Goal: Task Accomplishment & Management: Use online tool/utility

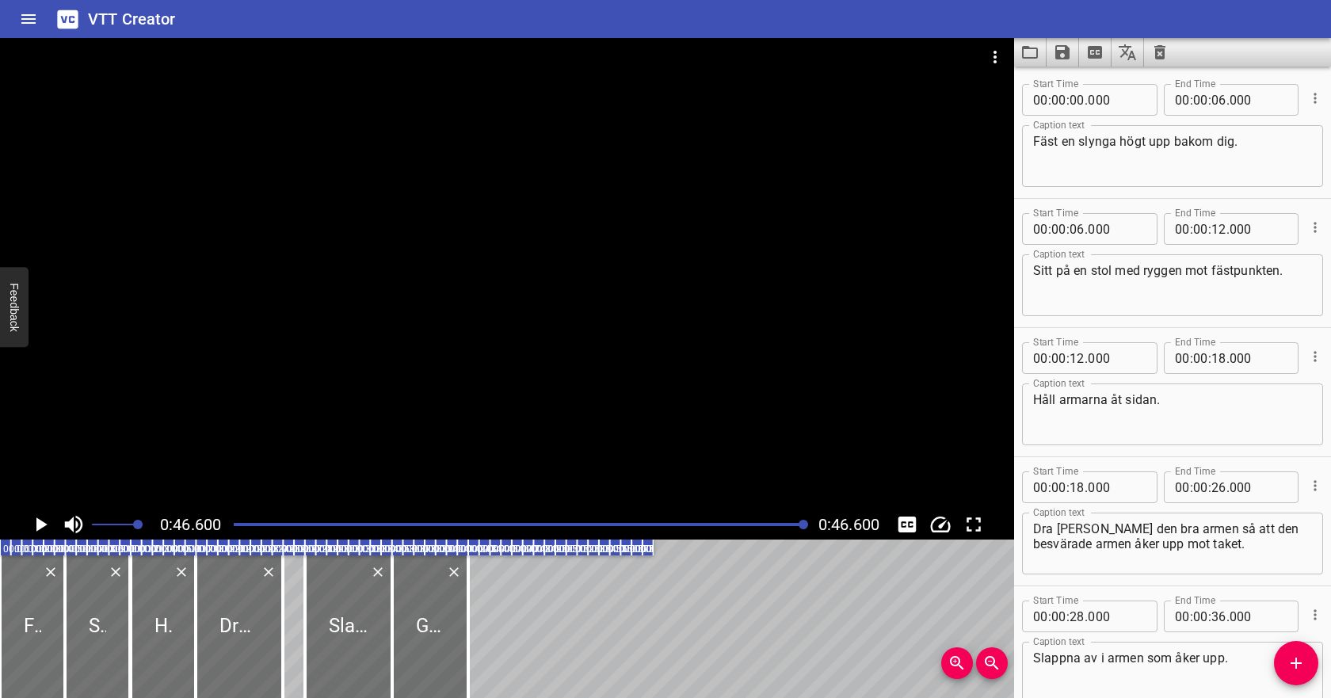
scroll to position [218, 0]
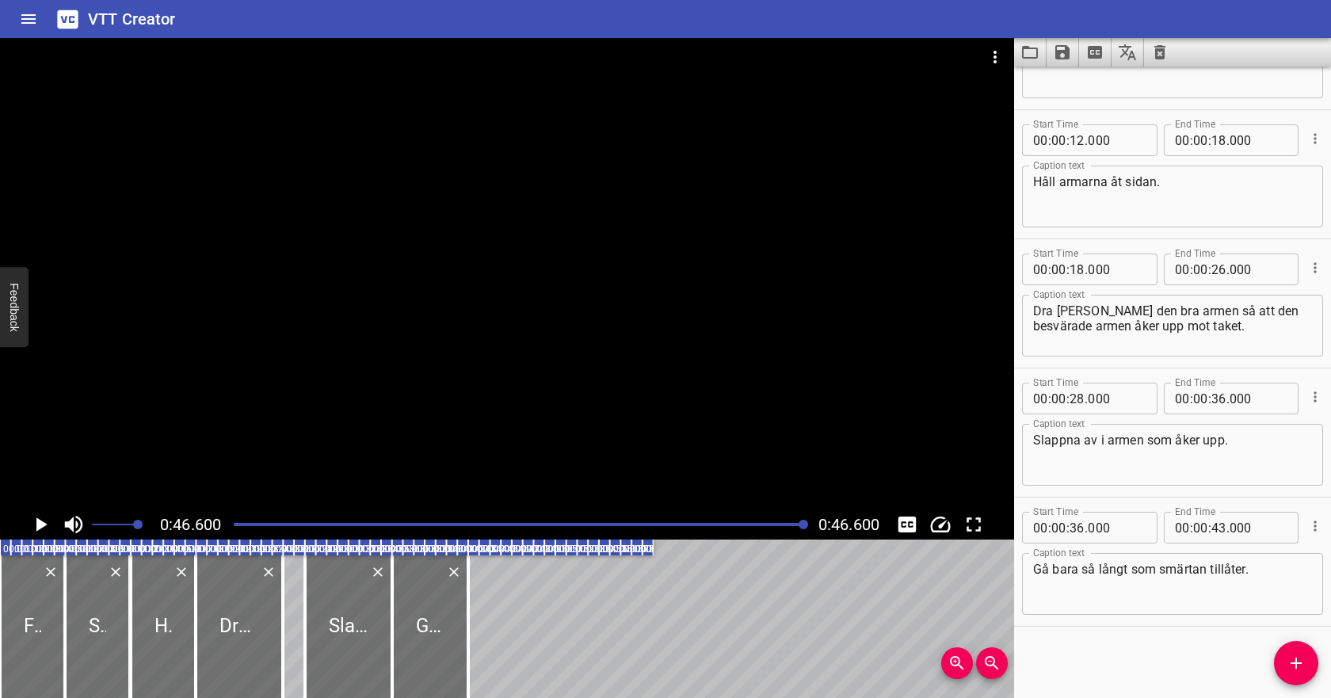
click at [1000, 59] on icon "Video Options" at bounding box center [995, 57] width 19 height 19
click at [1002, 66] on li "Select New Video File..." at bounding box center [1055, 58] width 158 height 29
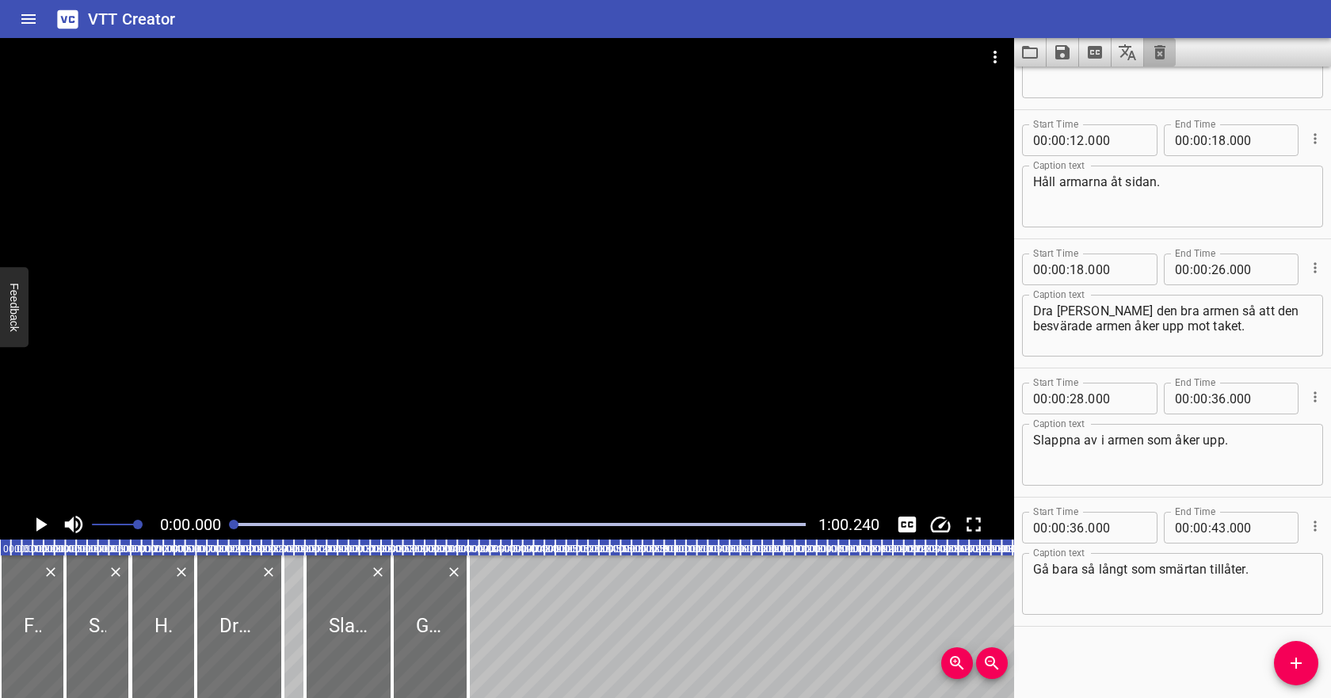
click at [1162, 53] on icon "Clear captions" at bounding box center [1159, 52] width 11 height 14
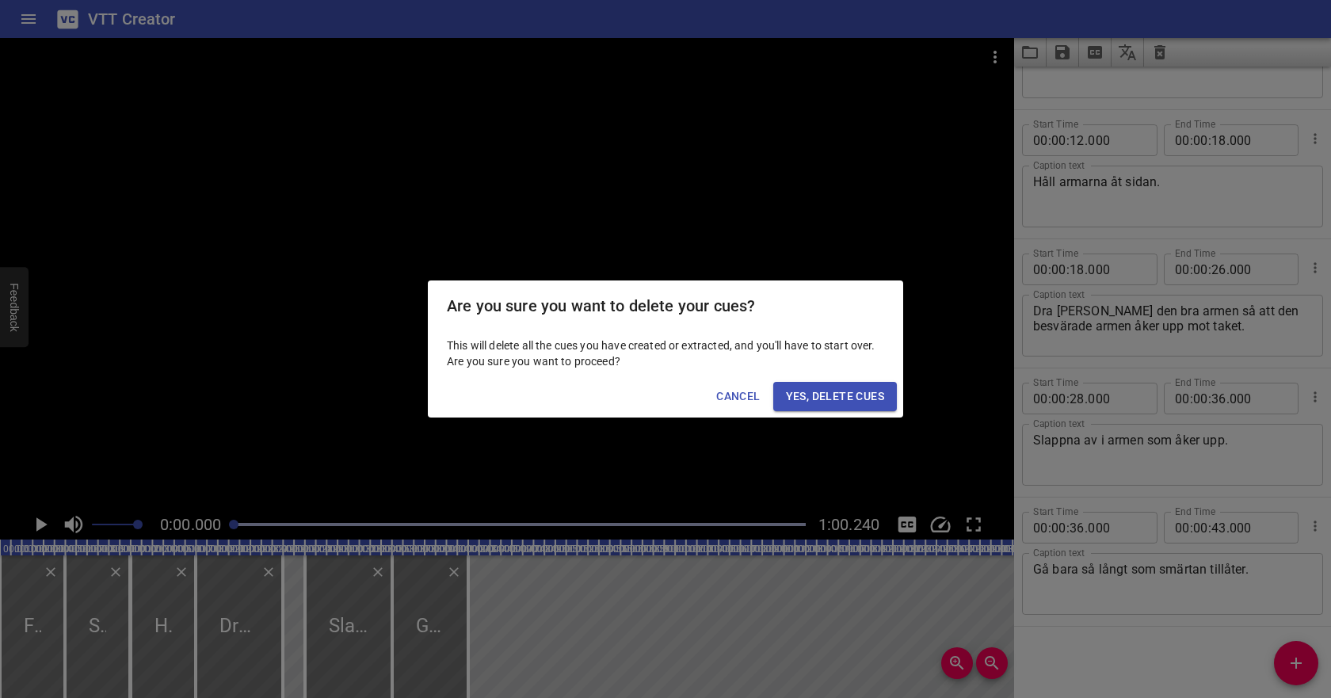
click at [846, 389] on span "Yes, Delete Cues" at bounding box center [835, 397] width 98 height 20
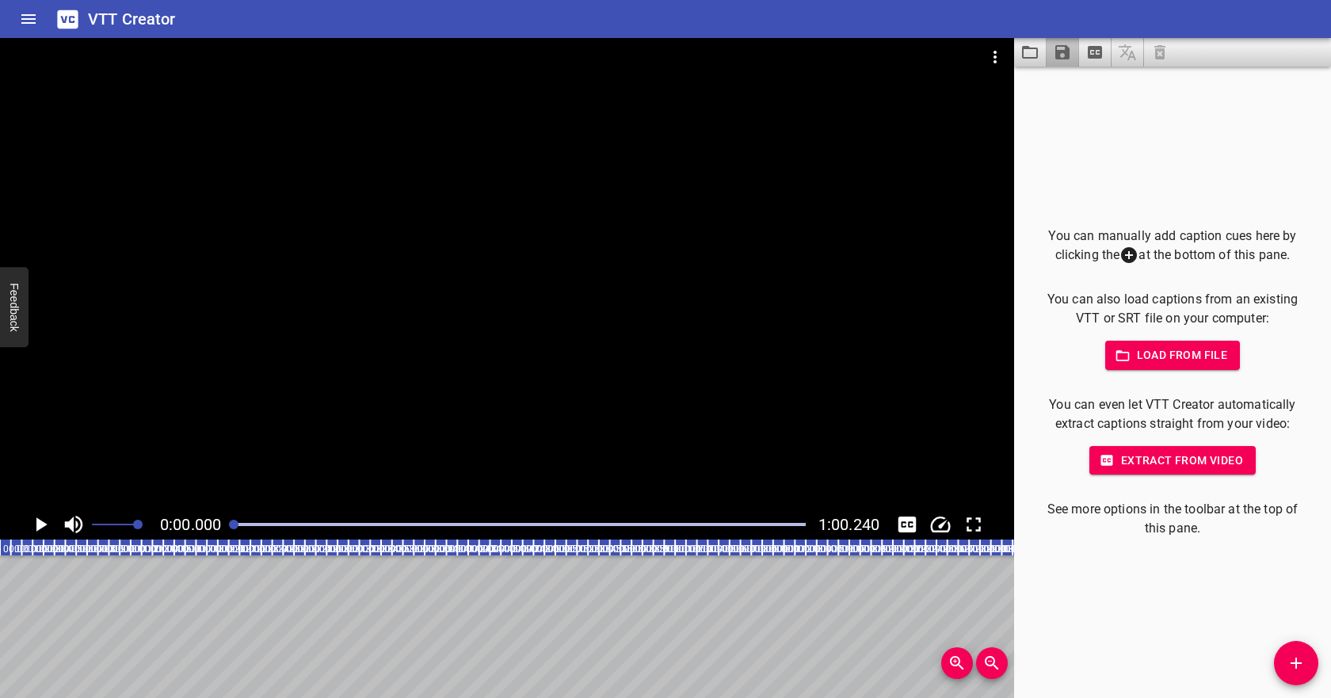
click at [1065, 52] on icon "Save captions to file" at bounding box center [1062, 52] width 14 height 14
click at [1079, 74] on li "Save to VTT file" at bounding box center [1105, 87] width 116 height 29
click at [1294, 88] on div "You can manually add caption cues here by clicking the at the bottom of this pa…" at bounding box center [1172, 382] width 317 height 631
click at [1161, 352] on span "Load from file" at bounding box center [1173, 355] width 110 height 20
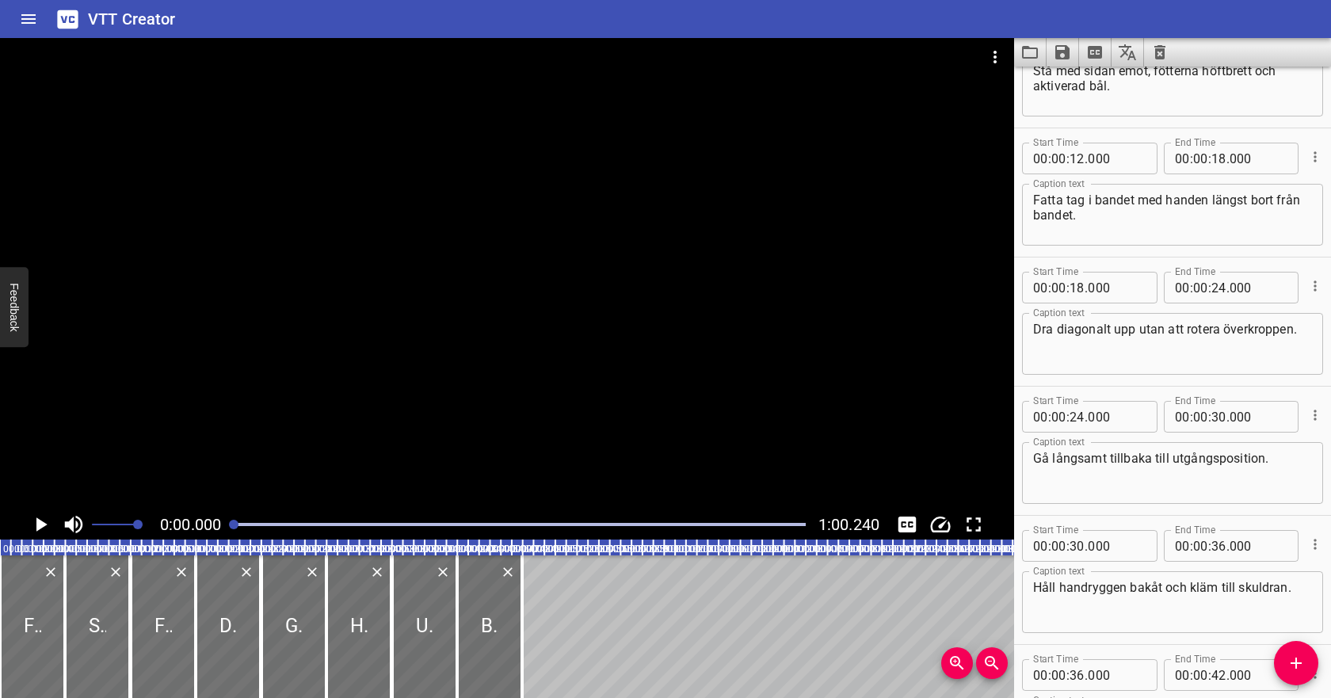
scroll to position [0, 0]
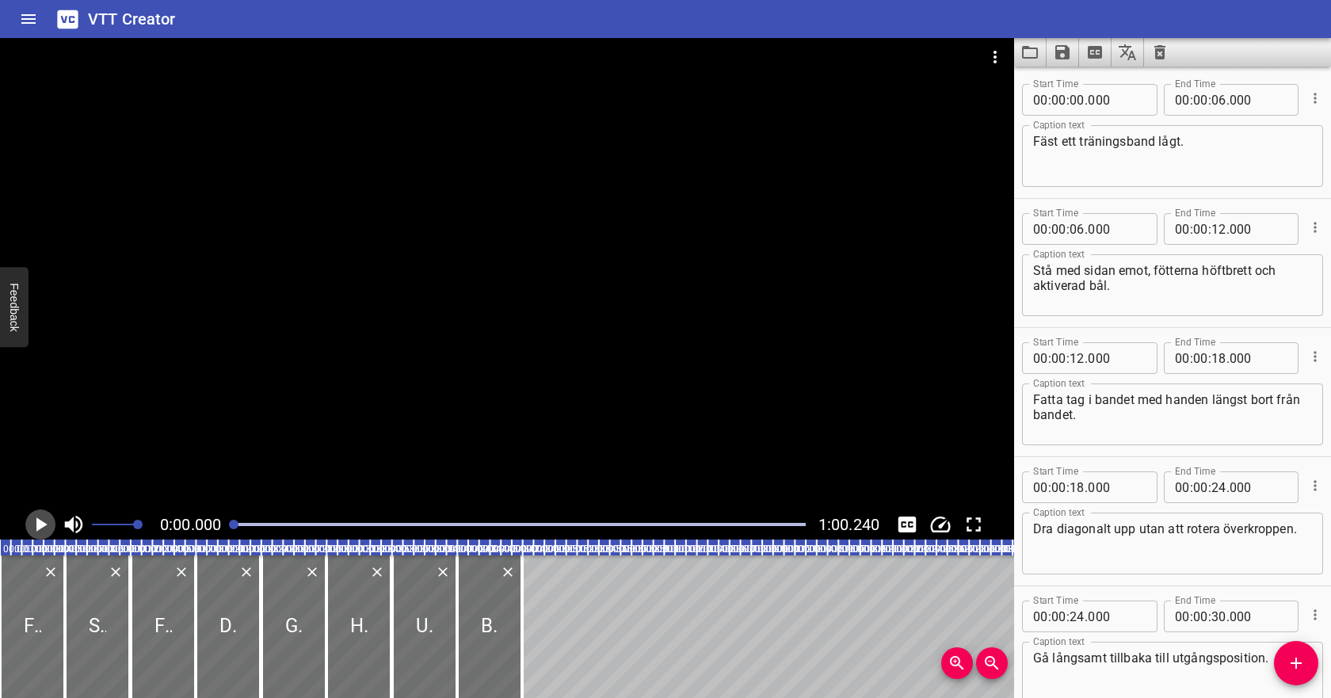
click at [39, 525] on icon "Play/Pause" at bounding box center [41, 524] width 11 height 14
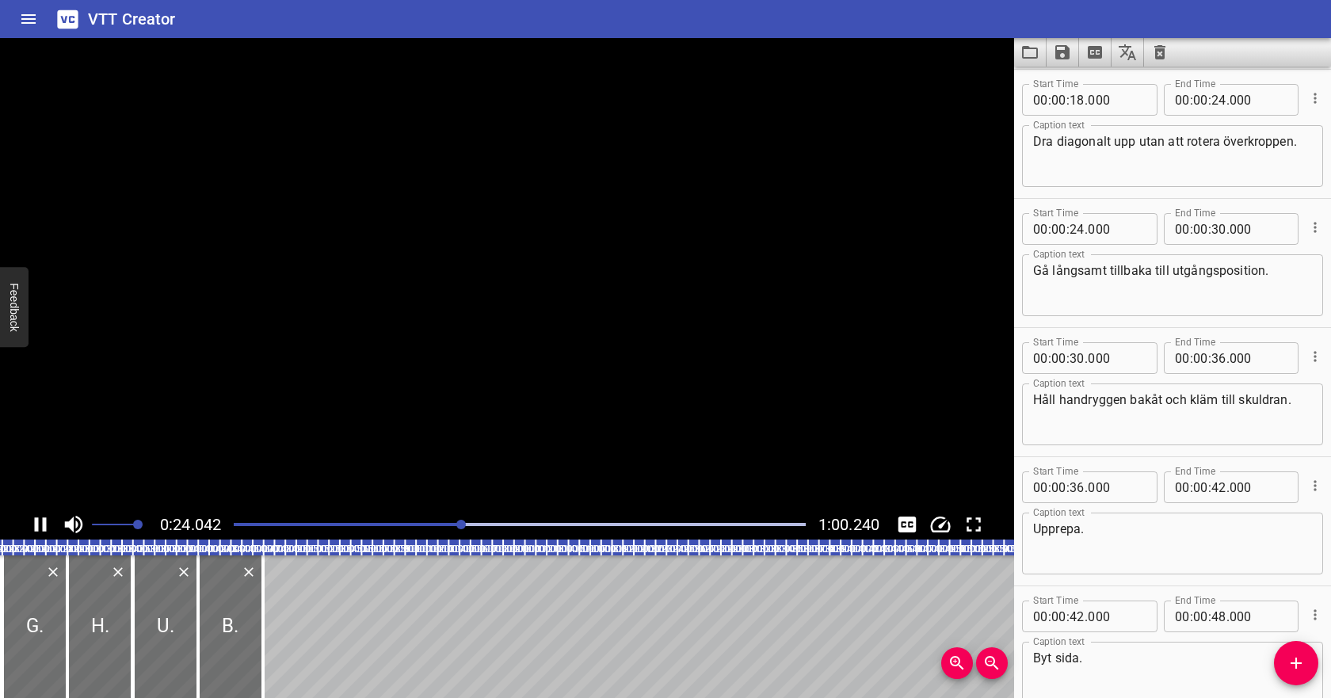
scroll to position [476, 0]
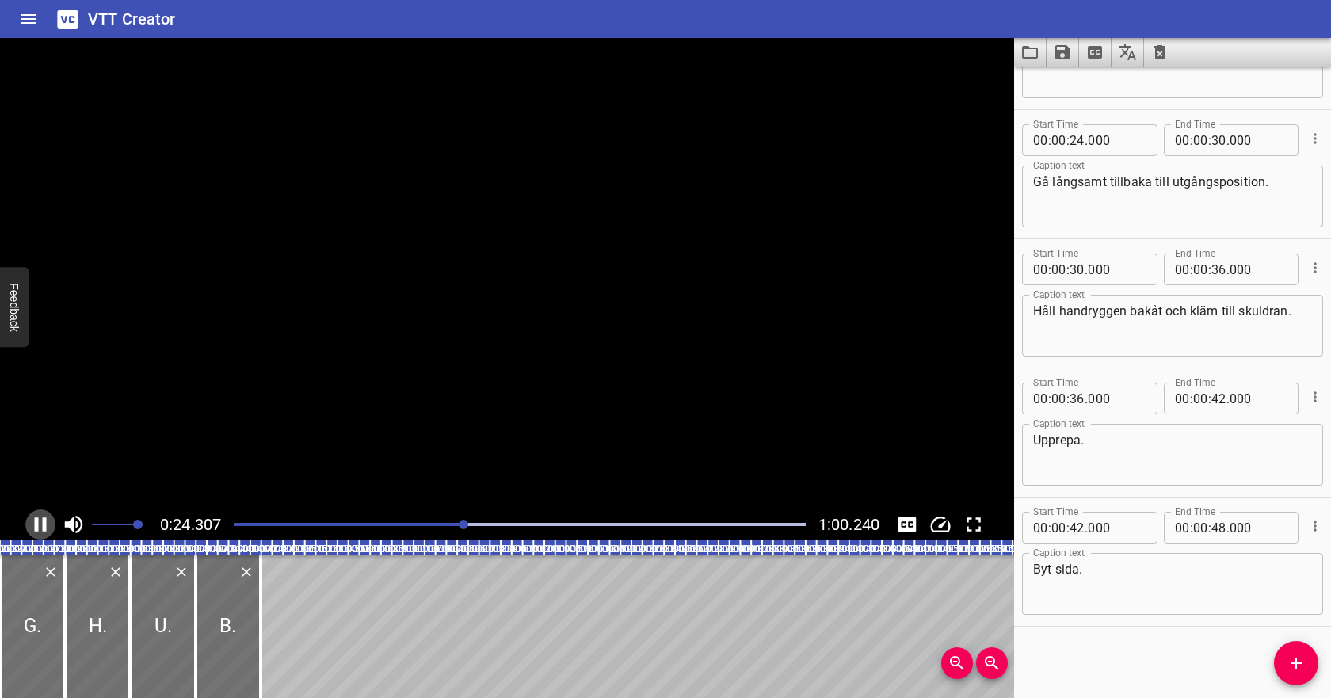
click at [39, 525] on icon "Play/Pause" at bounding box center [41, 525] width 24 height 24
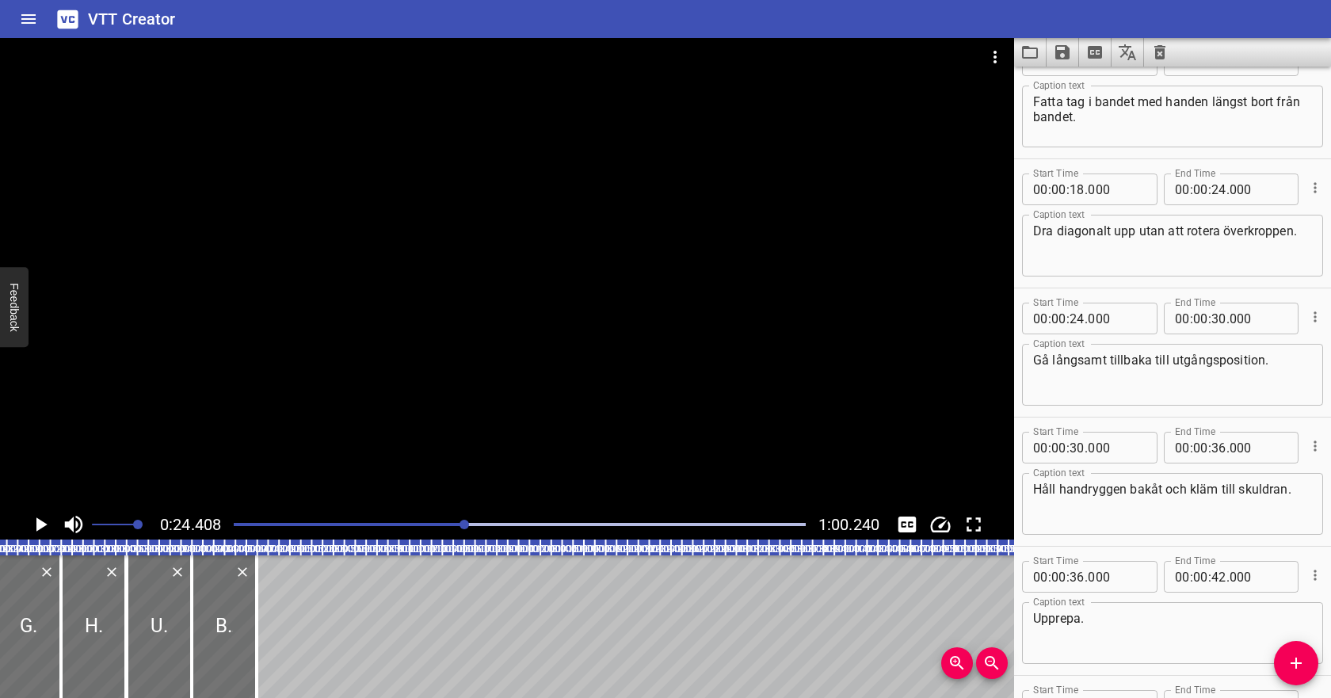
scroll to position [294, 0]
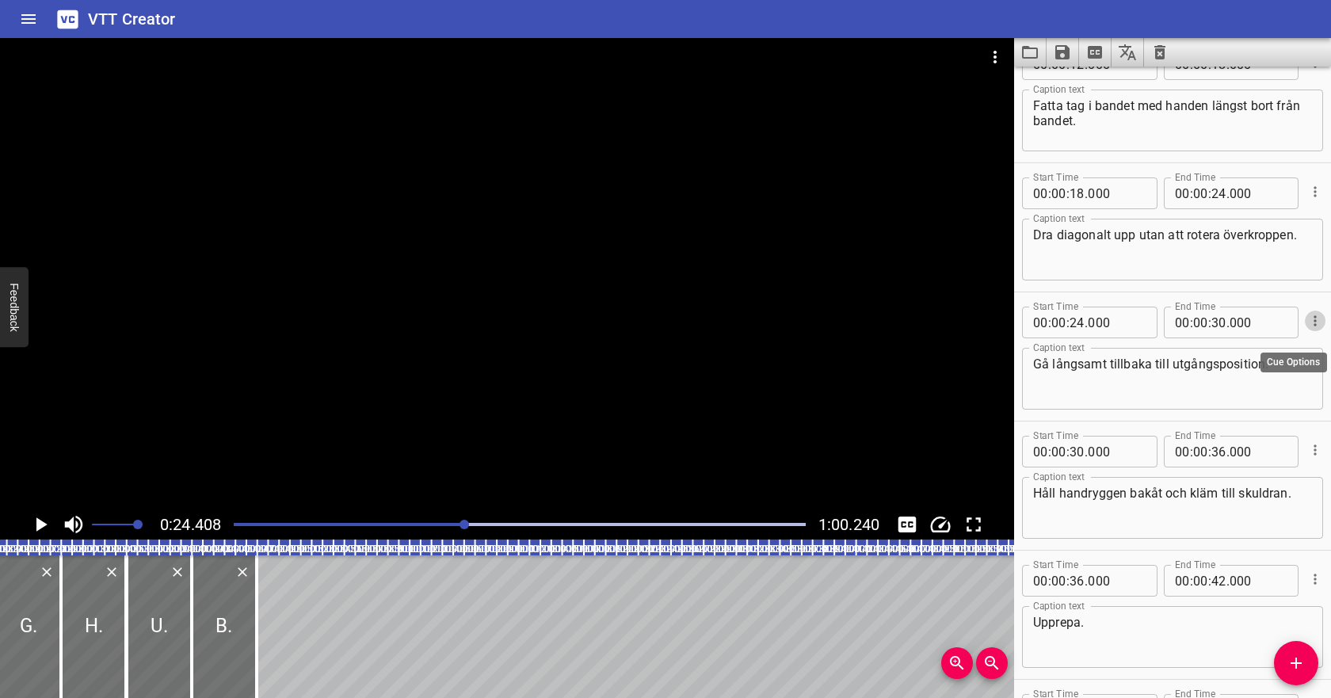
click at [1313, 323] on icon "Cue Options" at bounding box center [1315, 321] width 16 height 16
click at [1266, 353] on li "Delete Cue" at bounding box center [1249, 349] width 138 height 29
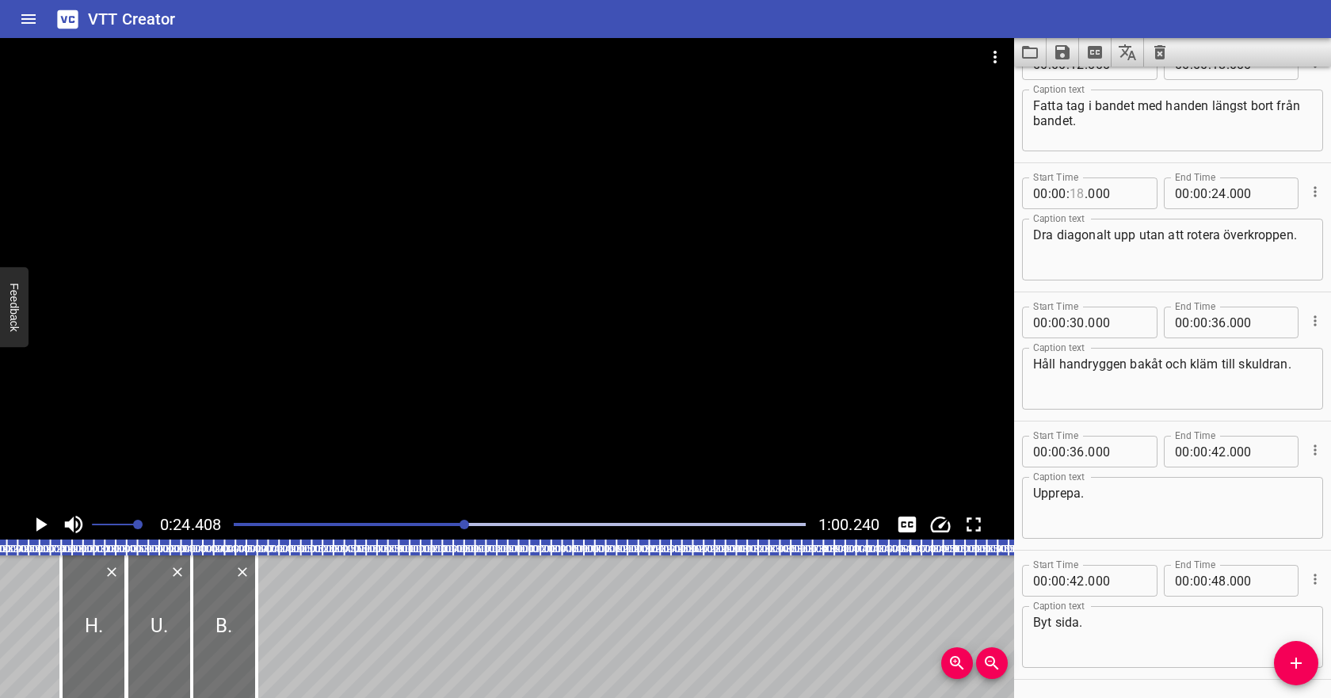
click at [1078, 193] on input "number" at bounding box center [1077, 193] width 15 height 32
type input "23"
type input "000"
click at [1218, 189] on input "number" at bounding box center [1218, 193] width 15 height 32
type input "30"
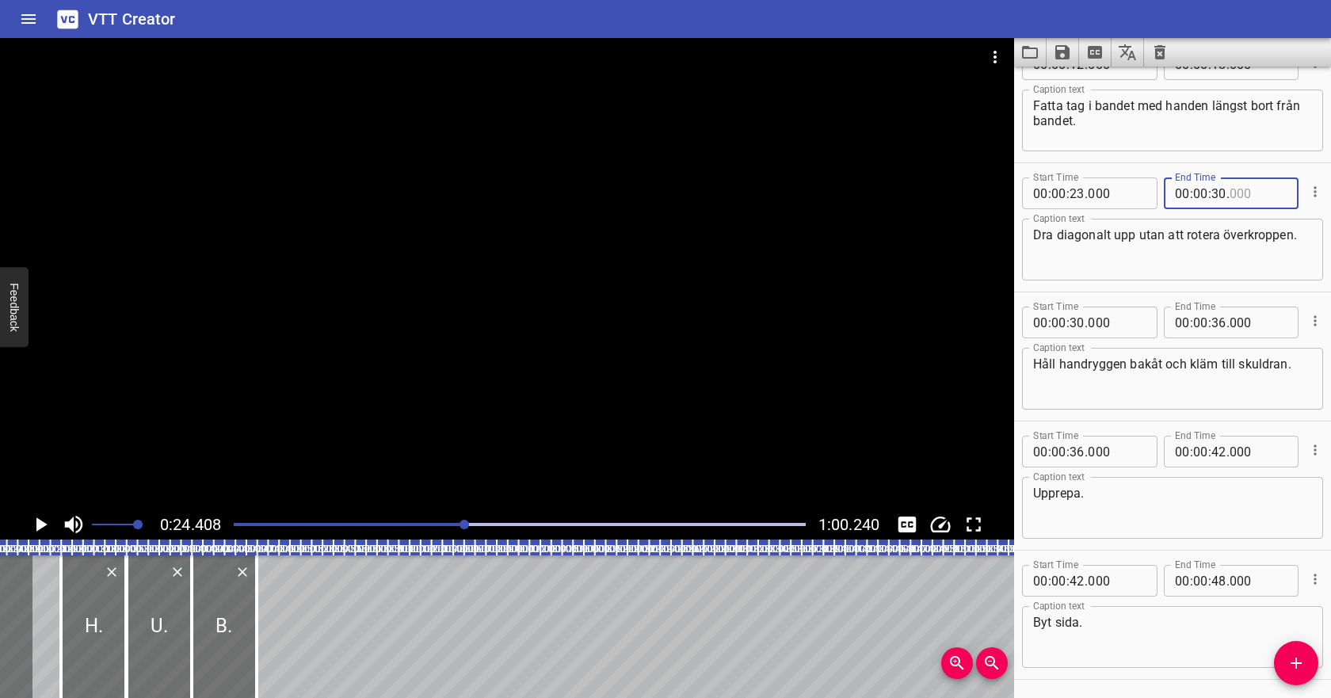
type input "000"
click at [440, 521] on div at bounding box center [519, 524] width 591 height 22
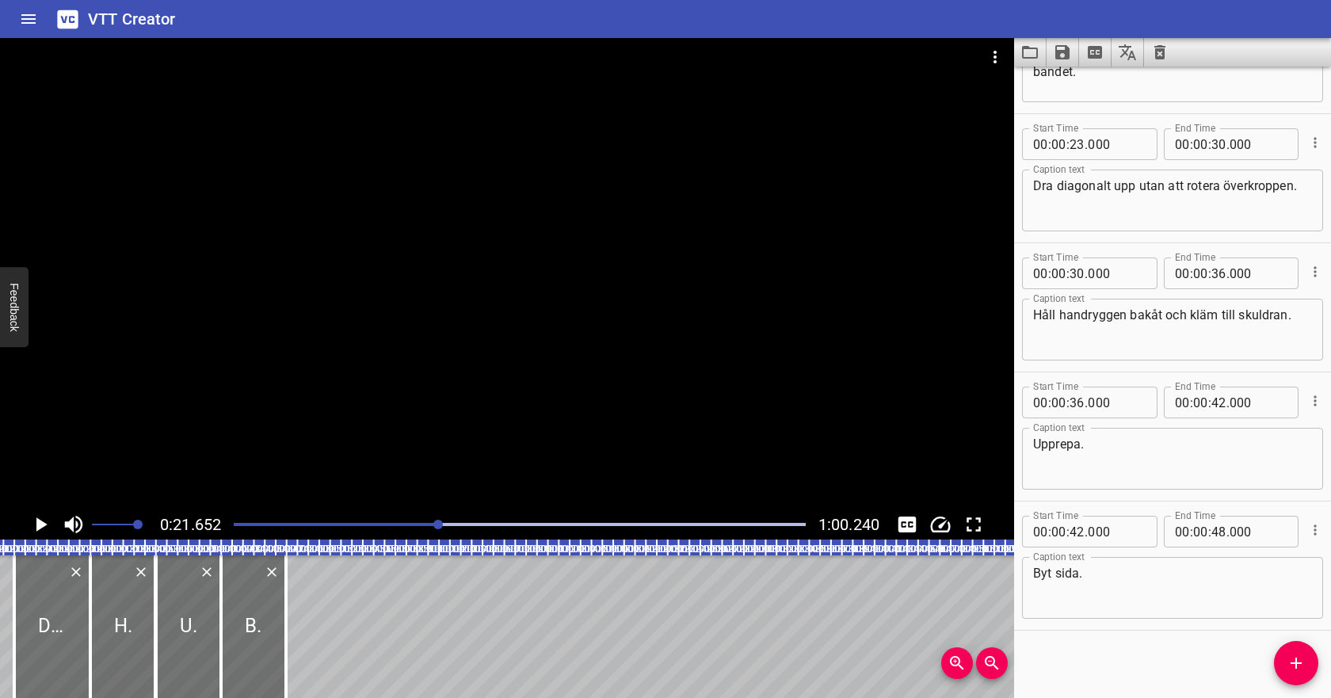
scroll to position [347, 0]
click at [39, 524] on icon "Play/Pause" at bounding box center [41, 524] width 11 height 14
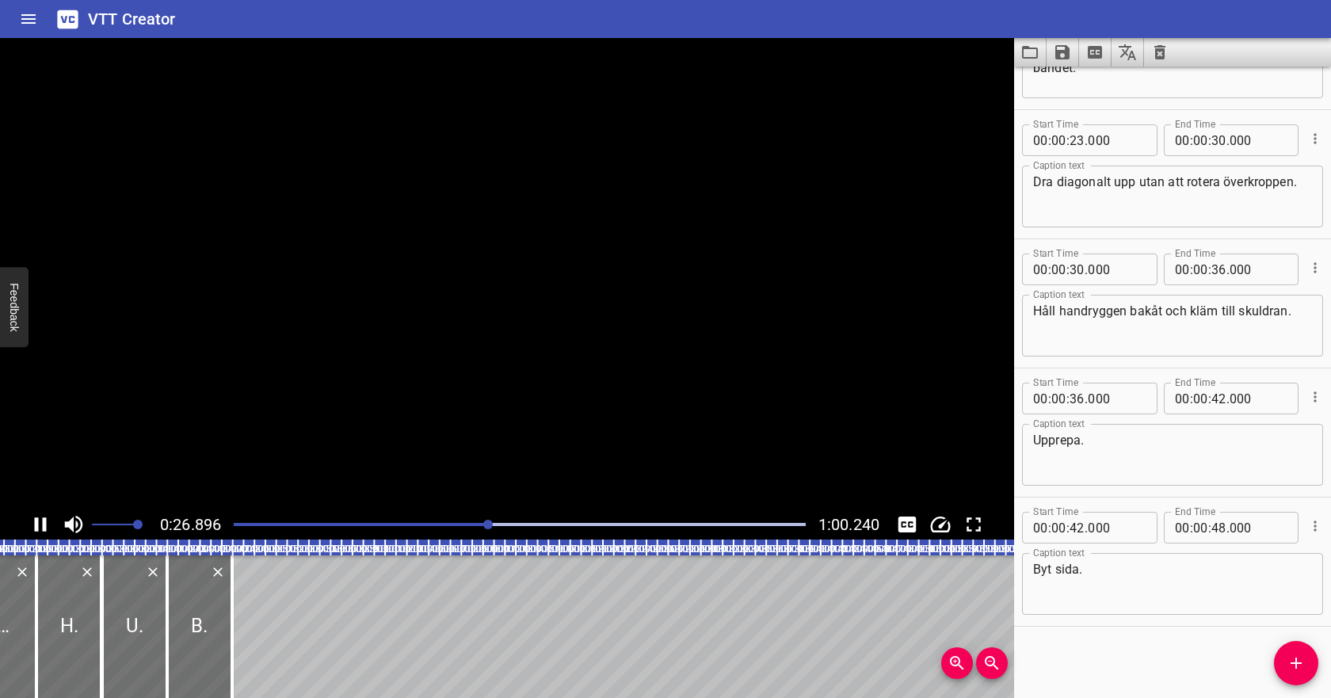
scroll to position [0, 292]
click at [42, 521] on icon "Play/Pause" at bounding box center [41, 525] width 24 height 24
click at [1314, 395] on icon "Cue Options" at bounding box center [1315, 397] width 16 height 16
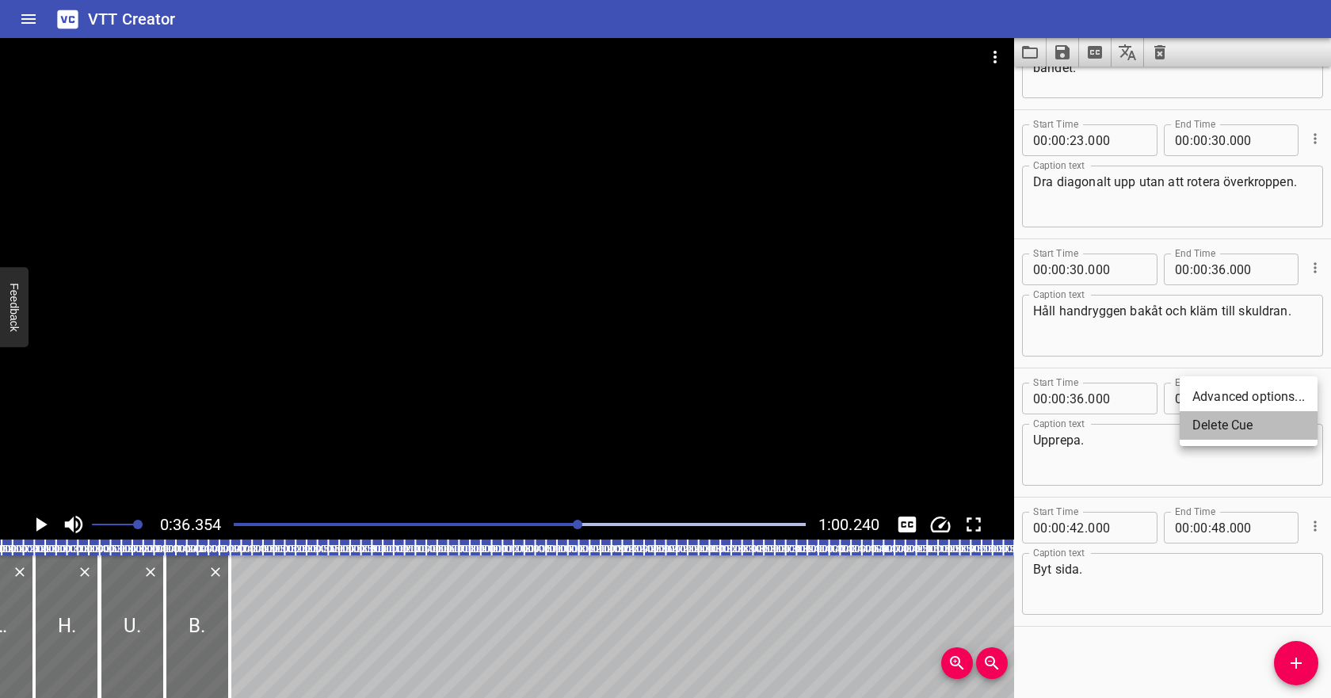
click at [1276, 420] on li "Delete Cue" at bounding box center [1249, 425] width 138 height 29
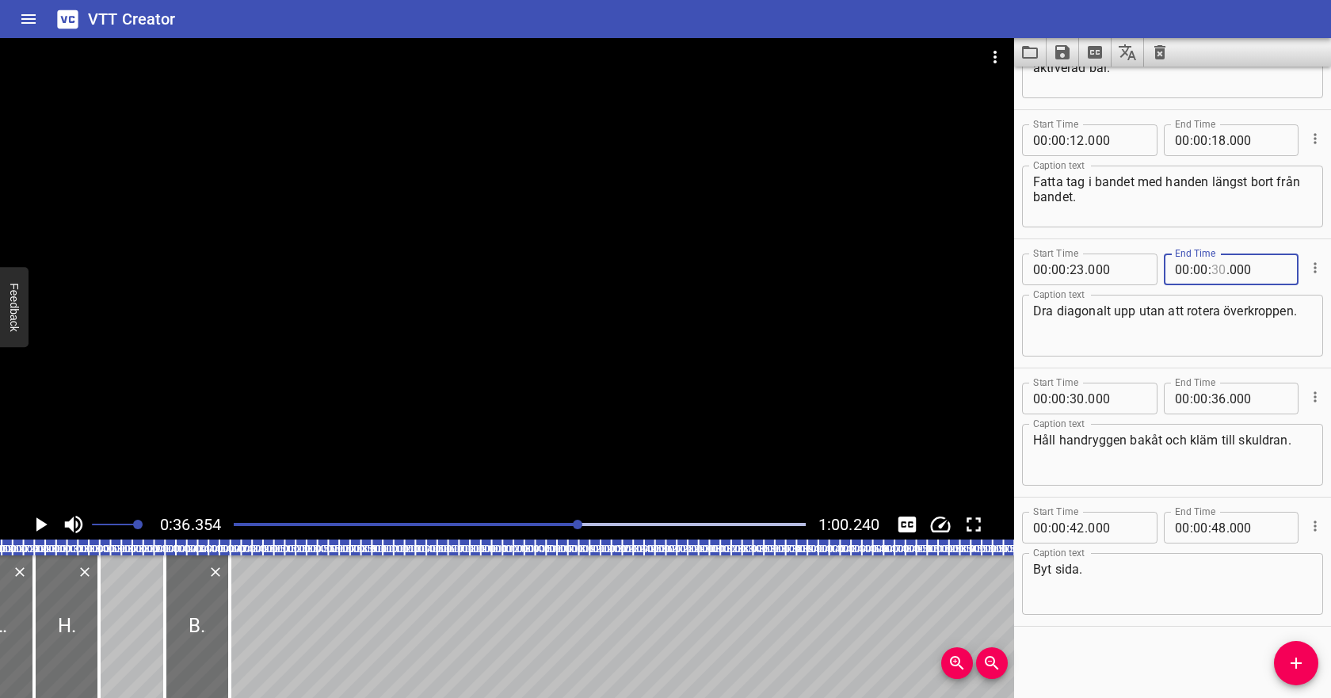
click at [1215, 267] on input "number" at bounding box center [1218, 270] width 15 height 32
click at [1218, 267] on input "number" at bounding box center [1218, 270] width 15 height 32
type input "32"
type input "000"
click at [1077, 400] on input "number" at bounding box center [1077, 399] width 15 height 32
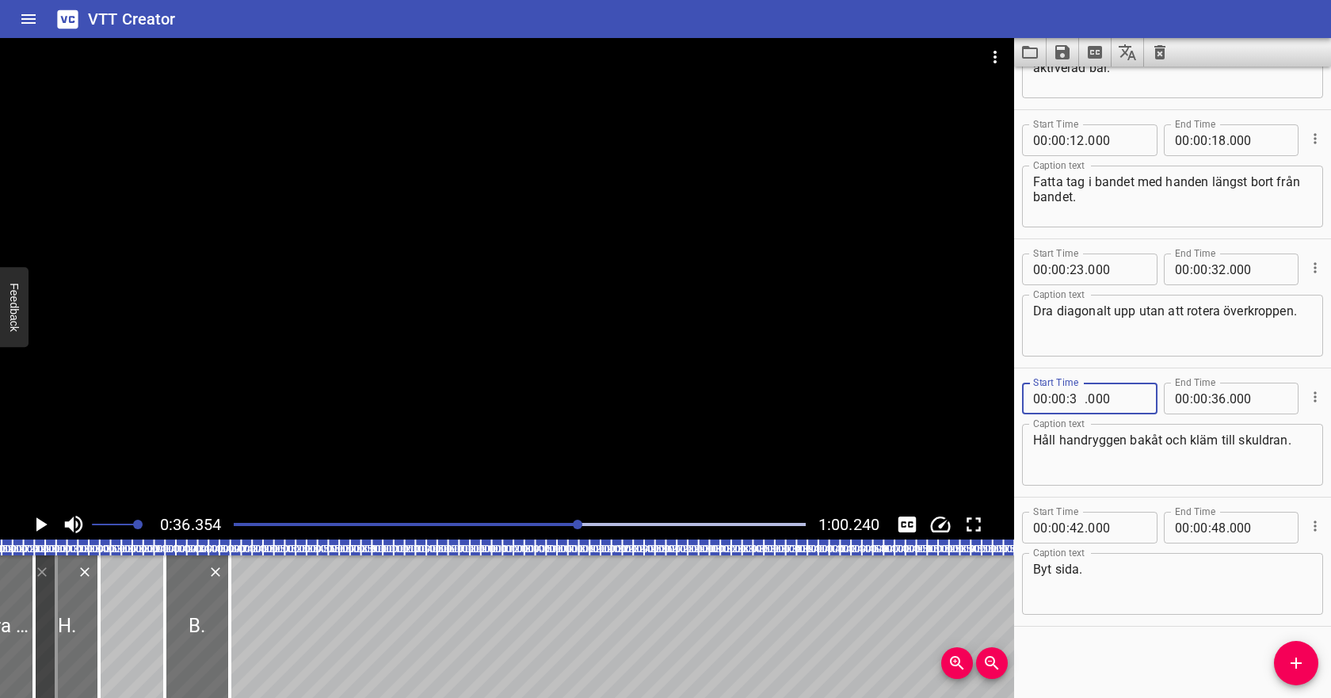
type input "36"
type input "000"
click at [1220, 395] on input "number" at bounding box center [1218, 399] width 15 height 32
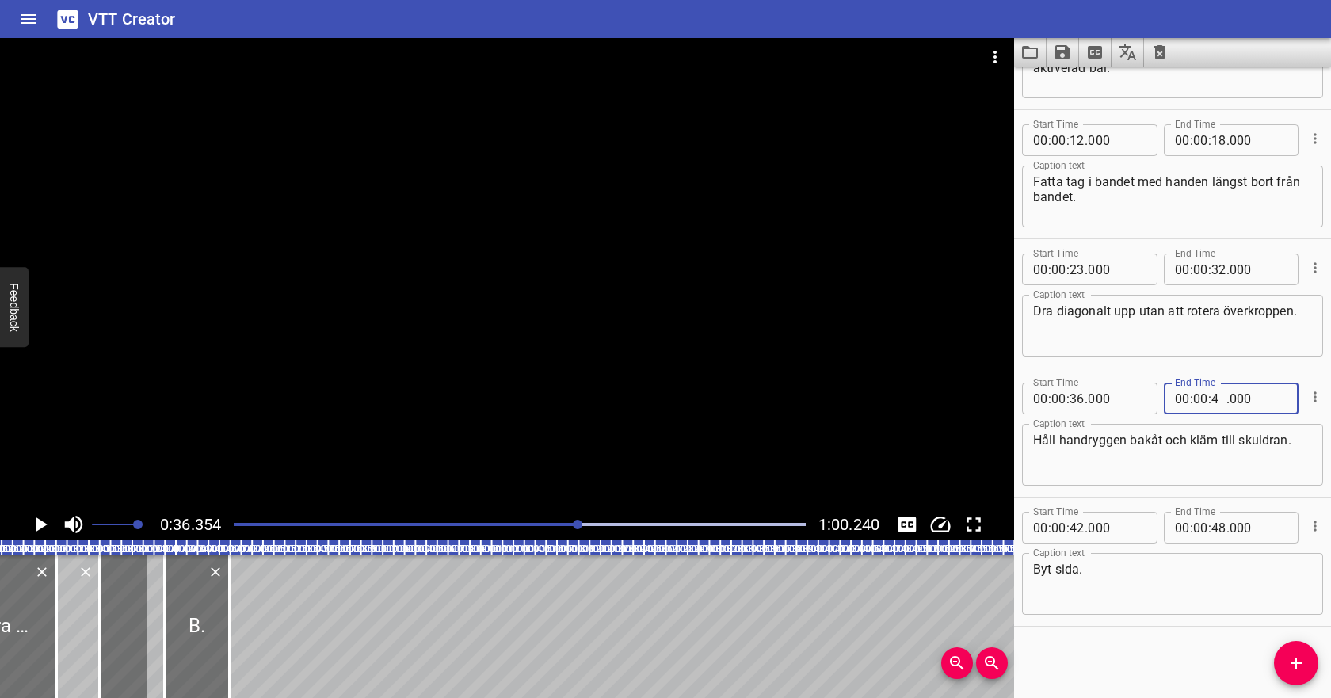
type input "42"
type input "000"
click at [461, 514] on div at bounding box center [519, 524] width 591 height 22
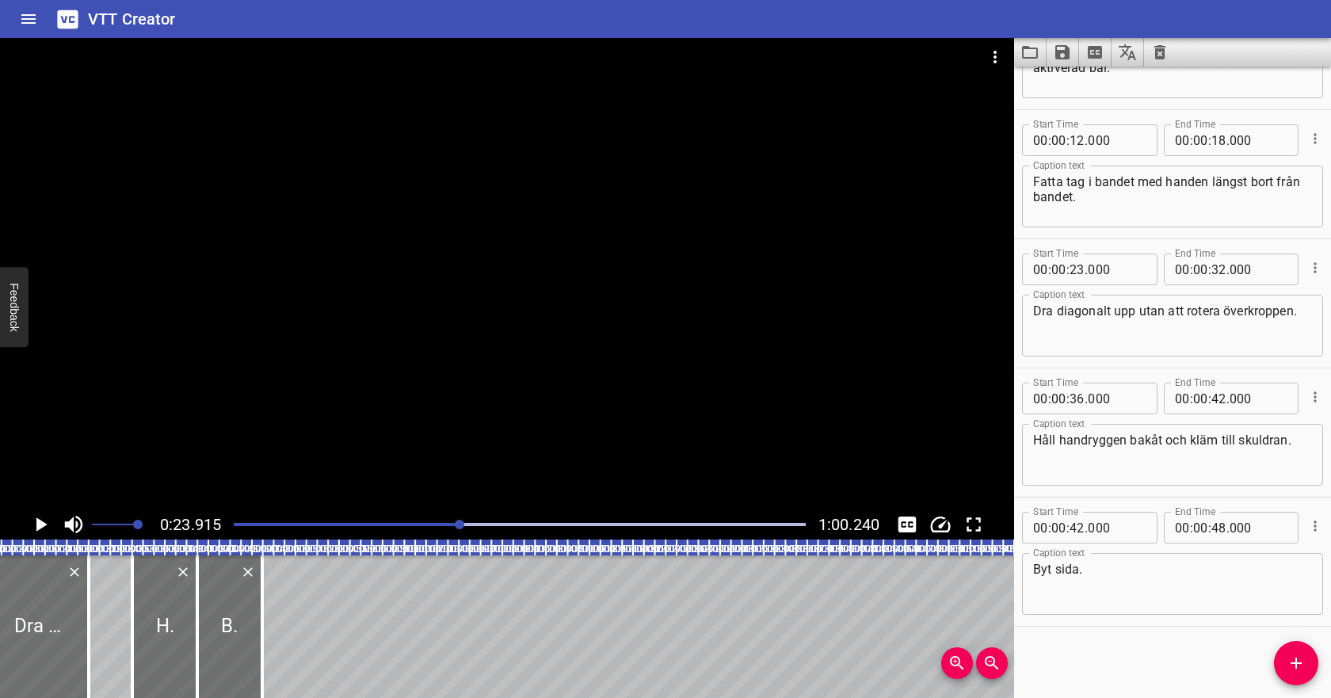
click at [39, 521] on icon "Play/Pause" at bounding box center [41, 524] width 11 height 14
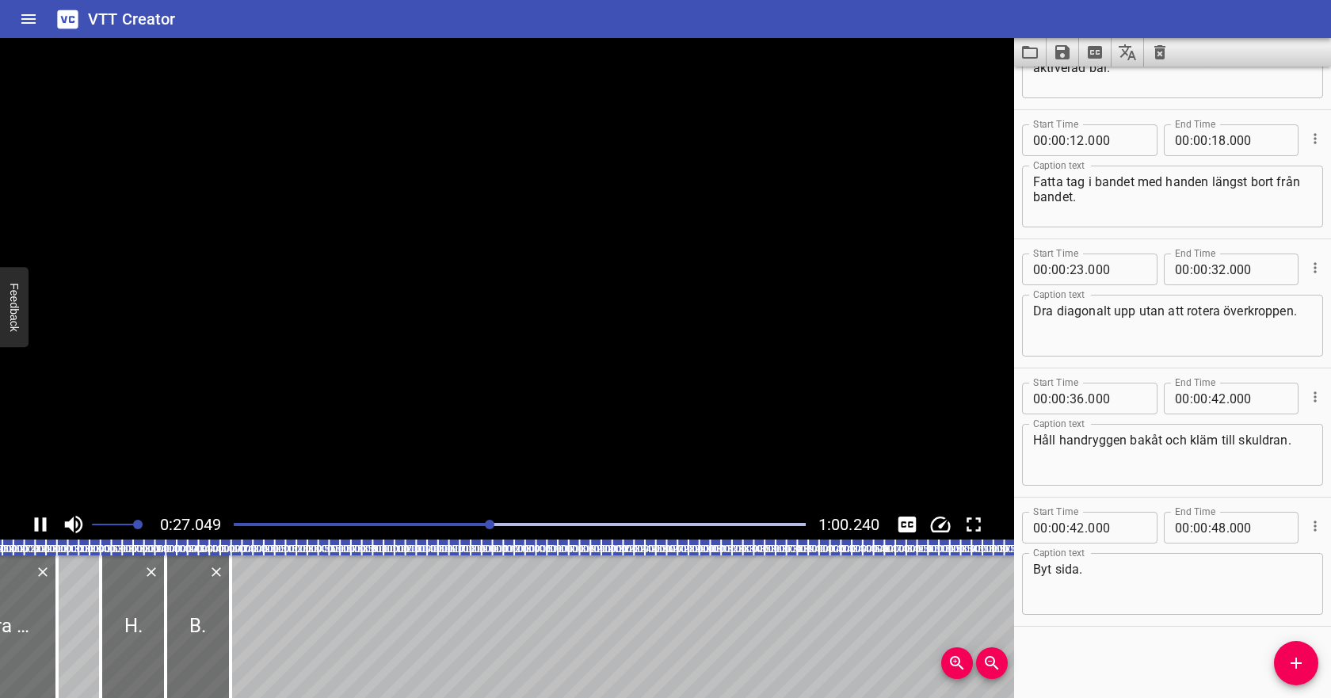
scroll to position [0, 292]
click at [47, 521] on icon "Play/Pause" at bounding box center [41, 525] width 24 height 24
click at [1073, 395] on input "number" at bounding box center [1077, 399] width 15 height 32
type input "46"
type input "000"
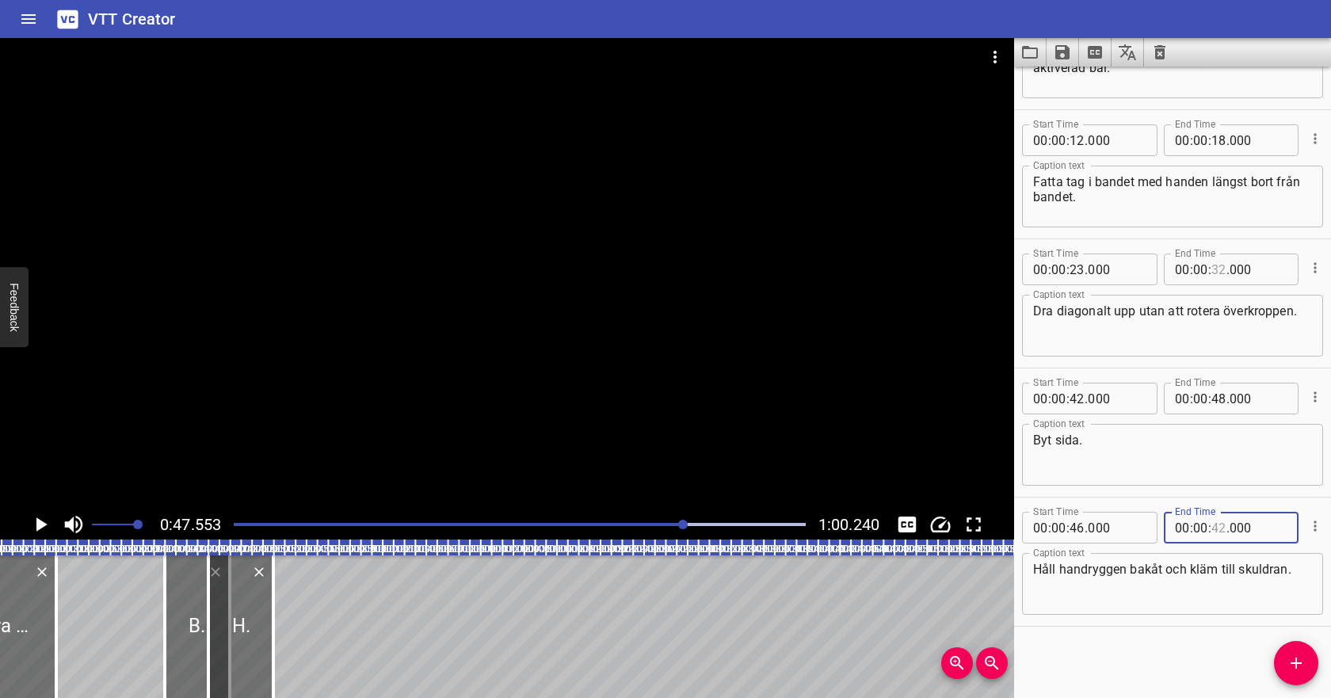
type input "42"
type input "00"
click at [1079, 525] on input "number" at bounding box center [1077, 528] width 15 height 32
type input "36"
type input "000"
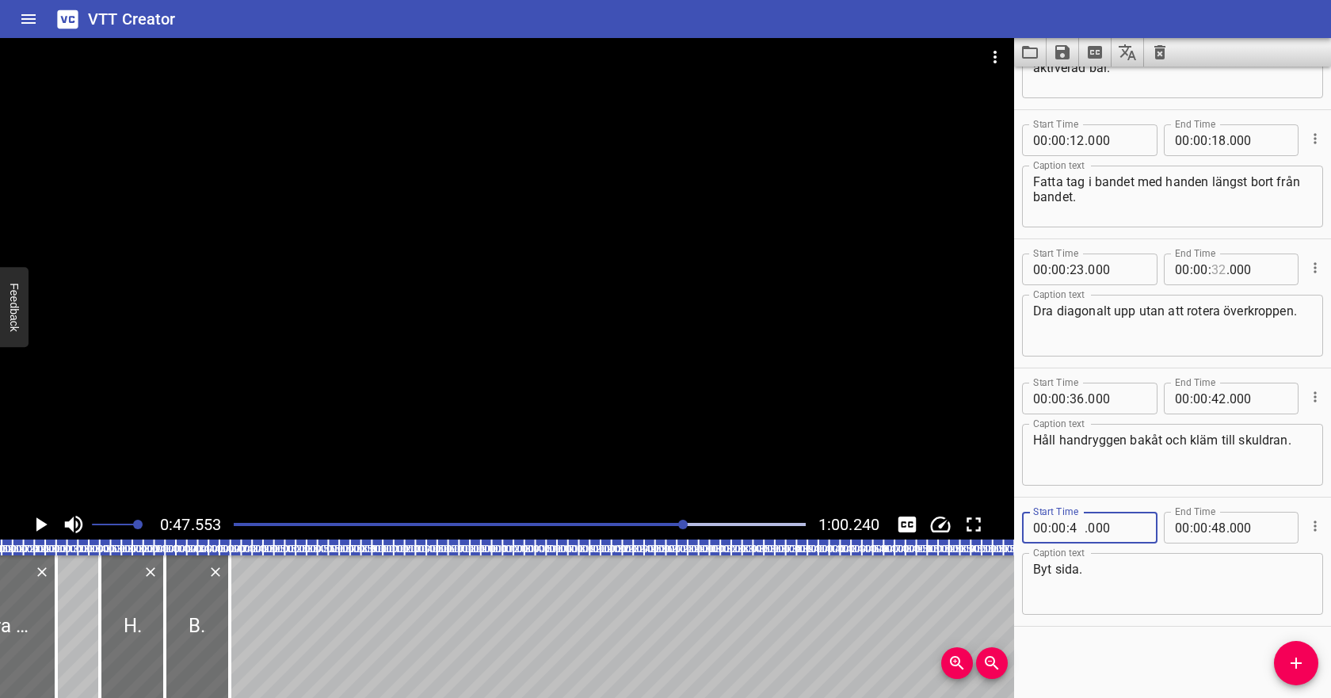
type input "46"
type input "000"
click at [1222, 528] on input "number" at bounding box center [1218, 528] width 15 height 32
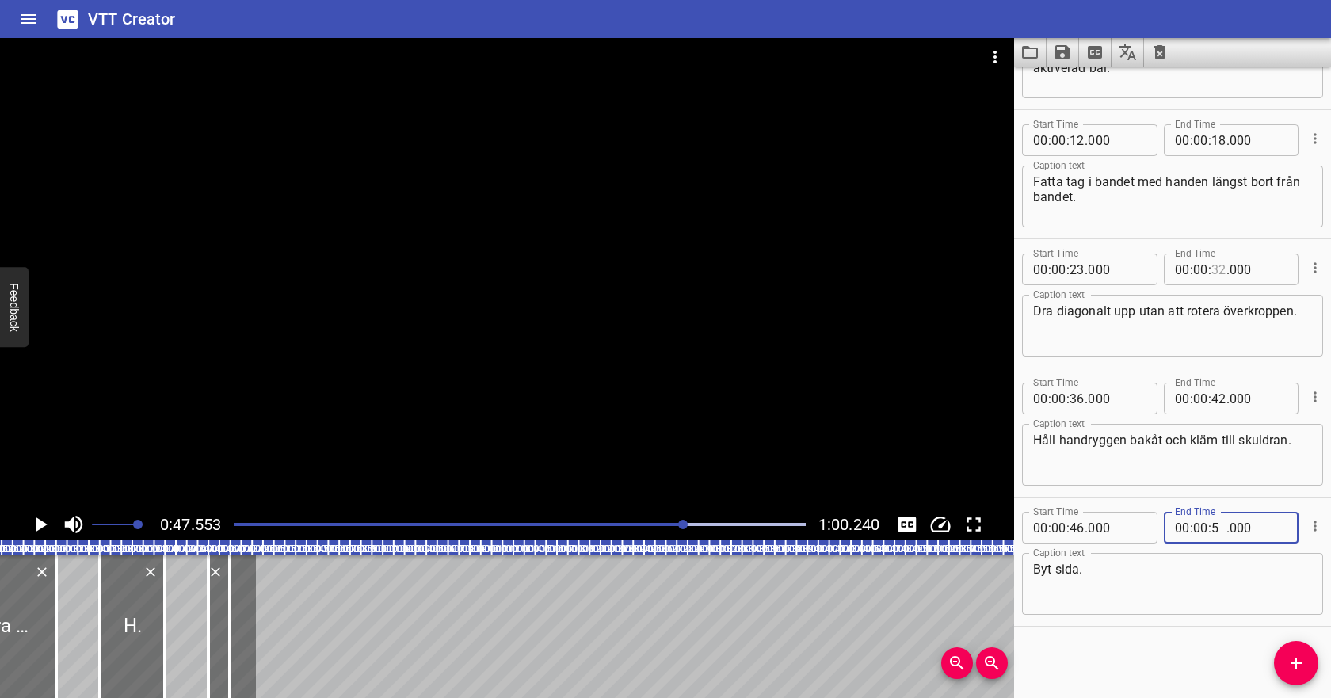
type input "55"
type input "000"
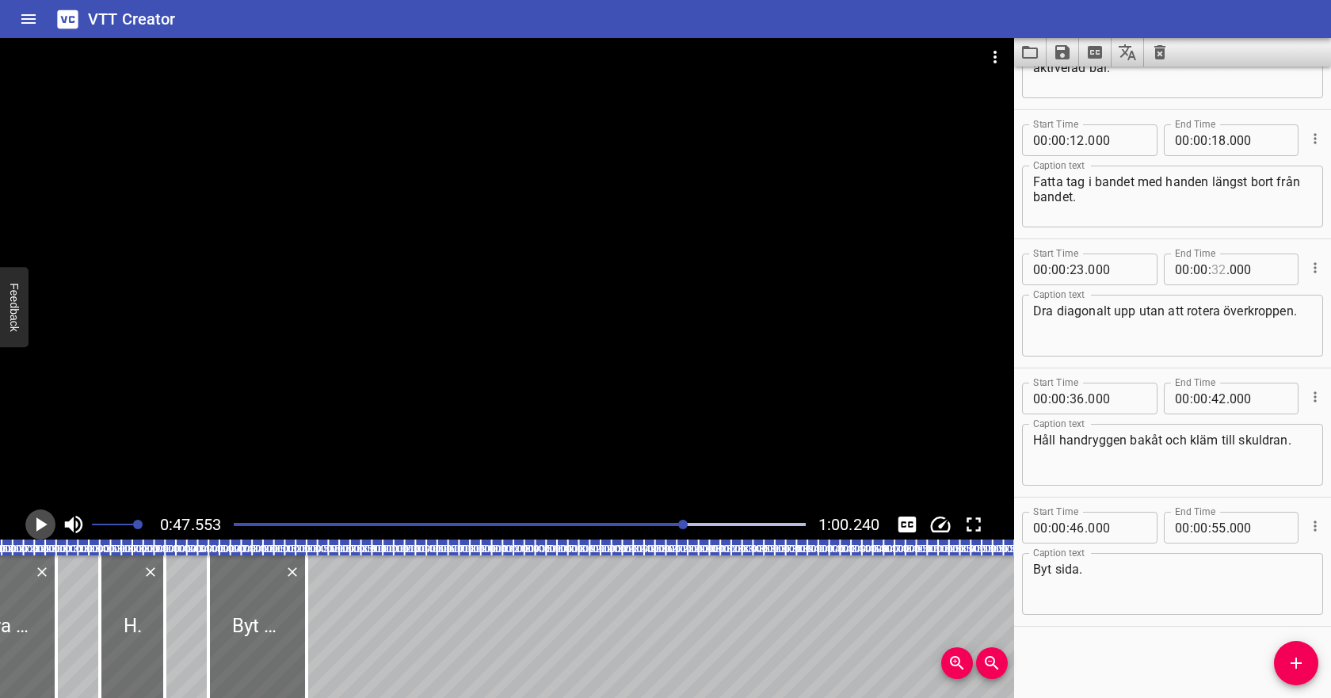
click at [32, 524] on icon "Play/Pause" at bounding box center [41, 525] width 24 height 24
click at [1097, 569] on textarea "Byt sida." at bounding box center [1172, 584] width 279 height 45
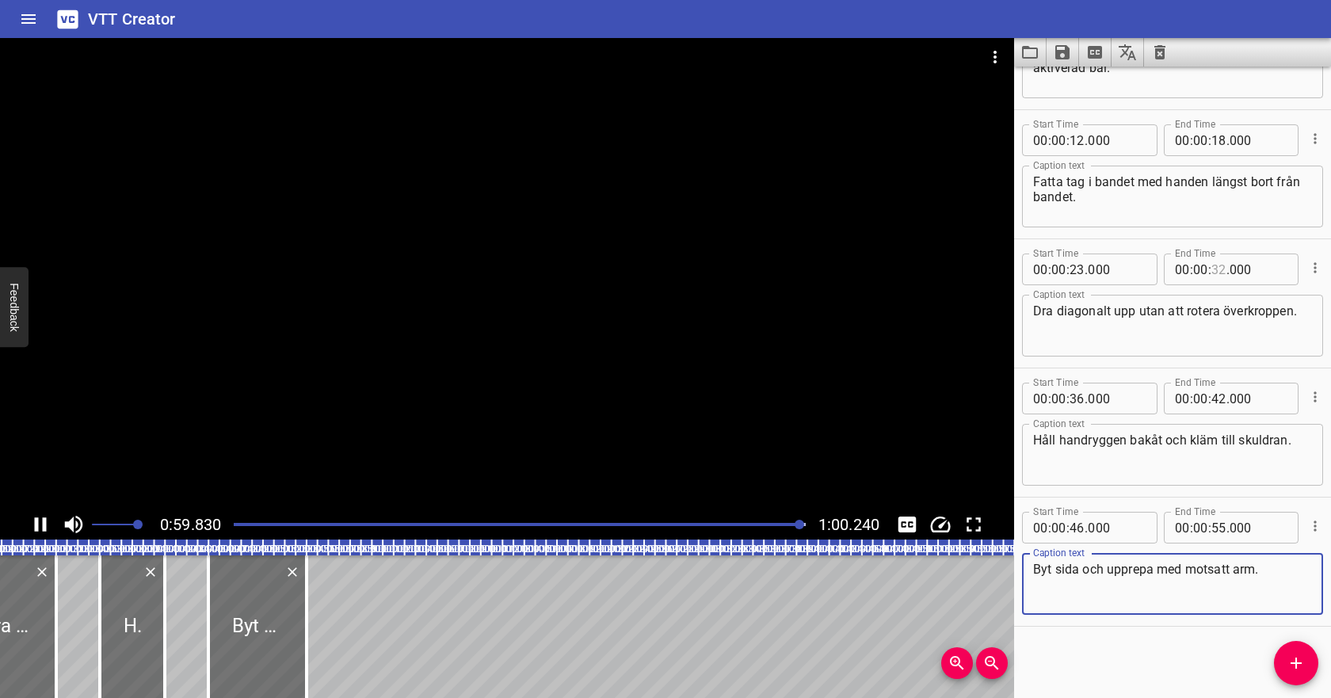
type textarea "Byt sida och upprepa med motsatt arm."
click at [1225, 526] on input "number" at bounding box center [1218, 528] width 15 height 32
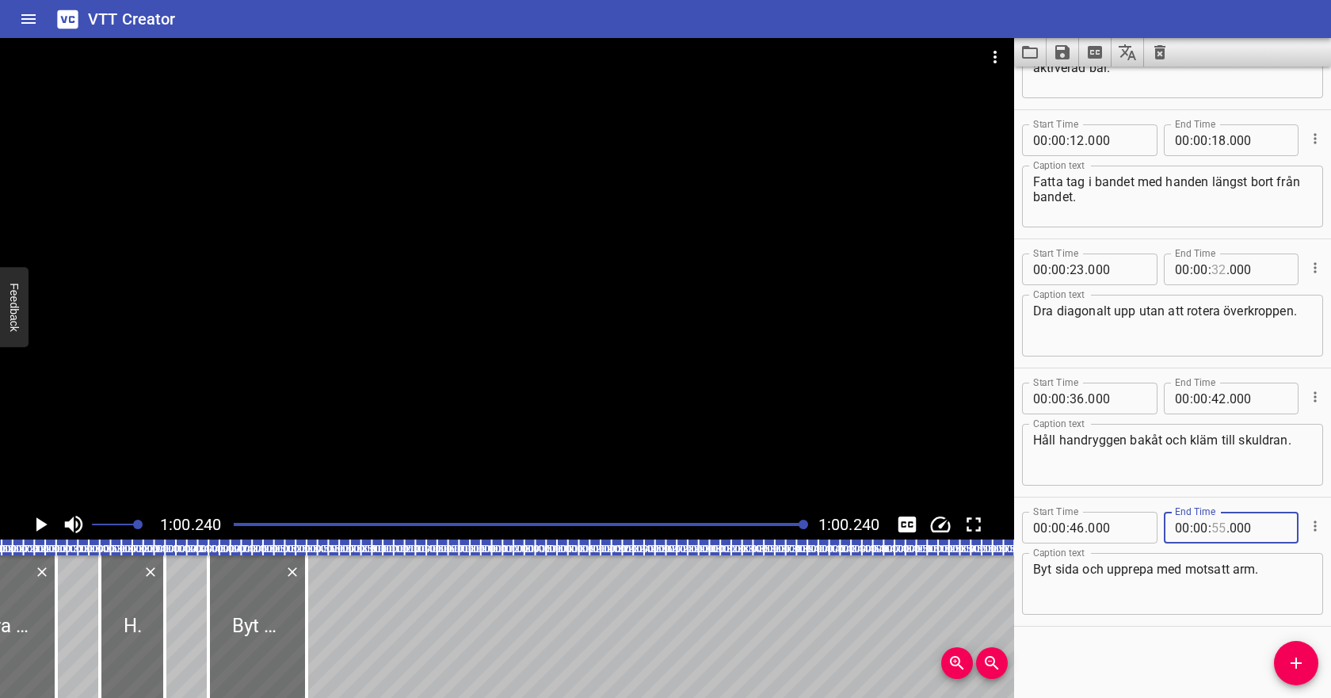
click at [1223, 526] on input "number" at bounding box center [1218, 528] width 15 height 32
type input "58"
type input "000"
click at [241, 528] on div at bounding box center [519, 524] width 591 height 22
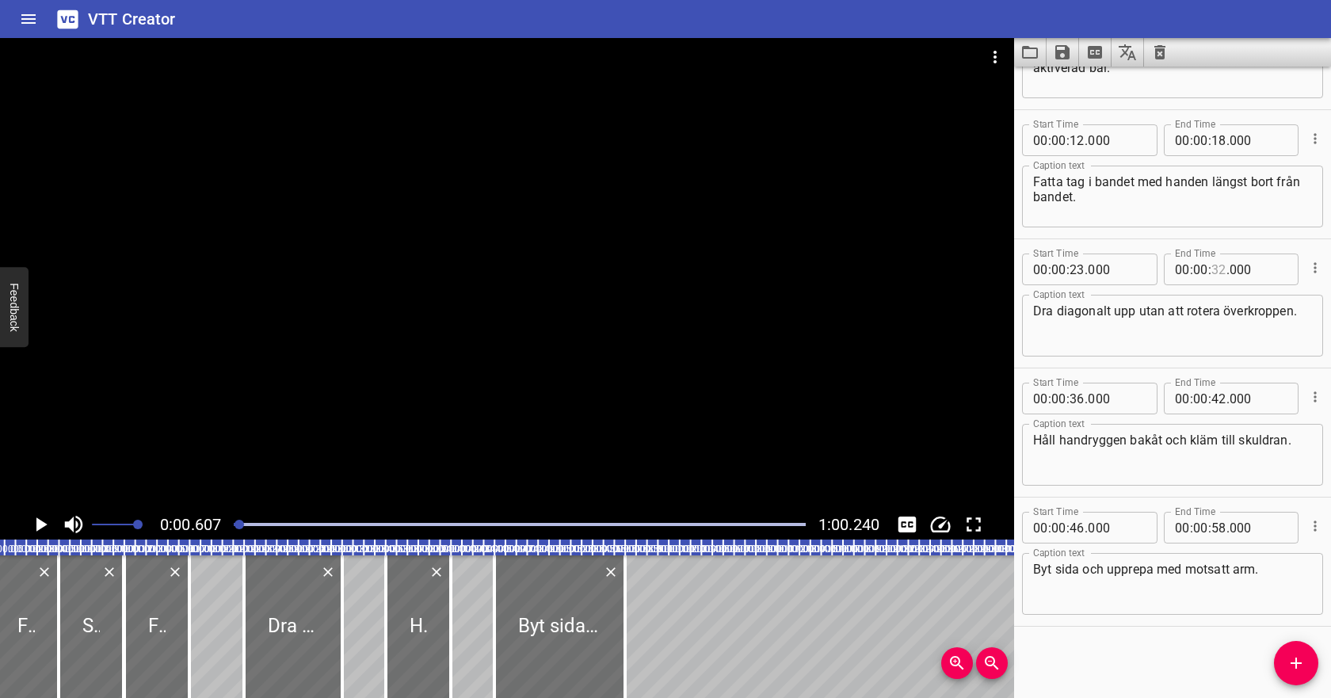
click at [47, 523] on icon "Play/Pause" at bounding box center [41, 525] width 24 height 24
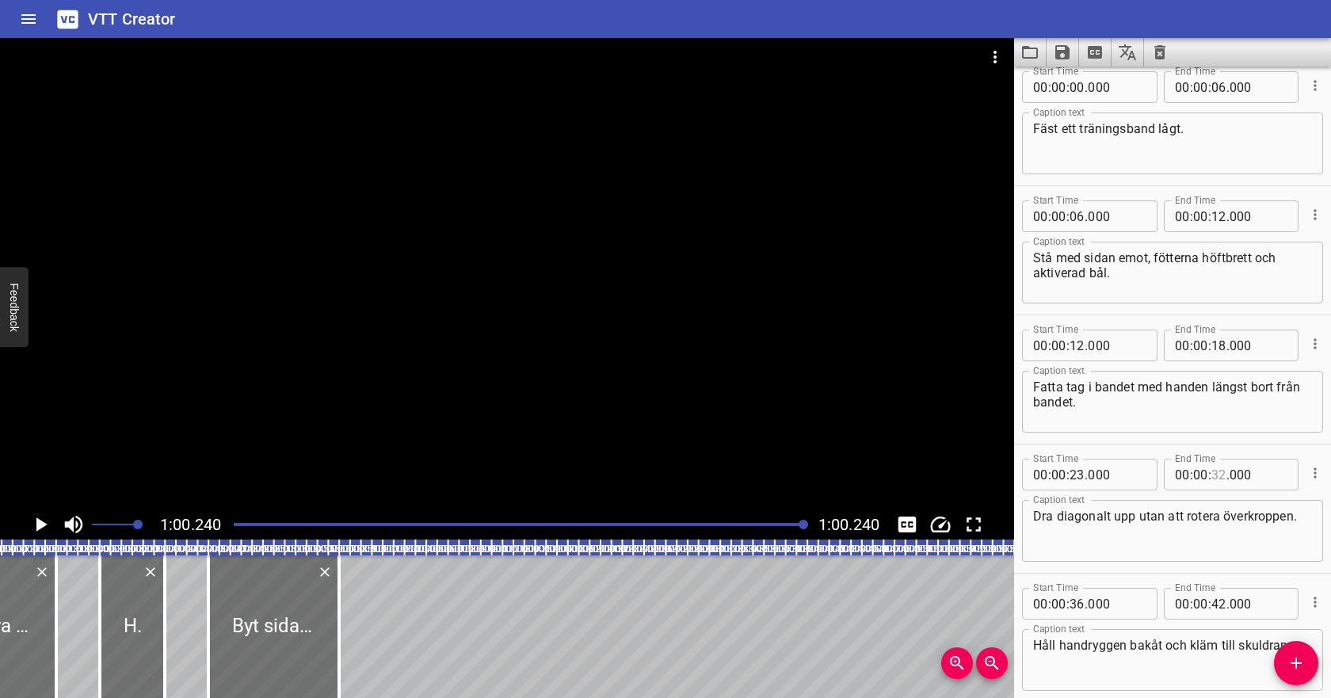
scroll to position [0, 0]
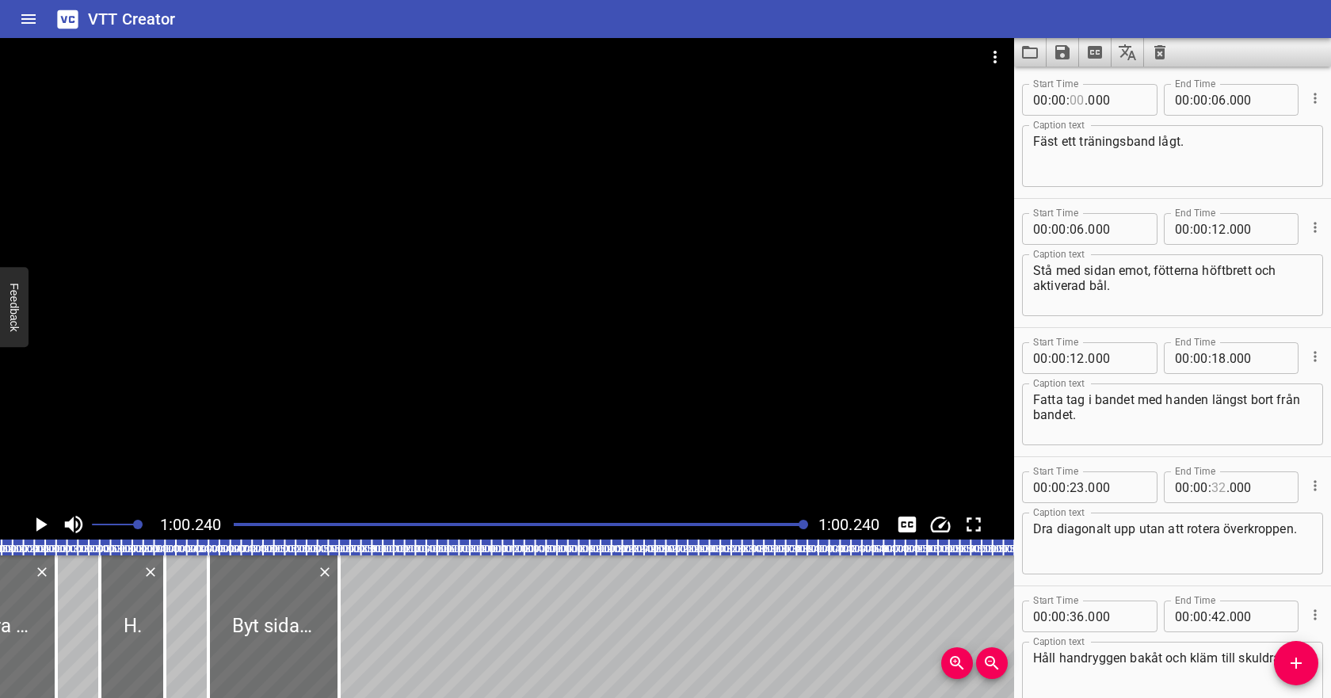
click at [1078, 98] on input "number" at bounding box center [1077, 100] width 15 height 32
type input "02"
type input "000"
click at [1218, 101] on input "number" at bounding box center [1218, 100] width 15 height 32
type input "08"
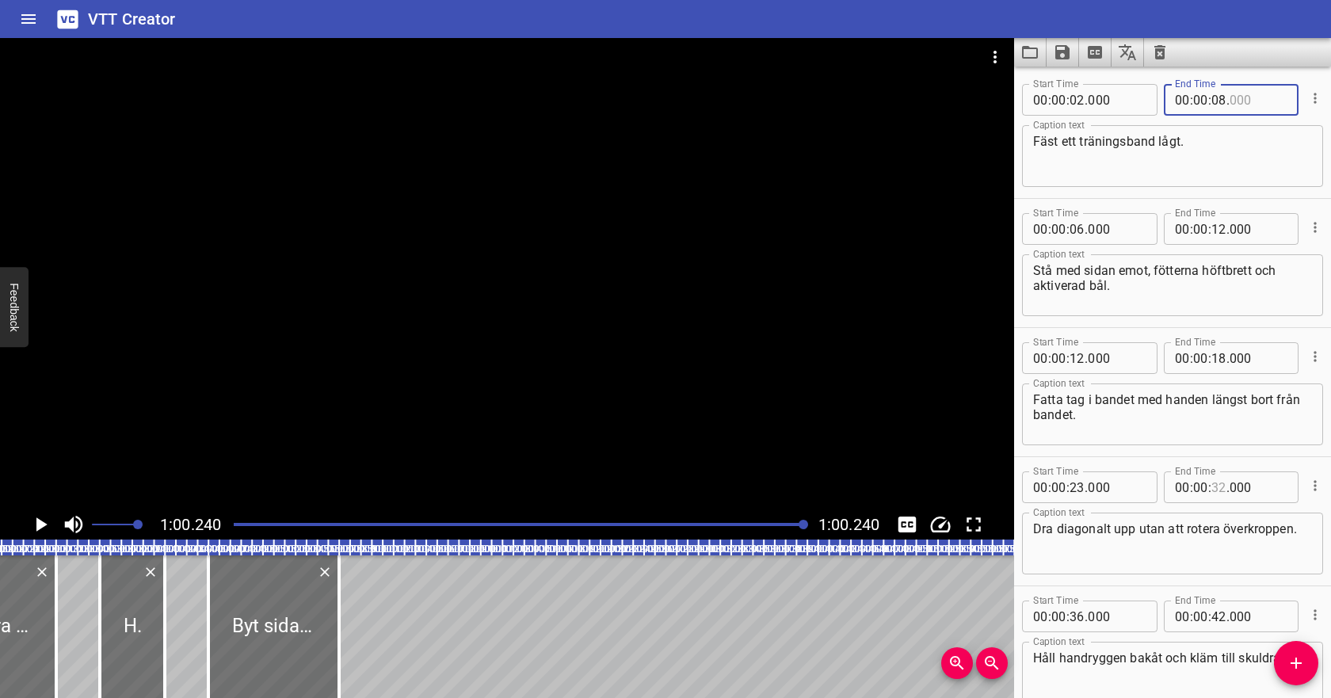
type input "000"
click at [1083, 229] on input "number" at bounding box center [1077, 229] width 15 height 32
type input "08"
type input "000"
click at [1219, 229] on input "number" at bounding box center [1218, 229] width 15 height 32
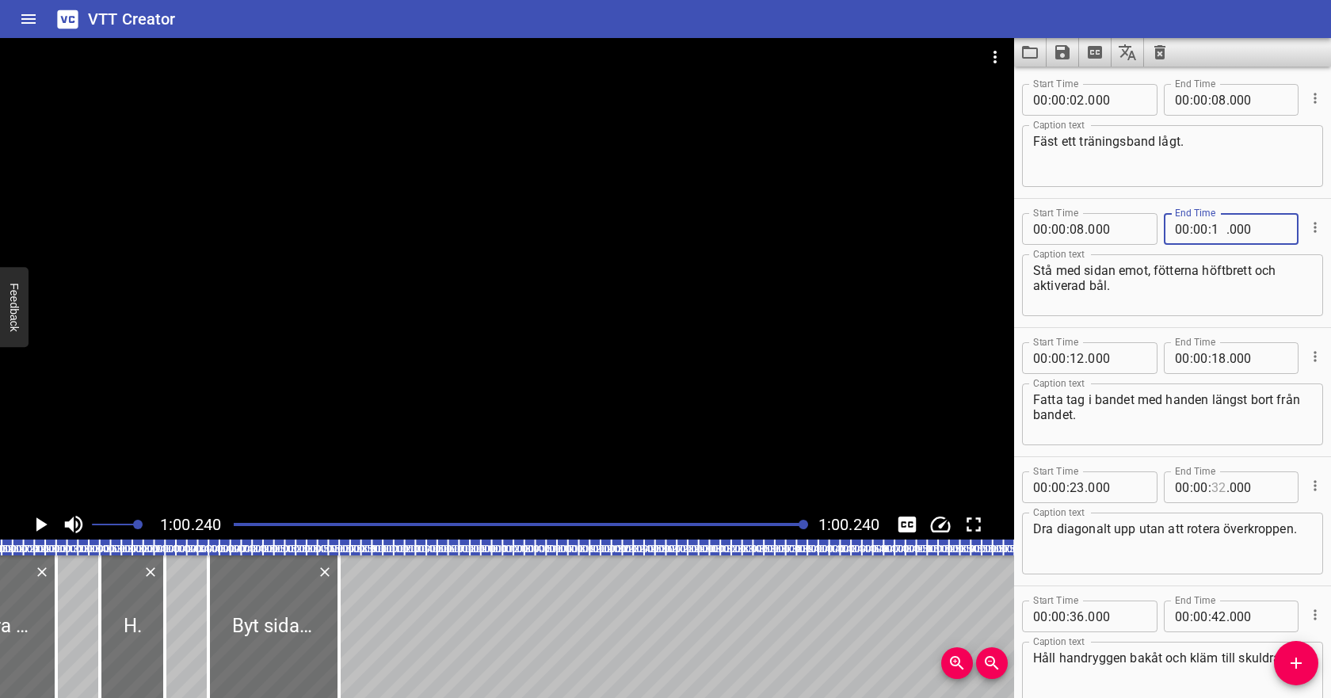
type input "14"
type input "000"
click at [1079, 362] on input "number" at bounding box center [1077, 358] width 15 height 32
type input "14"
type input "000"
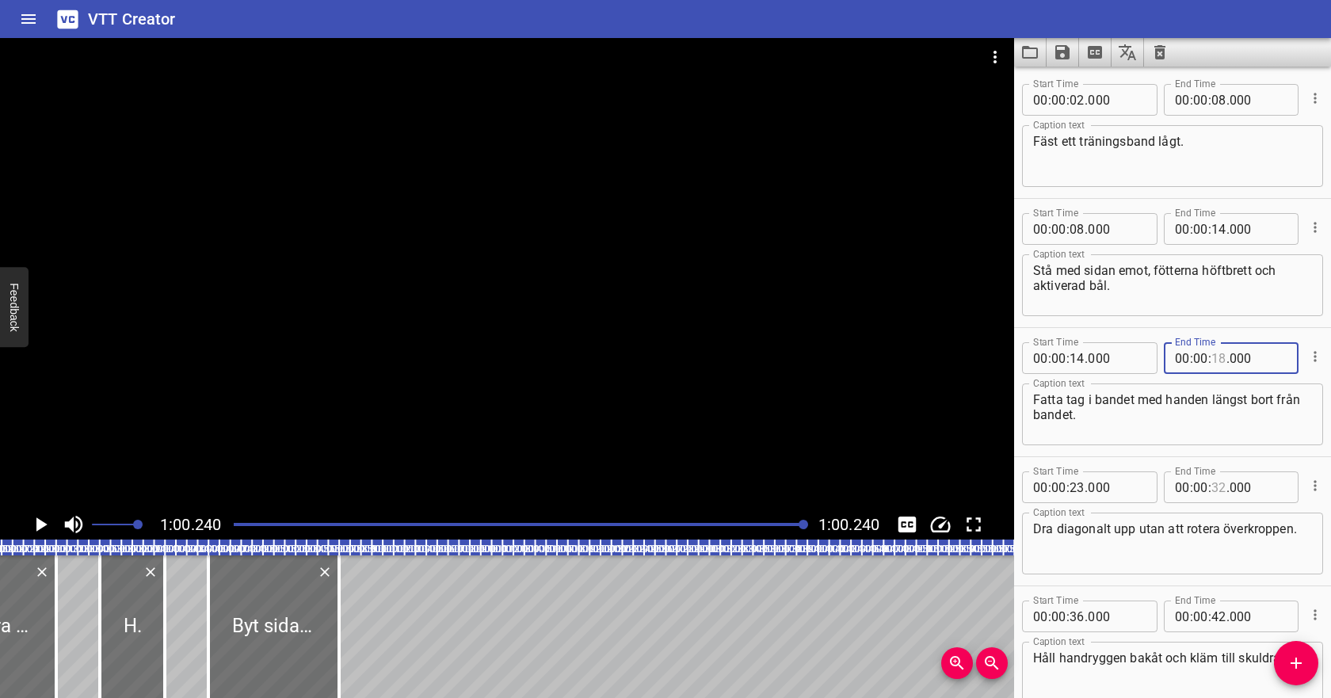
click at [1219, 357] on input "number" at bounding box center [1218, 358] width 15 height 32
type input "20"
type input "000"
click at [1193, 411] on textarea "Fatta tag i bandet med handen längst bort från bandet." at bounding box center [1172, 414] width 279 height 45
click at [1224, 359] on input "number" at bounding box center [1218, 358] width 15 height 32
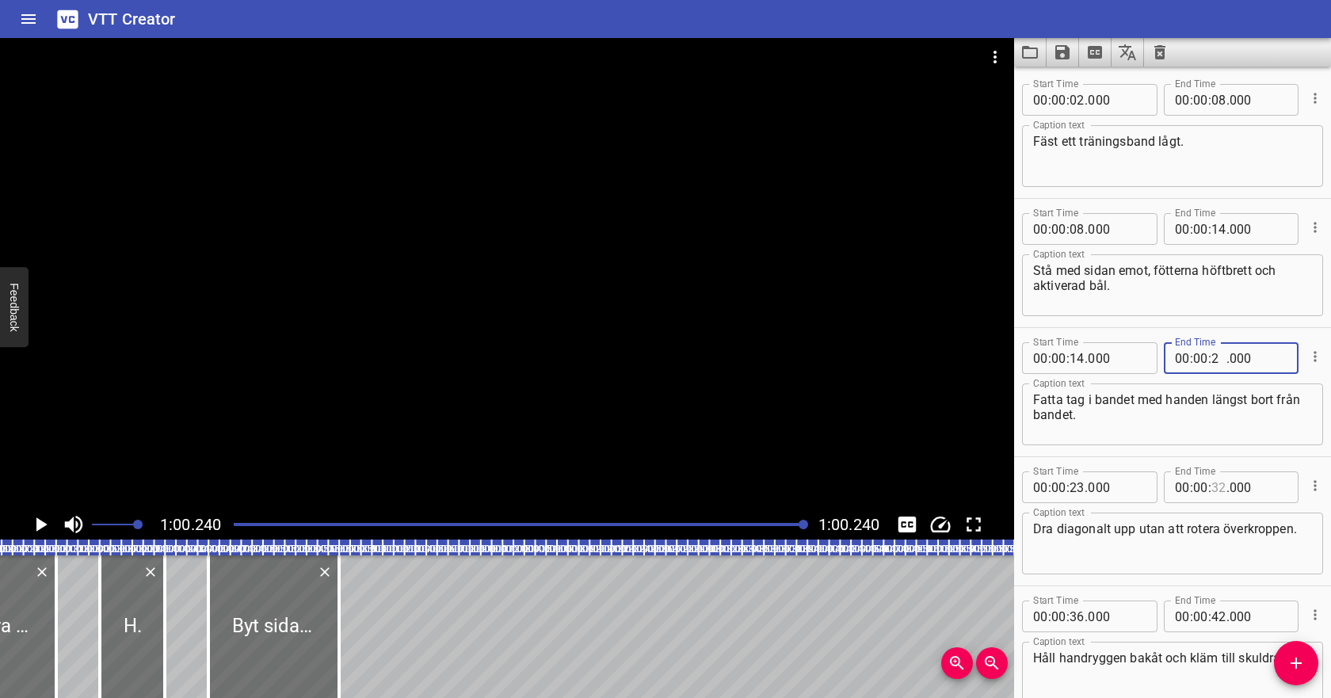
type input "21"
type input "000"
click at [1185, 410] on textarea "Fatta tag i bandet med handen längst bort från bandet." at bounding box center [1172, 414] width 279 height 45
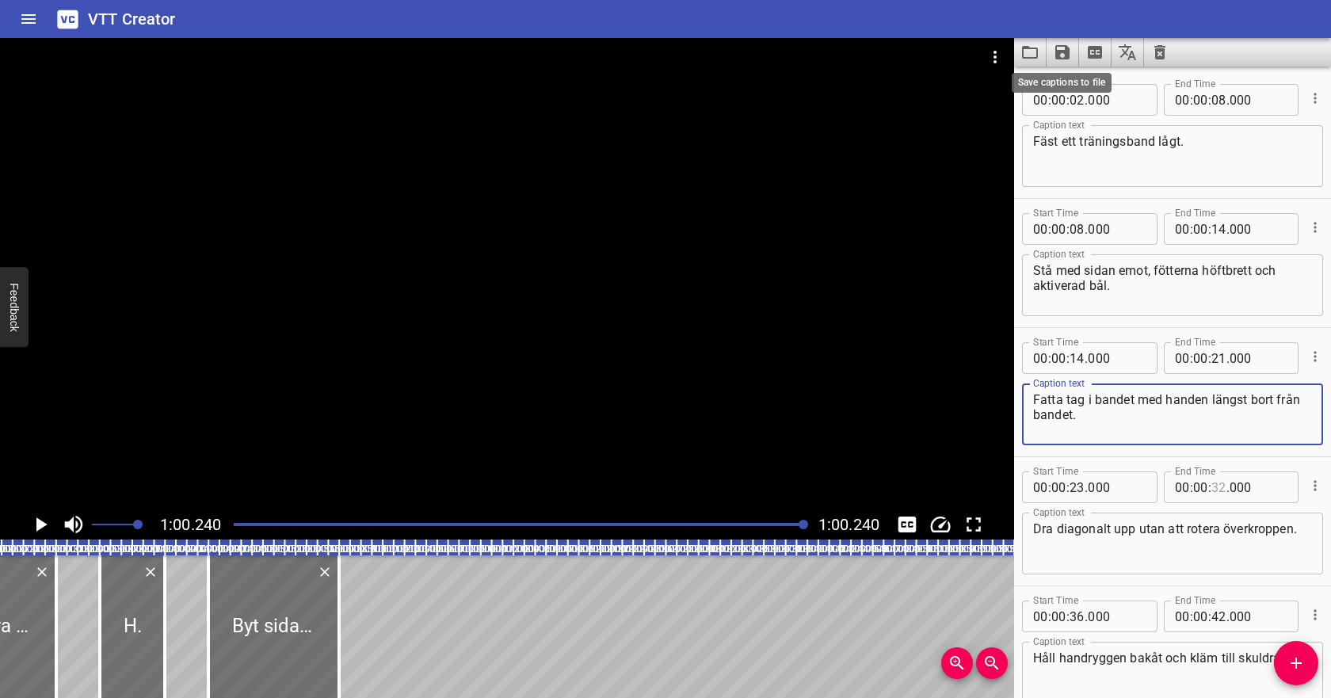
click at [1065, 55] on icon "Save captions to file" at bounding box center [1062, 52] width 14 height 14
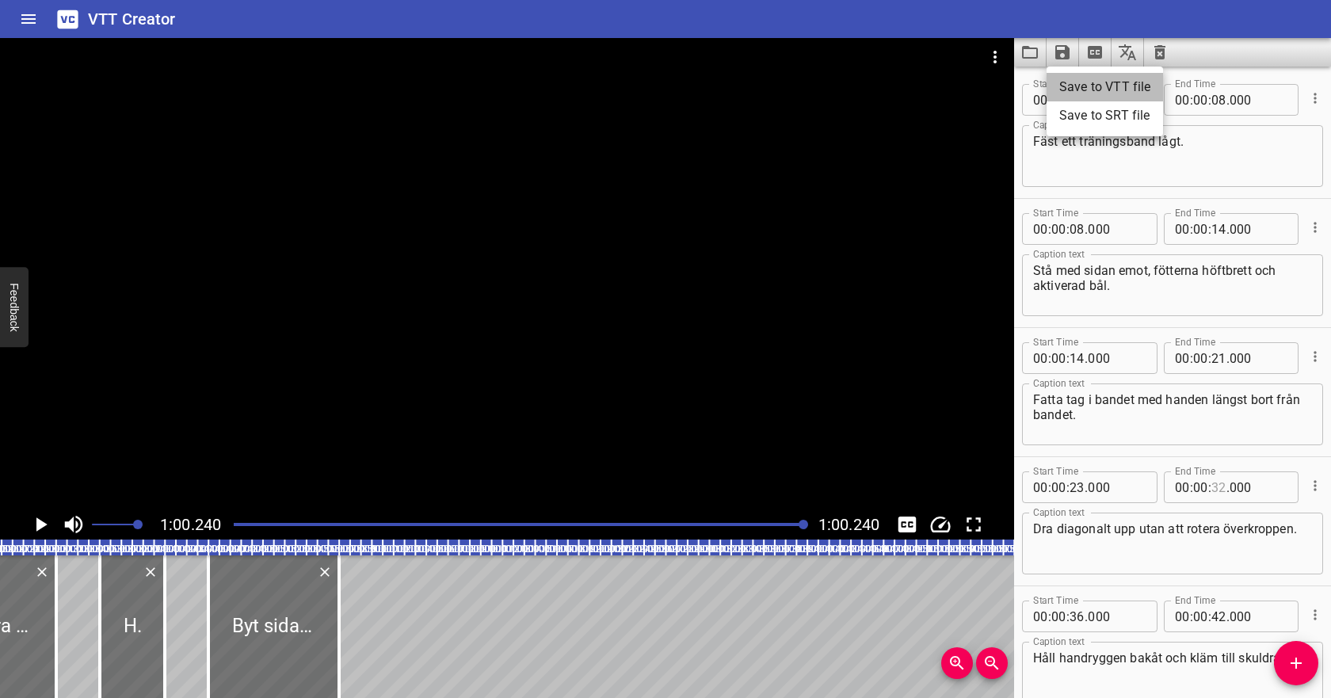
click at [1078, 87] on li "Save to VTT file" at bounding box center [1105, 87] width 116 height 29
click at [992, 60] on icon "Video Options" at bounding box center [995, 57] width 19 height 19
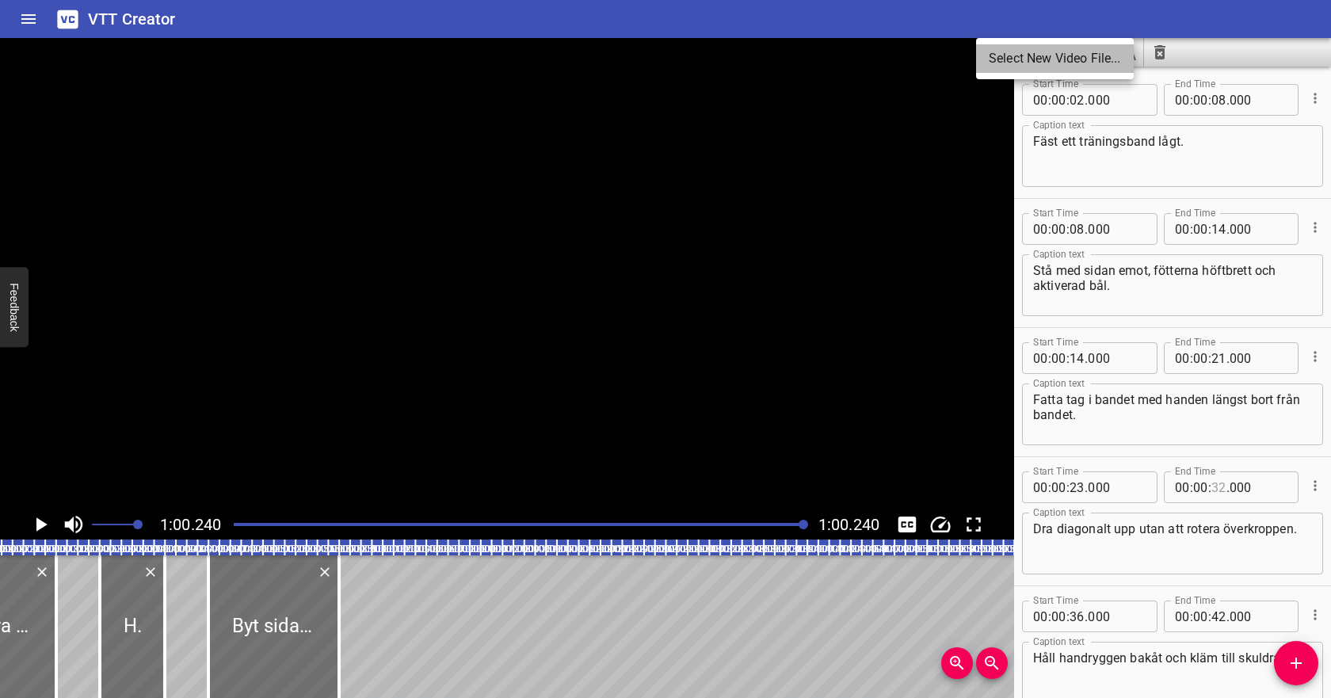
click at [1002, 66] on li "Select New Video File..." at bounding box center [1055, 58] width 158 height 29
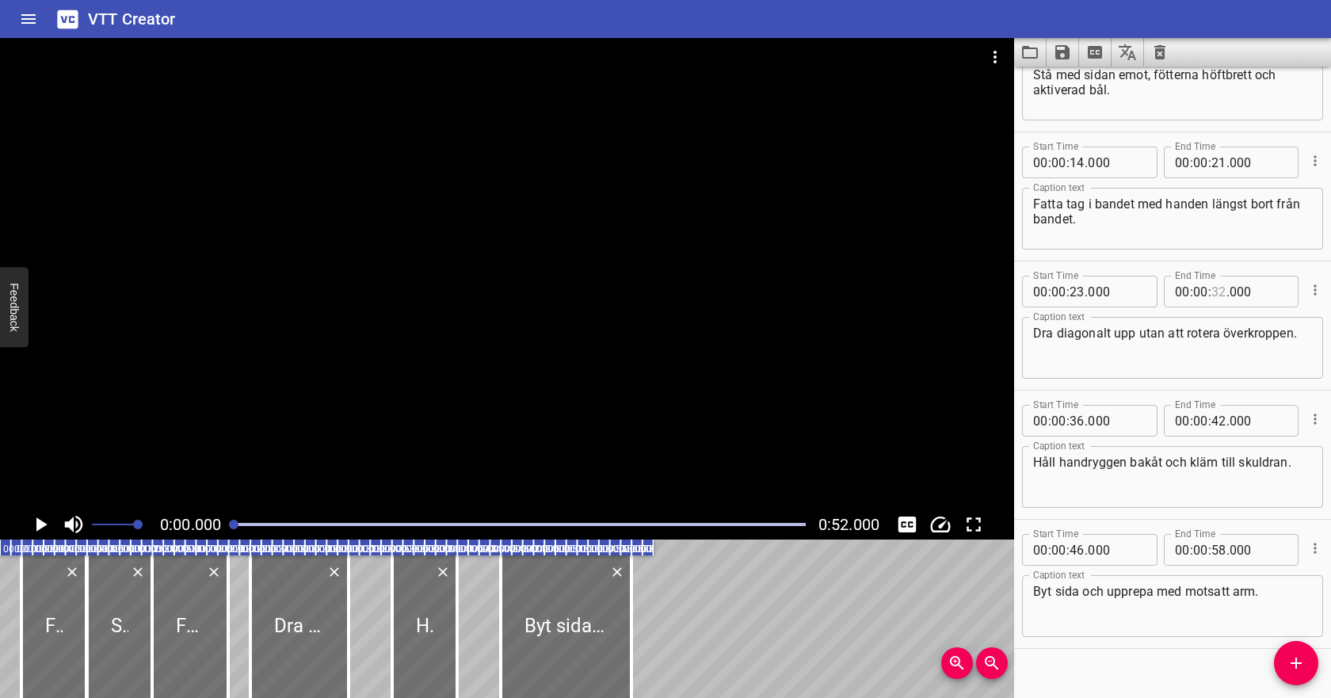
scroll to position [218, 0]
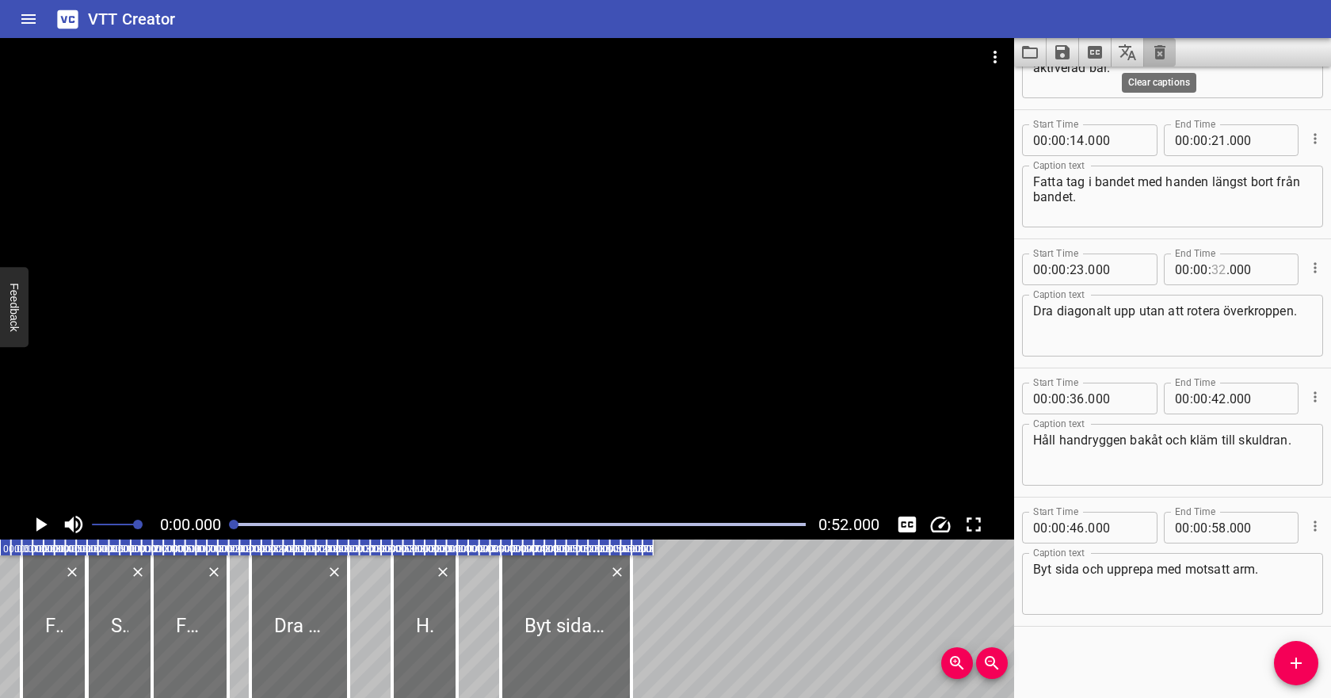
click at [1158, 48] on icon "Clear captions" at bounding box center [1159, 52] width 19 height 19
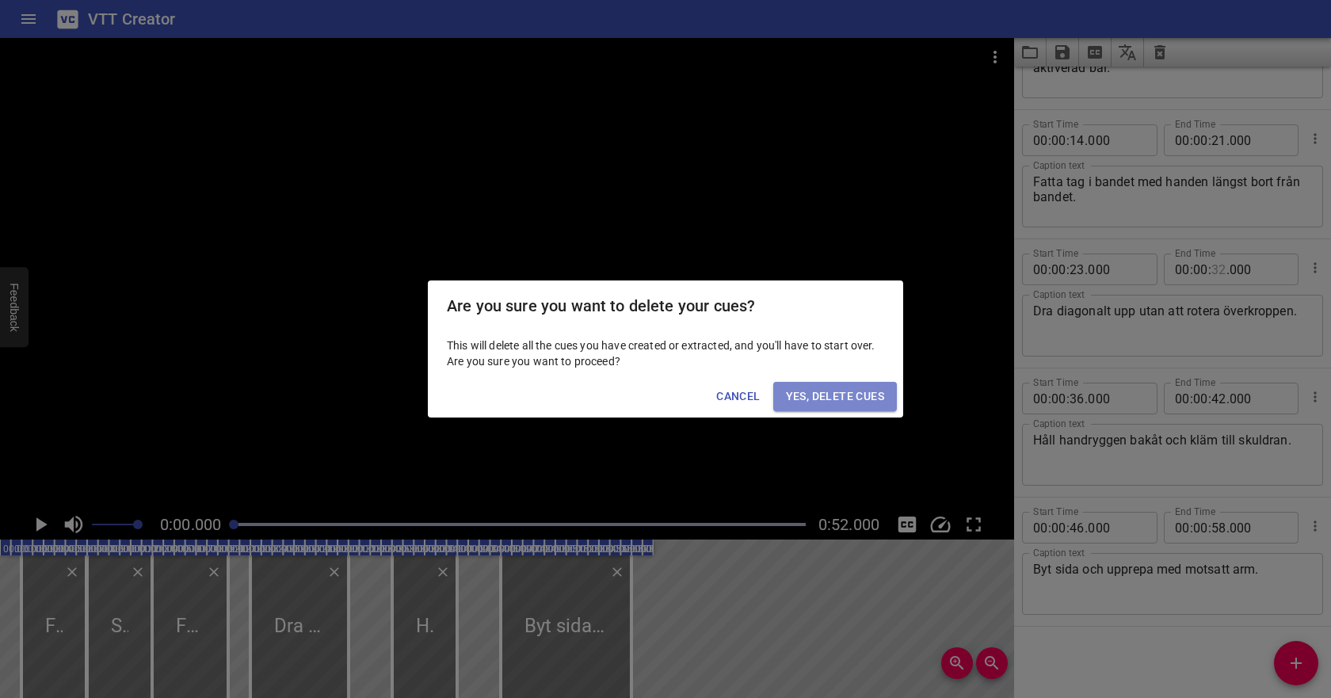
click at [818, 406] on button "Yes, Delete Cues" at bounding box center [835, 396] width 124 height 29
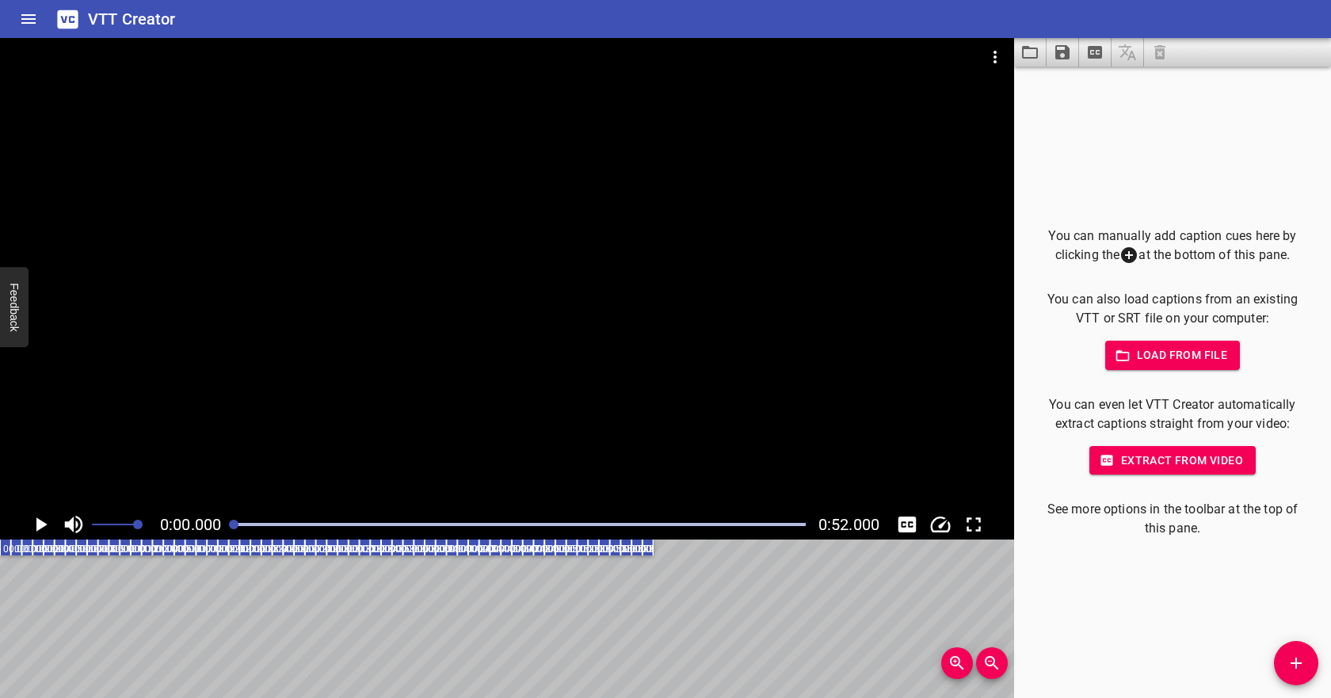
click at [1173, 342] on button "Load from file" at bounding box center [1172, 355] width 135 height 29
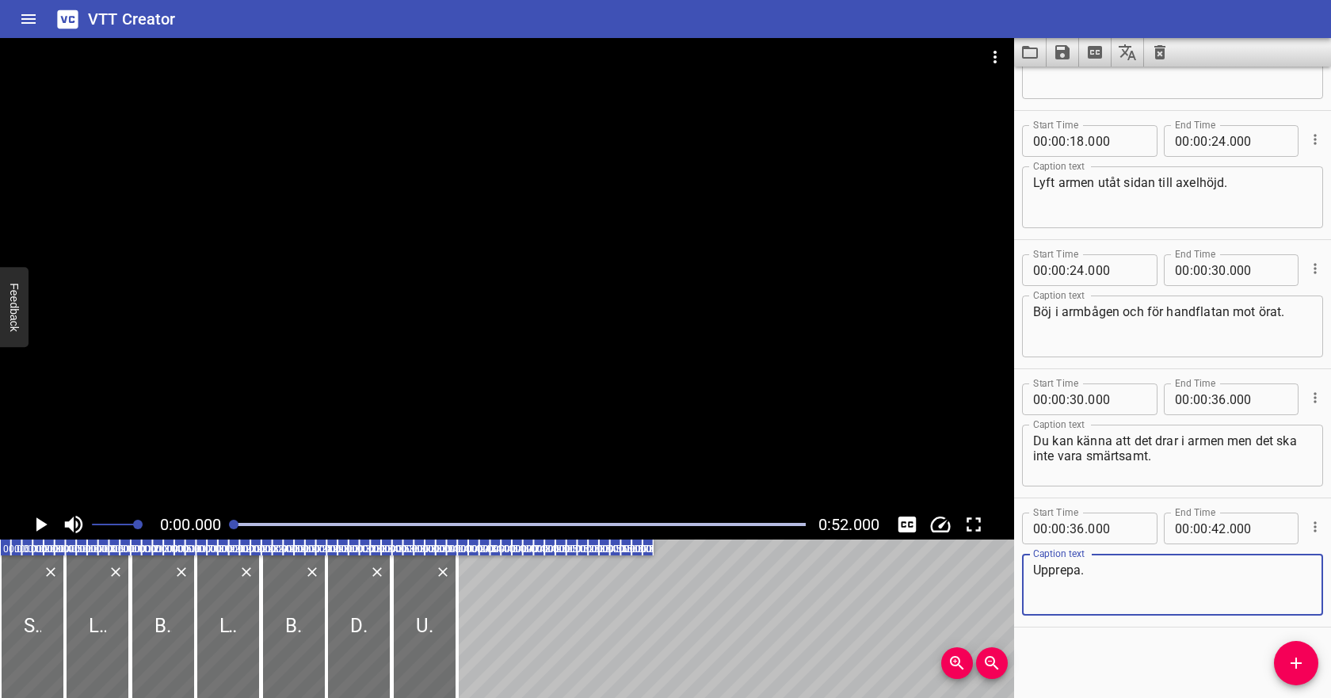
scroll to position [347, 0]
click at [45, 522] on icon "Play/Pause" at bounding box center [41, 525] width 24 height 24
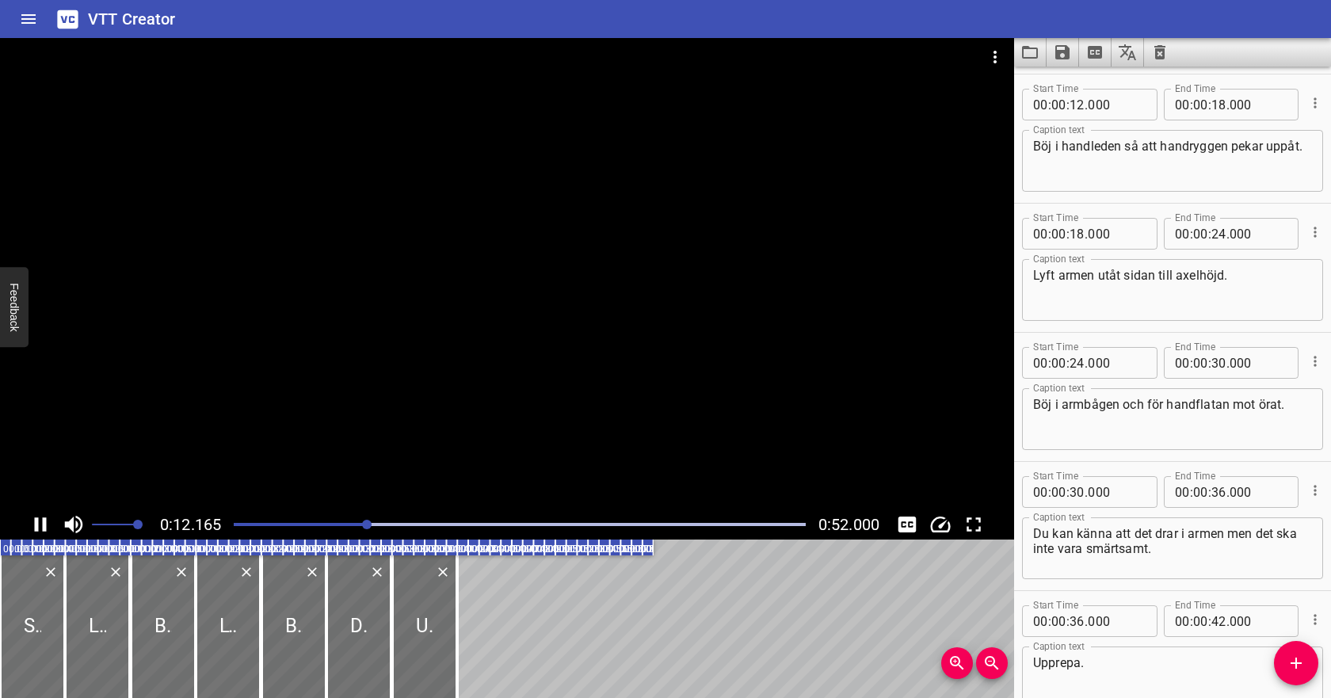
scroll to position [258, 0]
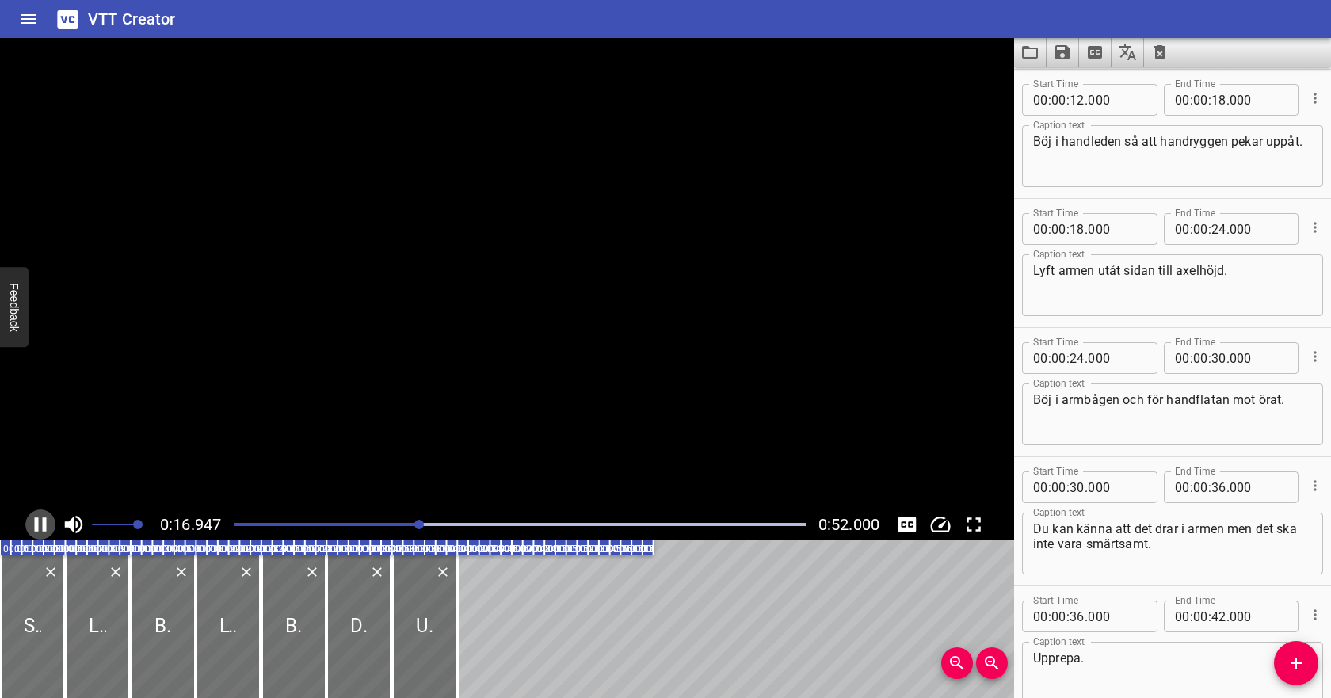
click at [40, 518] on icon "Play/Pause" at bounding box center [41, 525] width 24 height 24
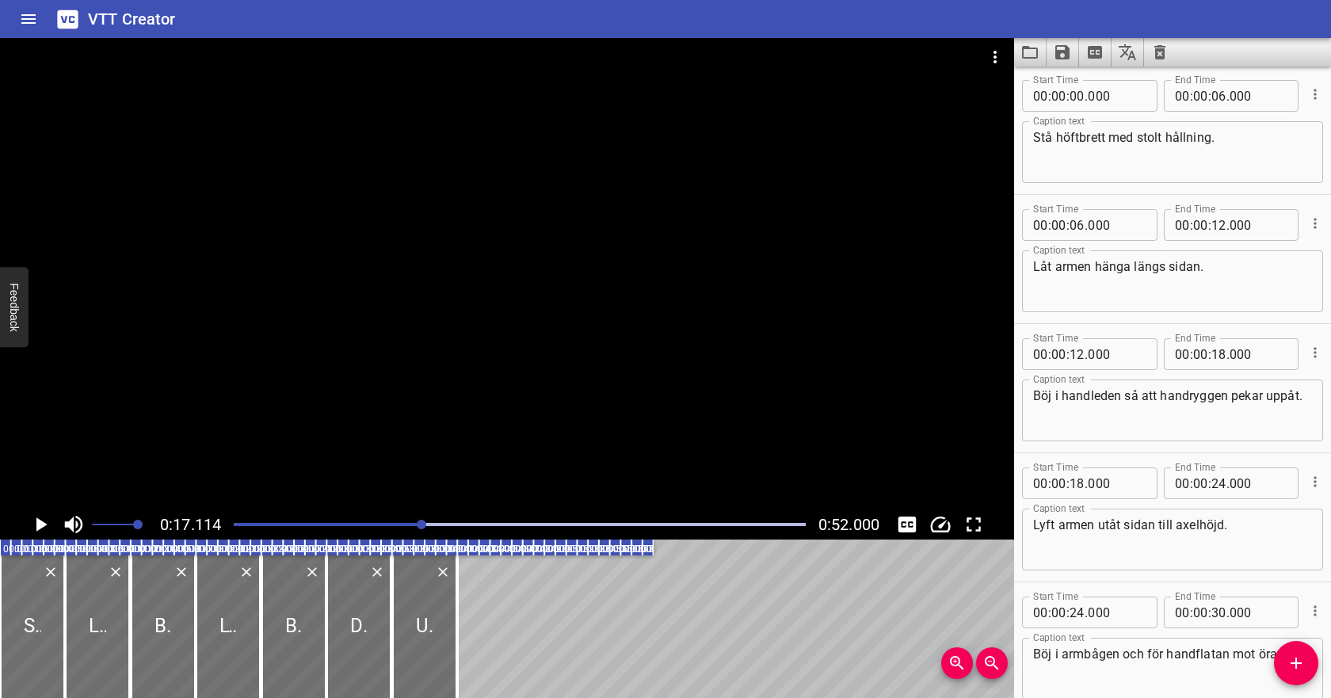
scroll to position [0, 0]
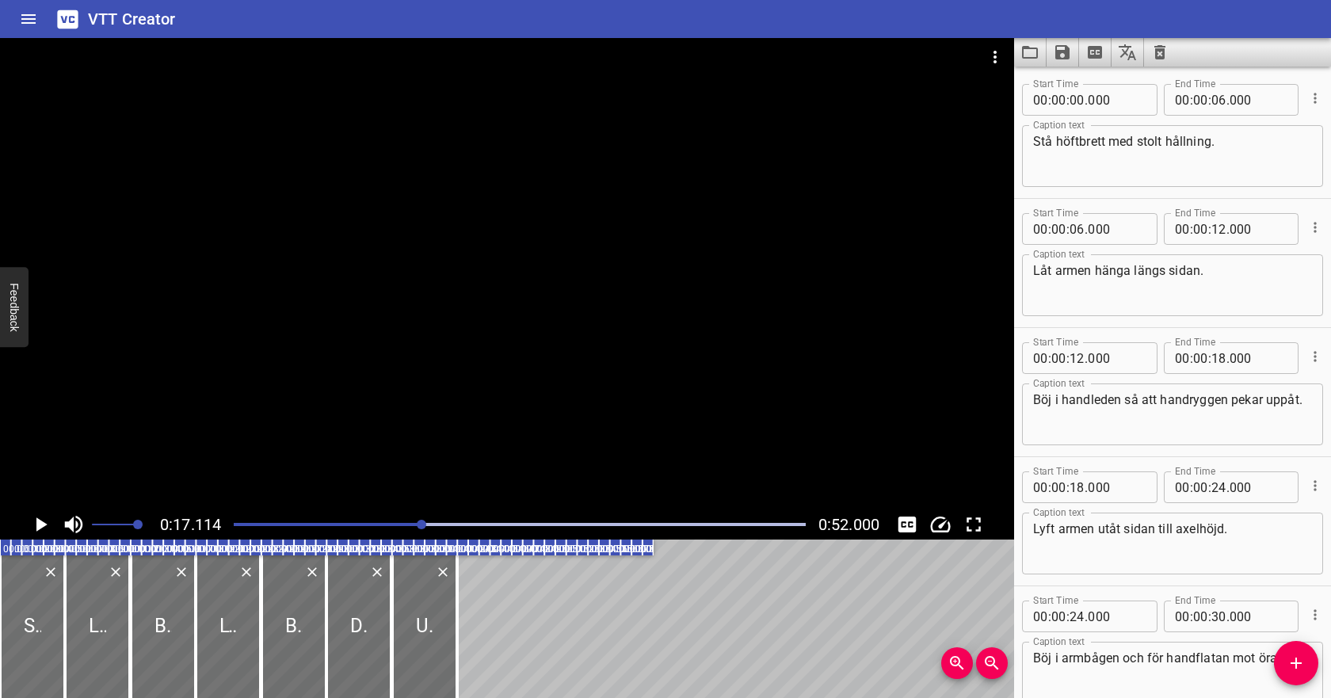
click at [1039, 398] on textarea "Böj i handleden så att handryggen pekar uppåt." at bounding box center [1172, 414] width 279 height 45
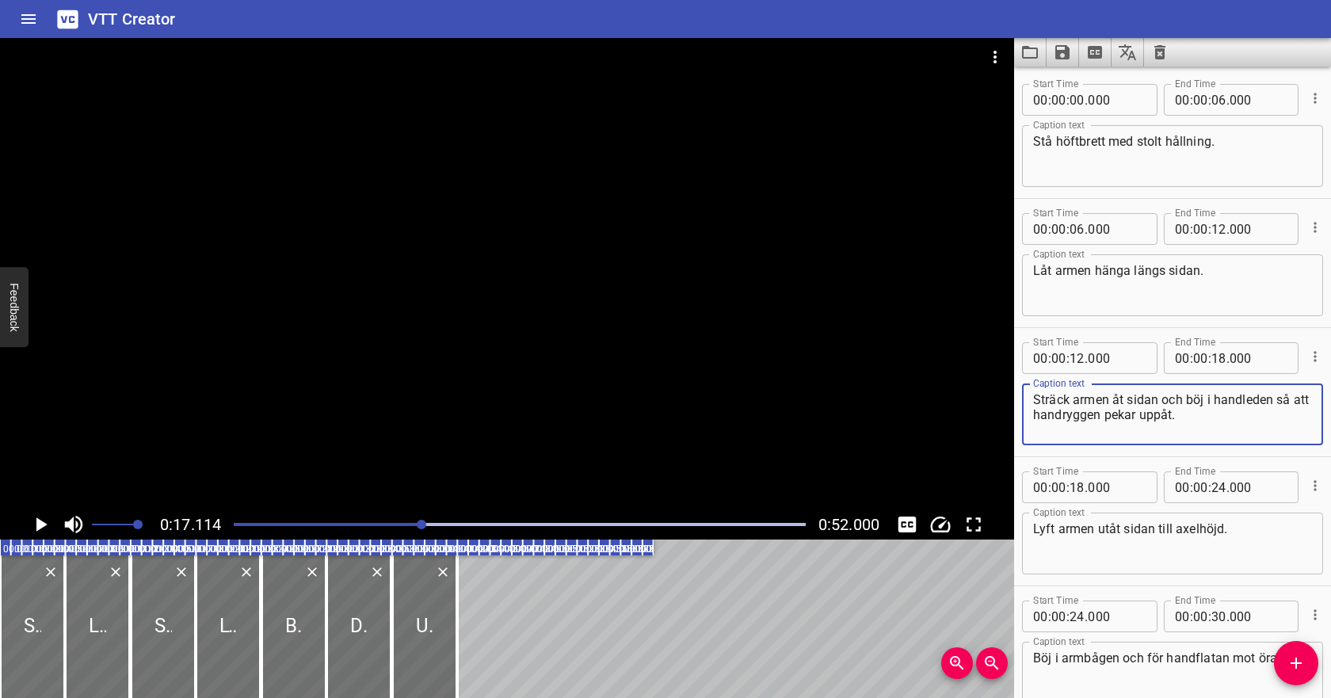
type textarea "Sträck armen åt sidan och böj i handleden så att handryggen pekar uppåt."
click at [43, 519] on icon "Play/Pause" at bounding box center [41, 525] width 24 height 24
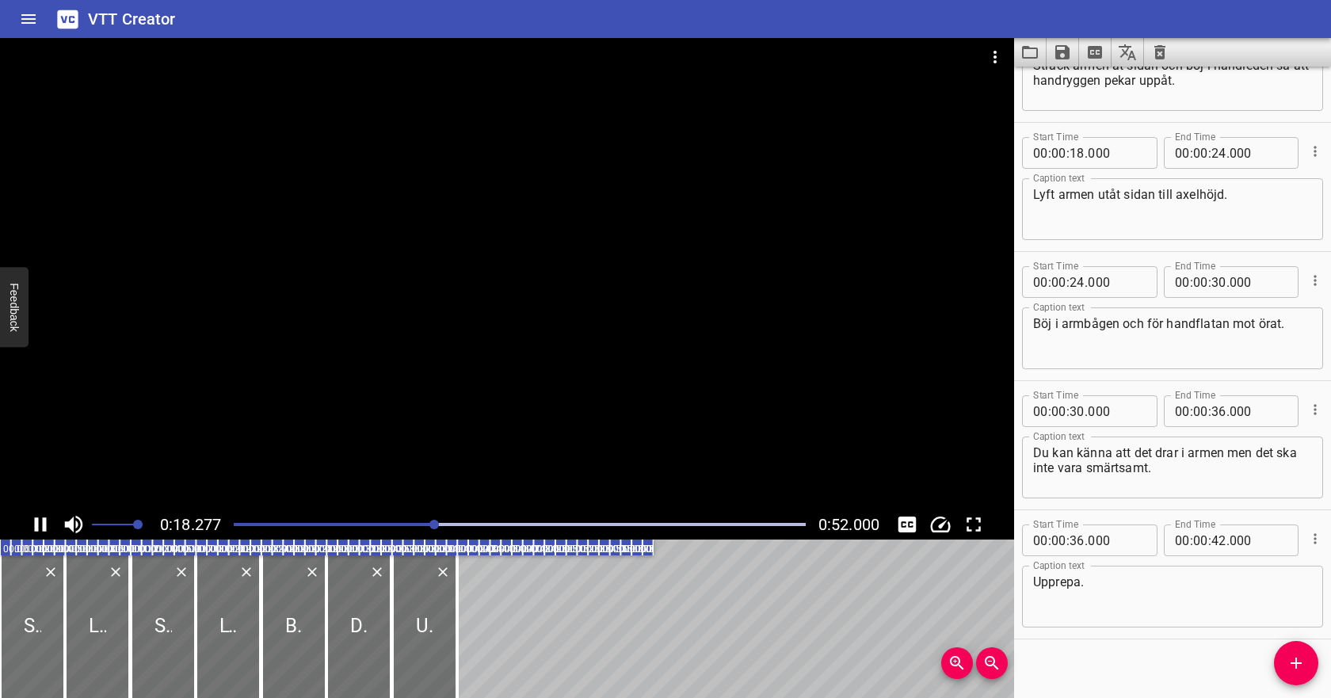
scroll to position [347, 0]
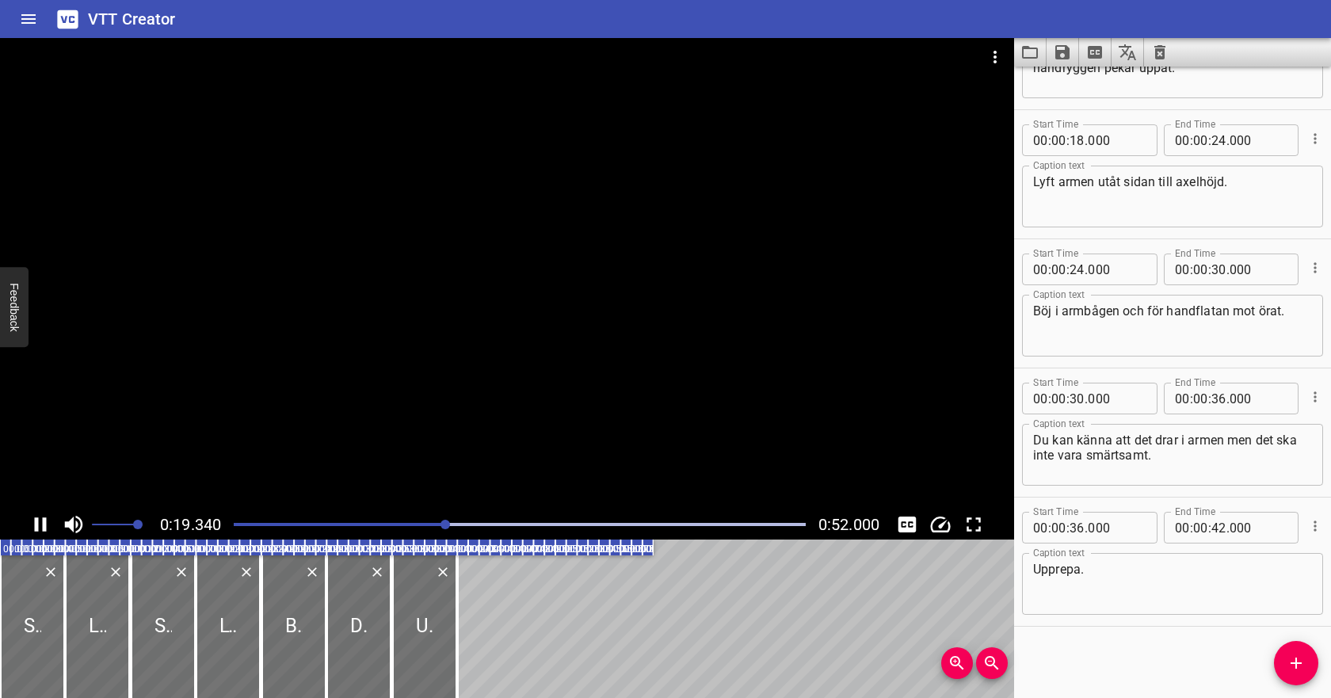
click at [43, 519] on icon "Play/Pause" at bounding box center [41, 524] width 12 height 14
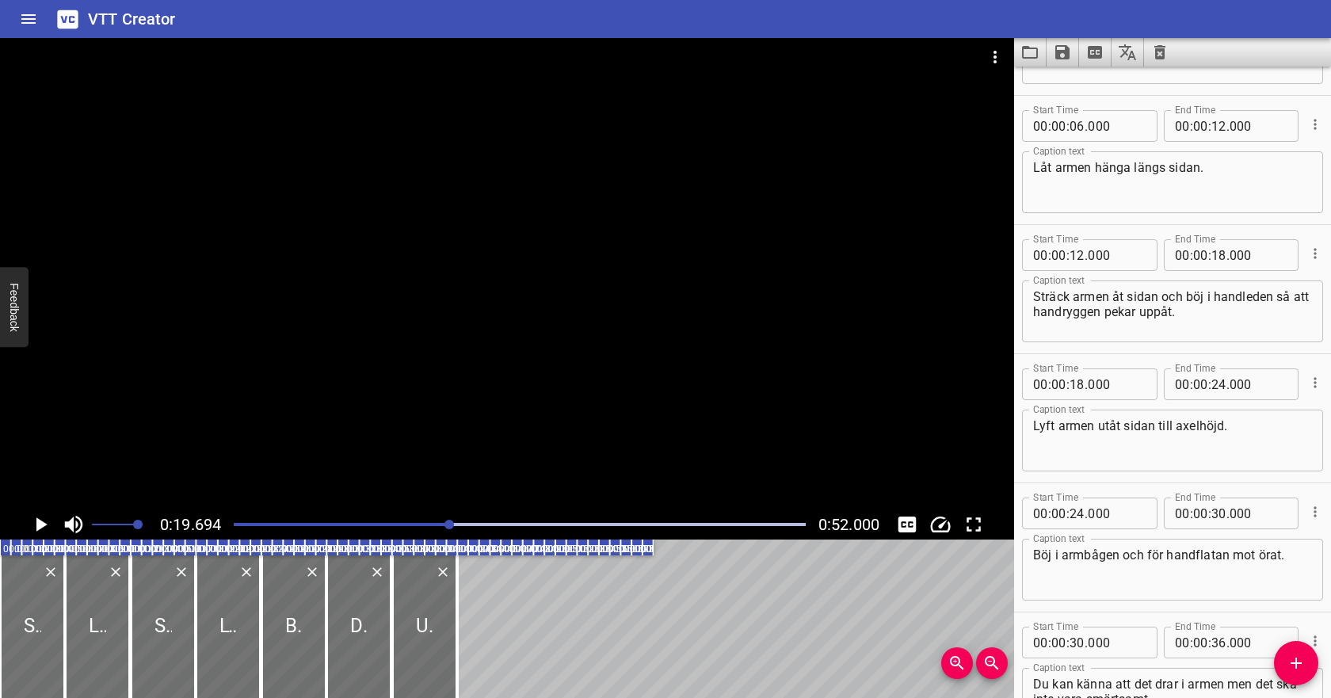
scroll to position [93, 0]
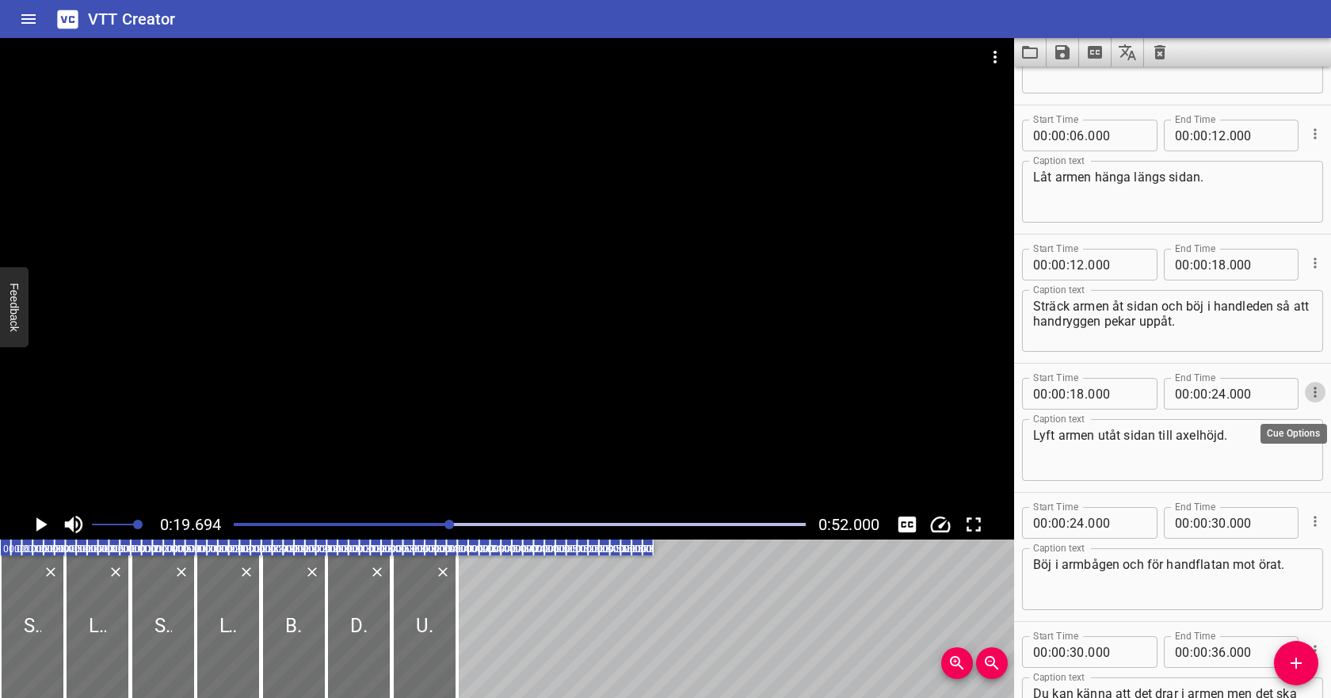
click at [1318, 389] on icon "Cue Options" at bounding box center [1315, 392] width 16 height 16
click at [1285, 419] on li "Delete Cue" at bounding box center [1249, 420] width 138 height 29
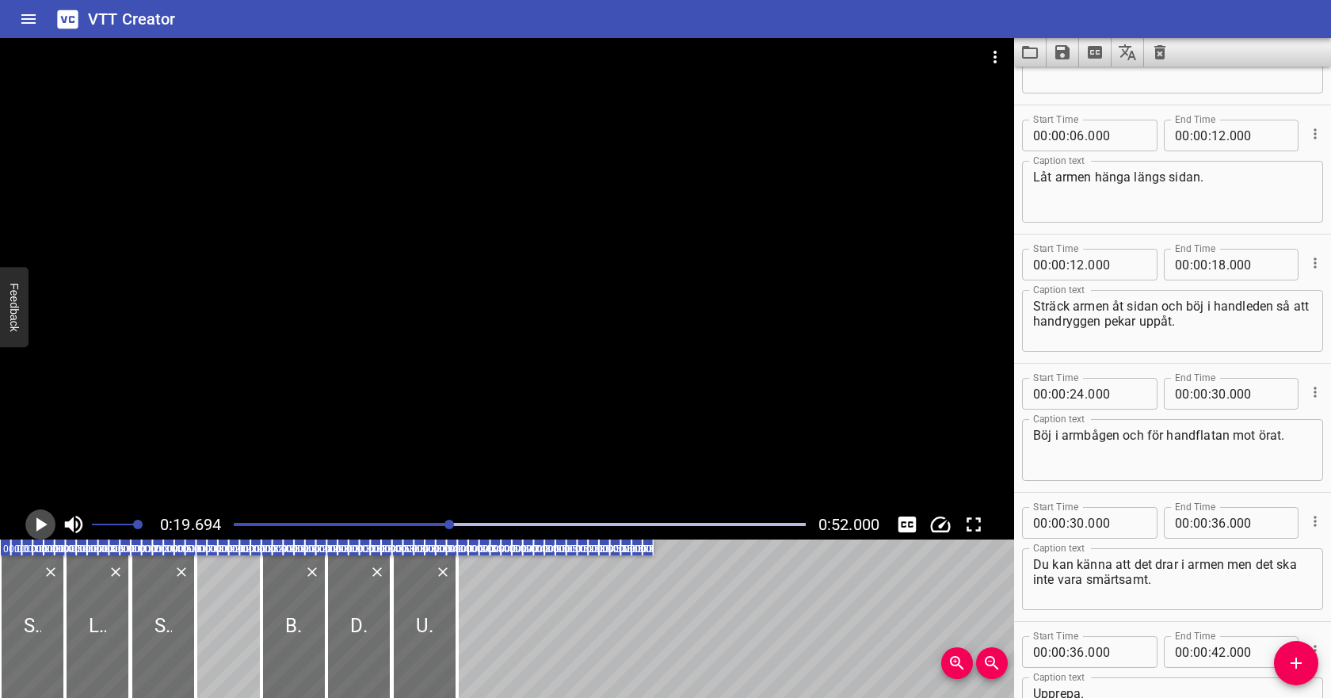
click at [41, 525] on icon "Play/Pause" at bounding box center [41, 524] width 11 height 14
click at [41, 525] on icon "Play/Pause" at bounding box center [41, 525] width 24 height 24
click at [467, 525] on div "Play progress" at bounding box center [208, 524] width 572 height 3
click at [445, 526] on div at bounding box center [519, 524] width 591 height 22
click at [1075, 395] on input "number" at bounding box center [1077, 394] width 15 height 32
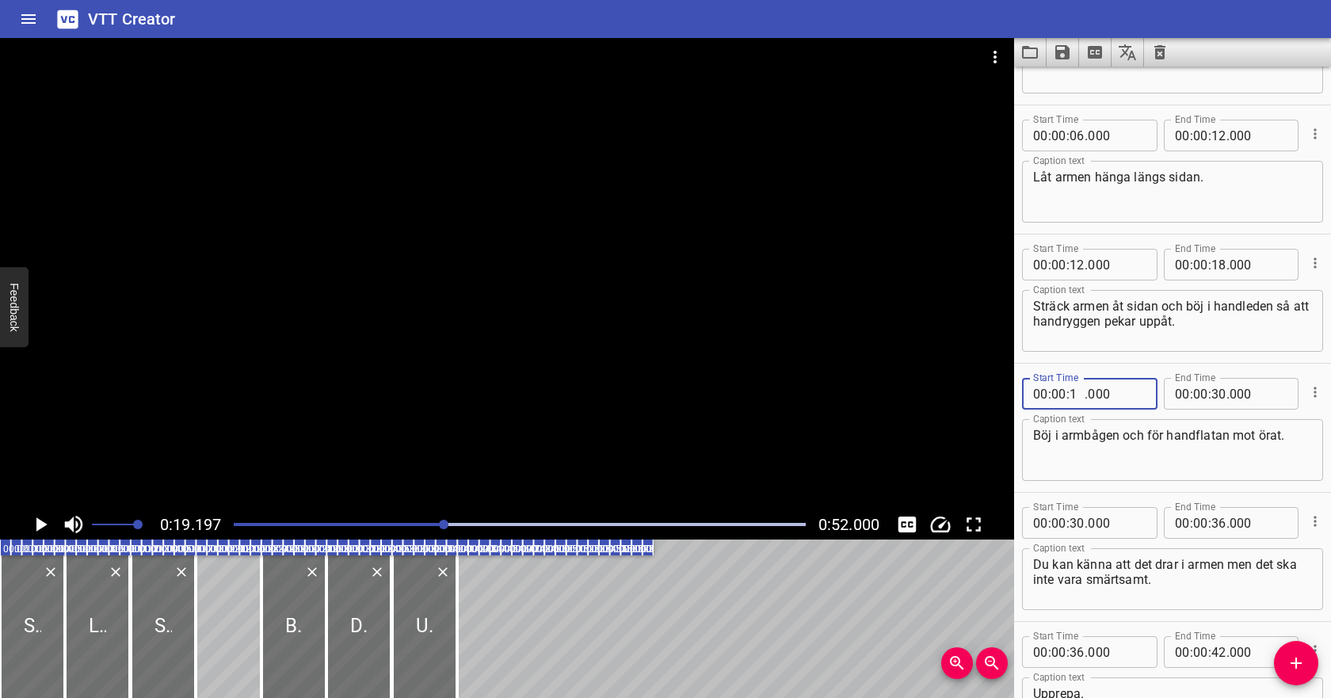
type input "19"
type input "000"
click at [1217, 395] on input "number" at bounding box center [1218, 394] width 15 height 32
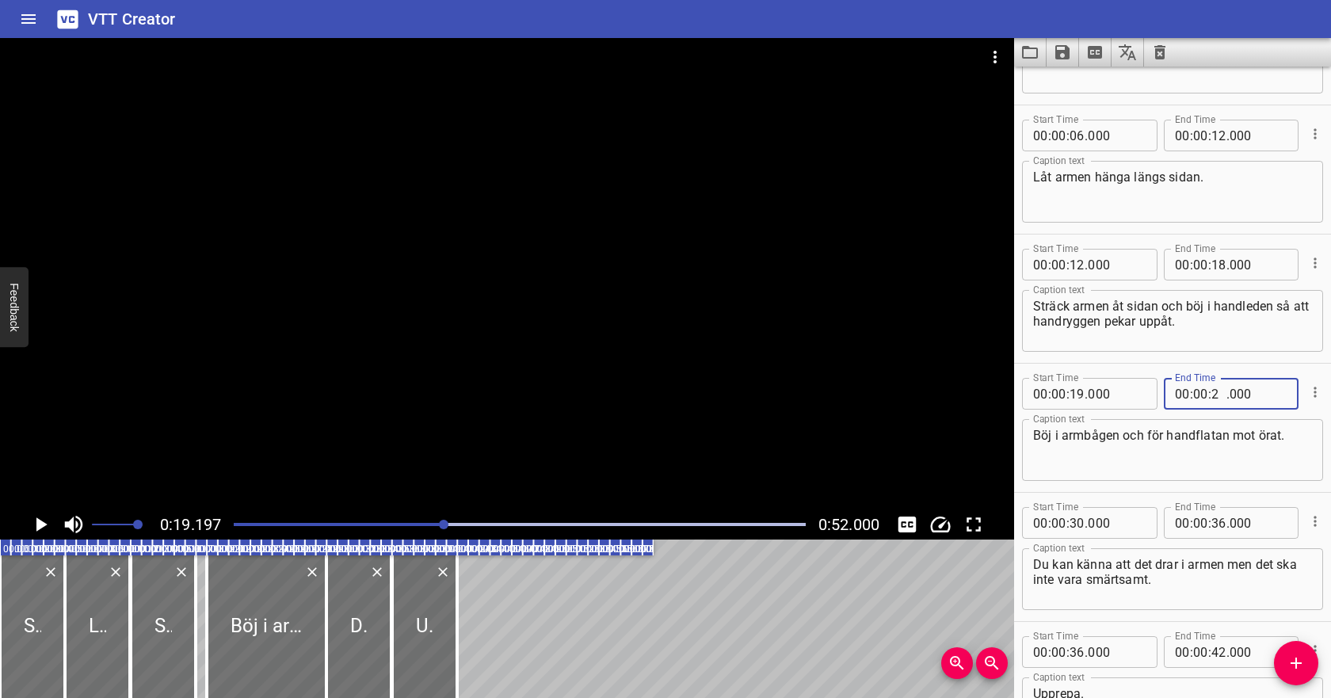
type input "25"
type input "000"
click at [42, 520] on icon "Play/Pause" at bounding box center [41, 525] width 24 height 24
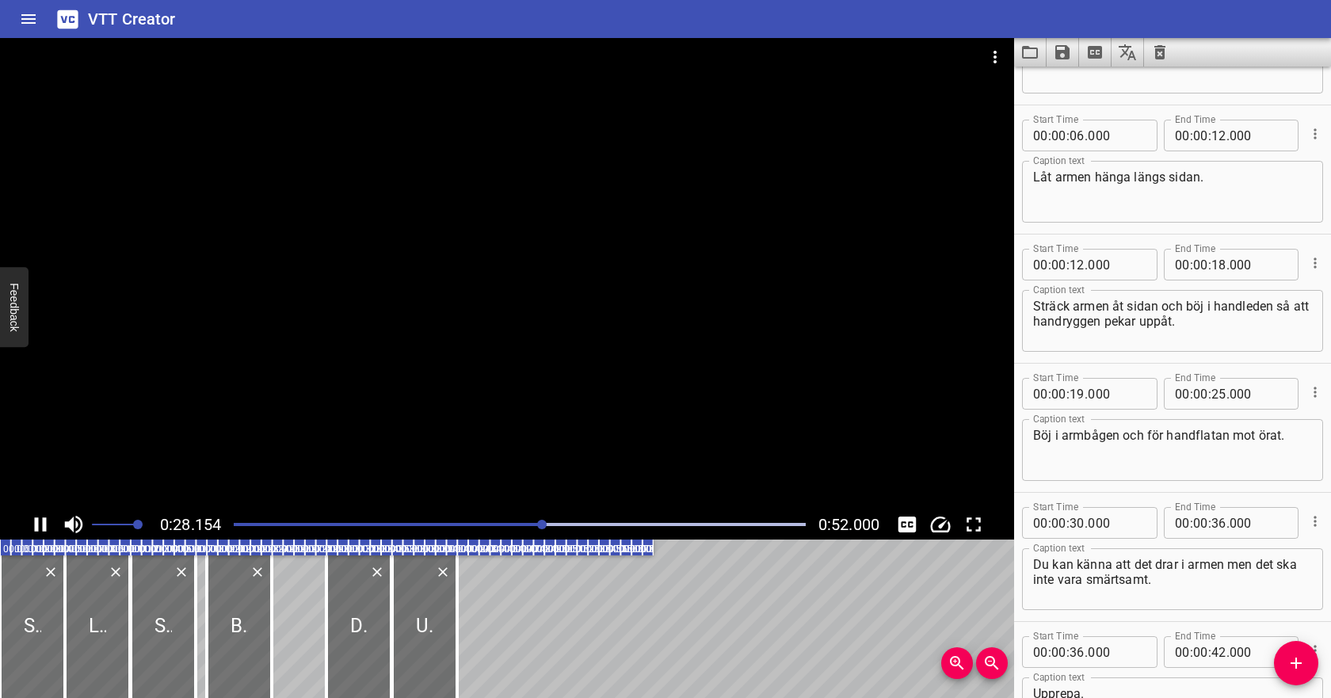
click at [37, 522] on icon "Play/Pause" at bounding box center [41, 524] width 12 height 14
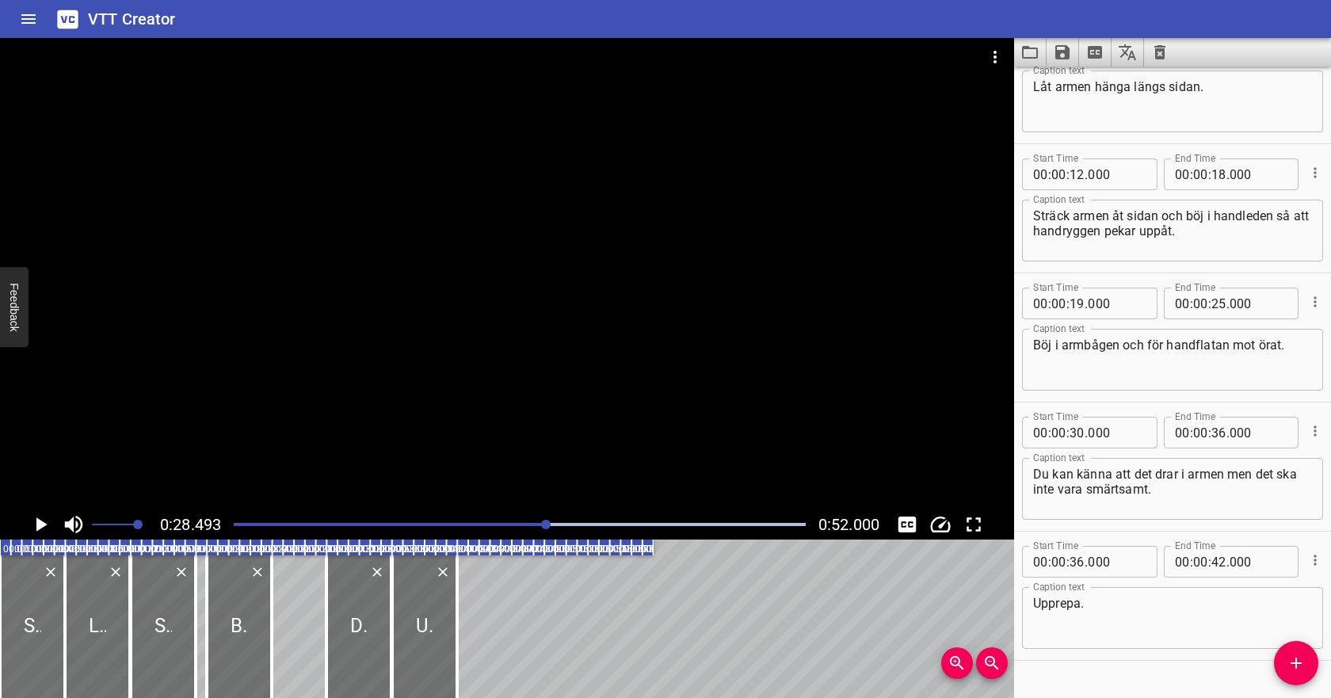
scroll to position [191, 0]
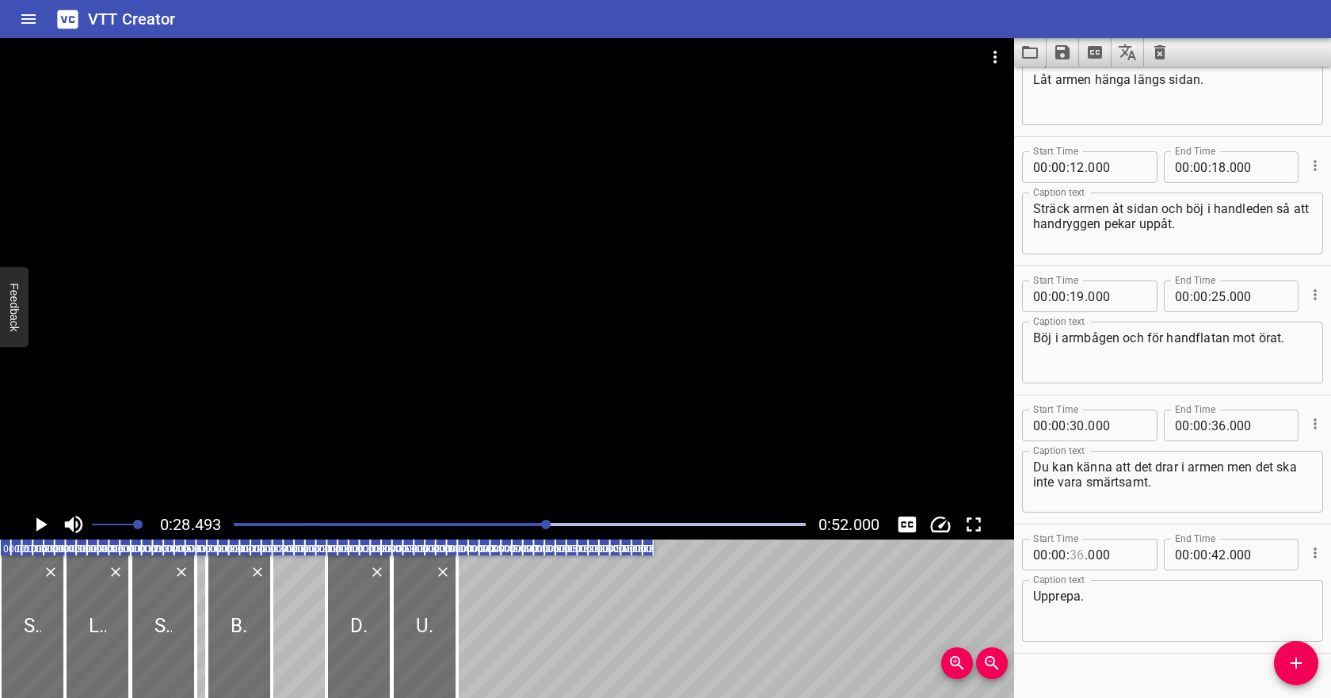
click at [1081, 552] on input "number" at bounding box center [1077, 555] width 15 height 32
type input "42"
type input "000"
click at [1222, 553] on input "number" at bounding box center [1218, 555] width 15 height 32
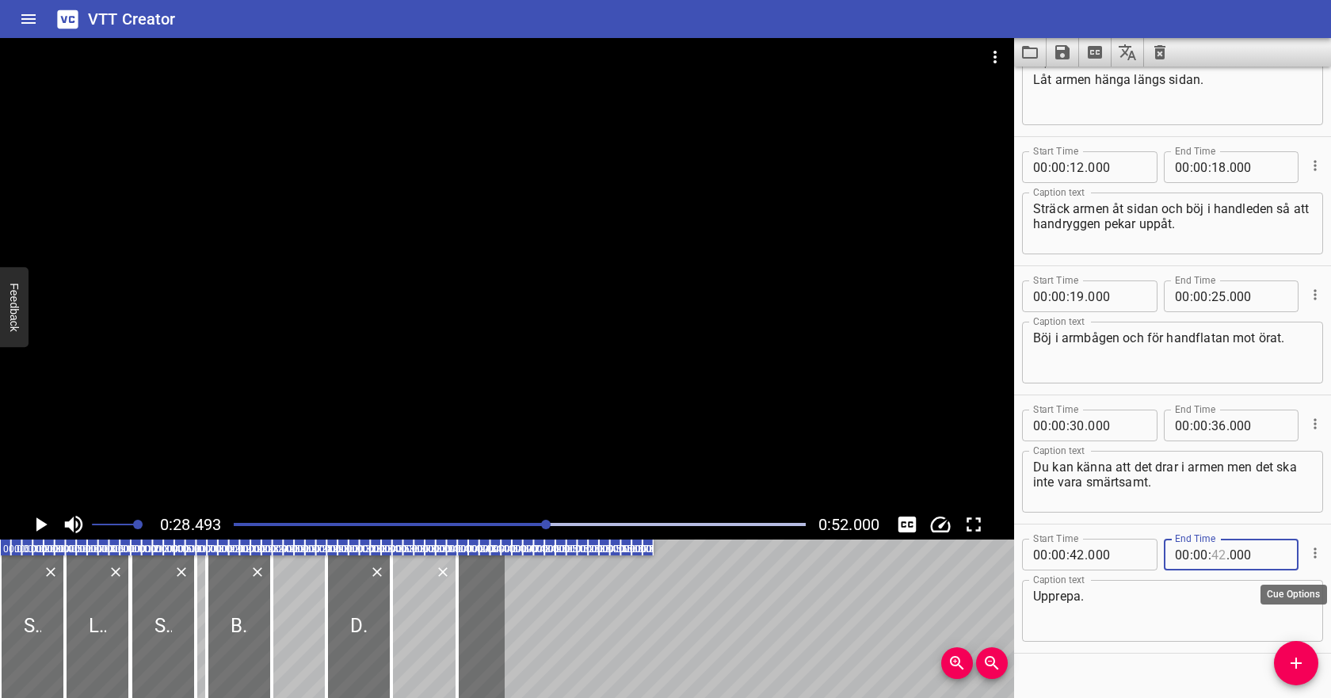
type input "42"
click at [1310, 551] on icon "Cue Options" at bounding box center [1315, 553] width 16 height 16
click at [1276, 580] on li "Delete Cue" at bounding box center [1249, 581] width 138 height 29
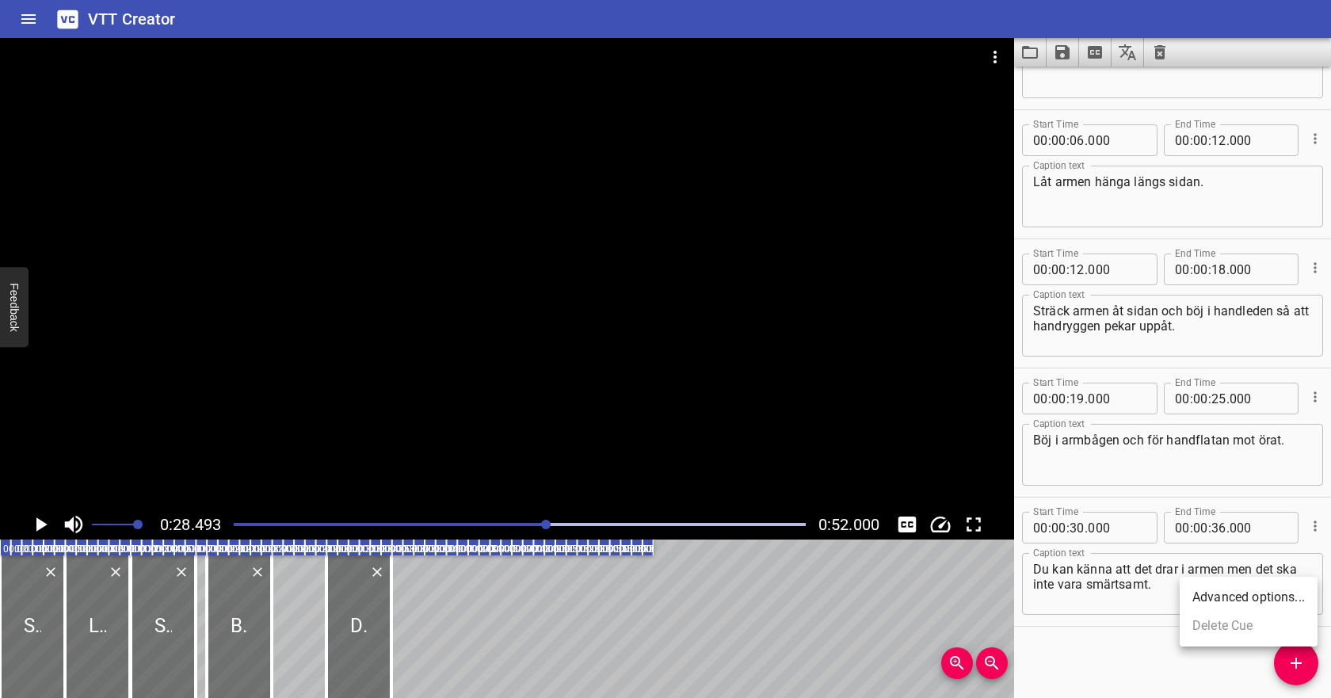
scroll to position [89, 0]
click at [1076, 528] on input "number" at bounding box center [1077, 528] width 15 height 32
type input "40"
type input "000"
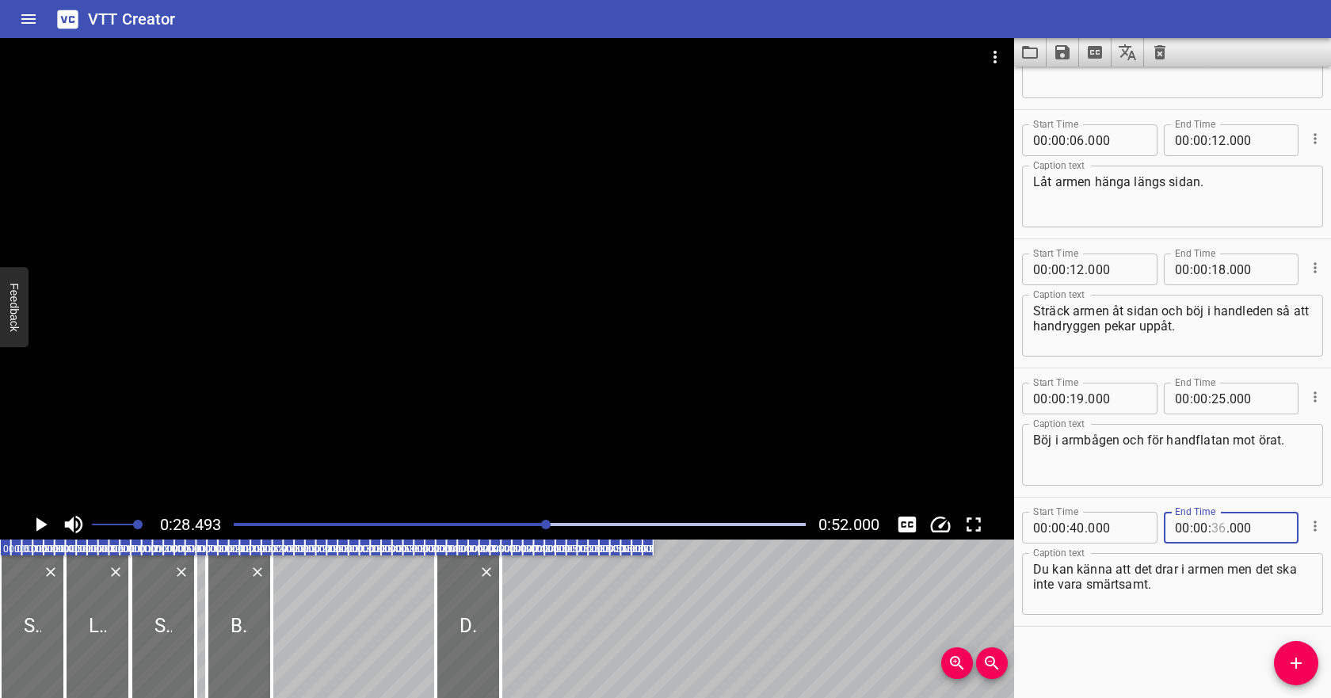
click at [1218, 530] on input "number" at bounding box center [1218, 528] width 15 height 32
type input "50"
type input "000"
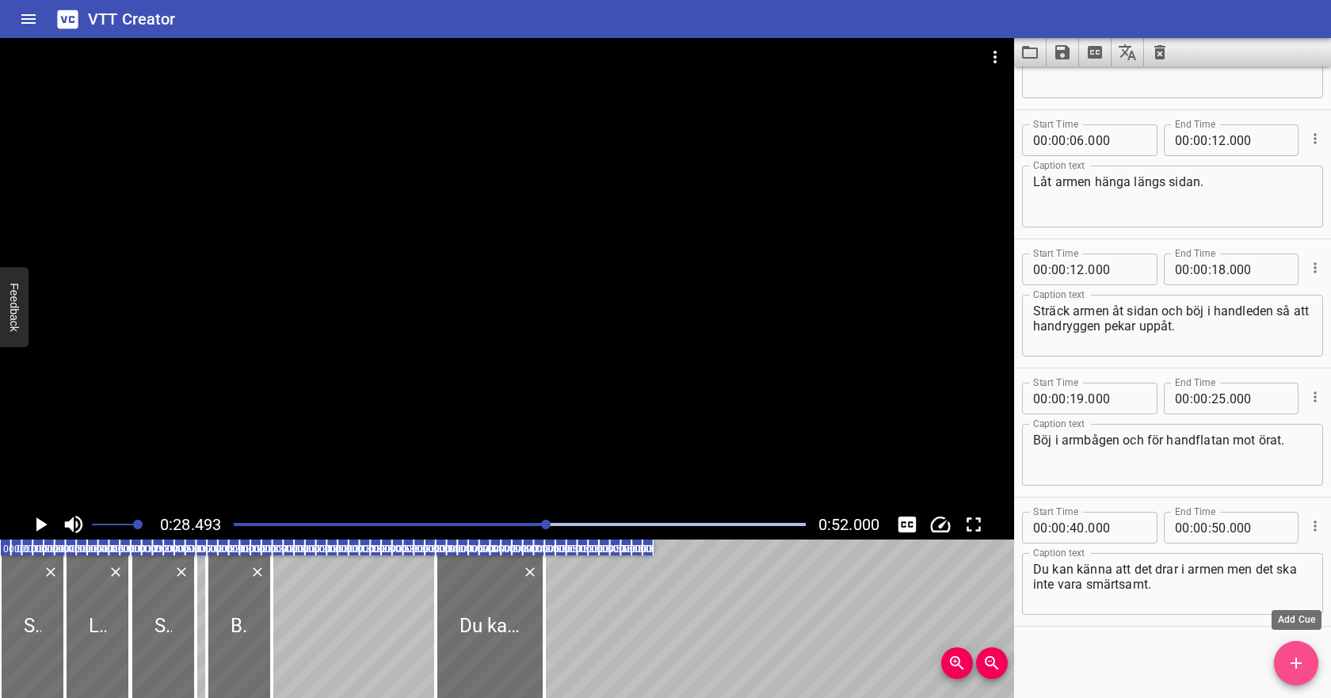
click at [1295, 658] on icon "Add Cue" at bounding box center [1296, 663] width 19 height 19
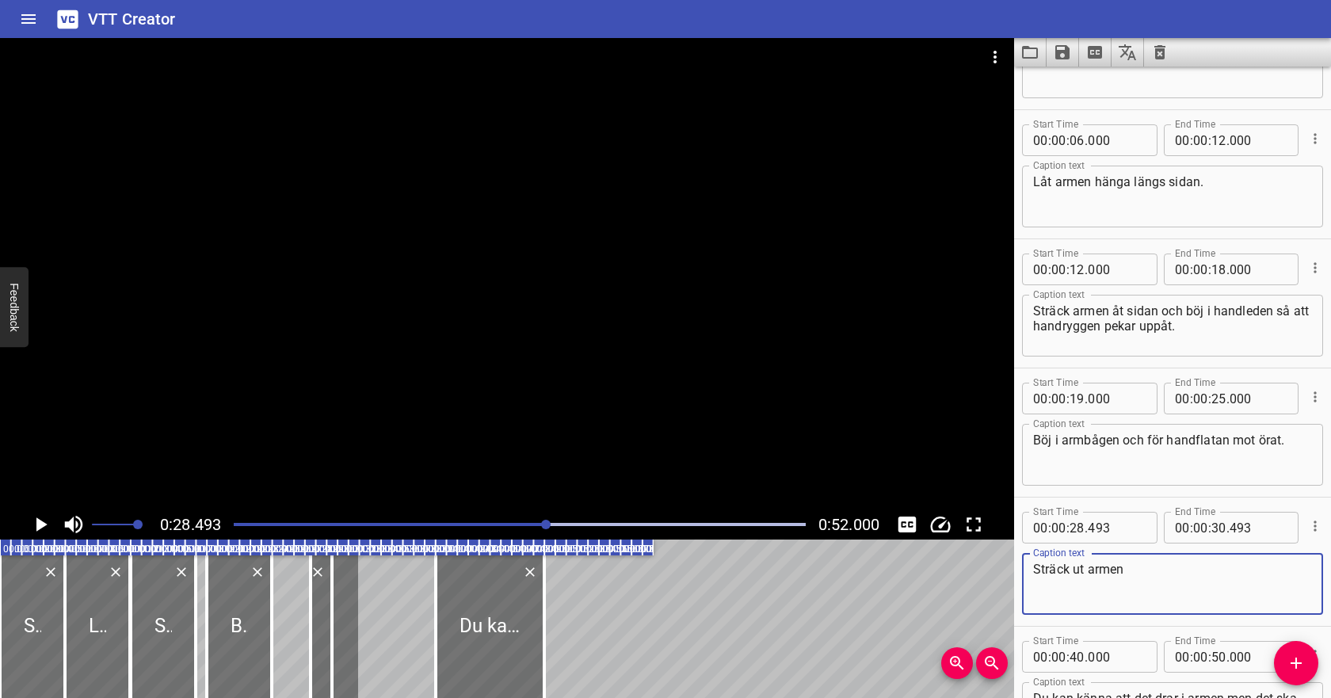
type textarea "Sträck ut armen"
click at [280, 523] on div "Play progress" at bounding box center [261, 524] width 572 height 3
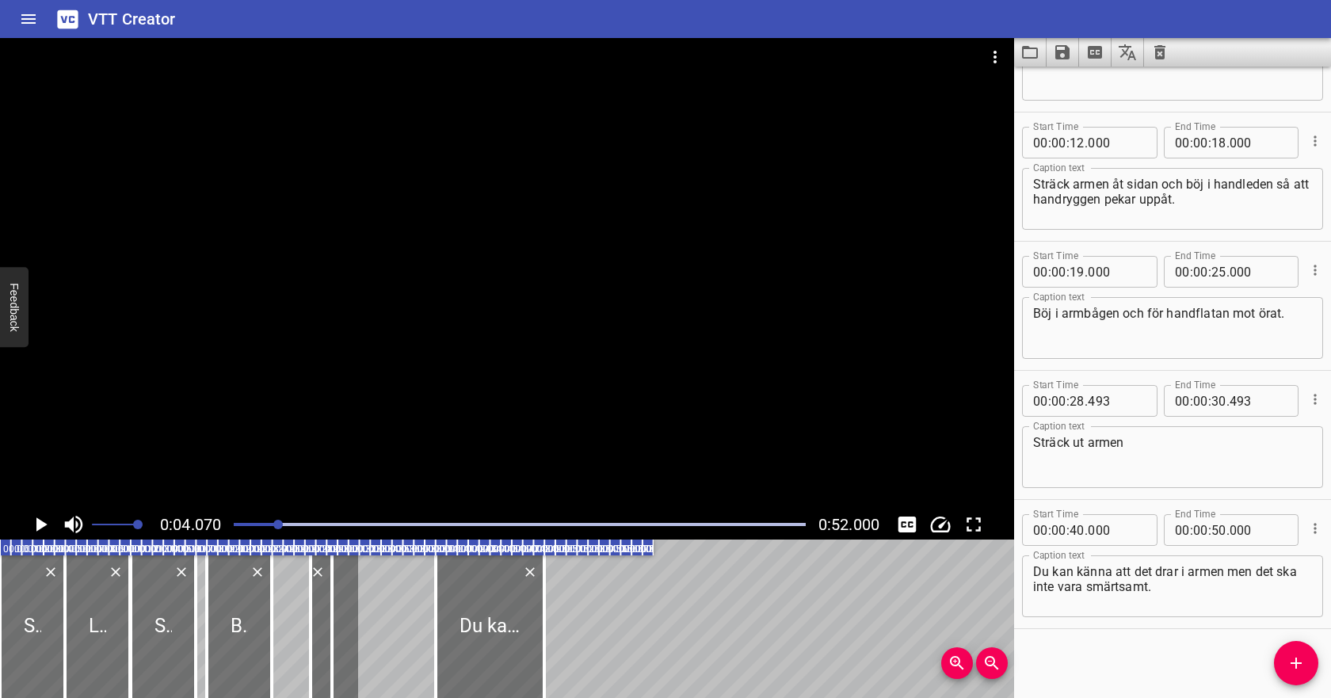
scroll to position [218, 0]
click at [40, 526] on icon "Play/Pause" at bounding box center [41, 524] width 11 height 14
click at [41, 527] on icon "Play/Pause" at bounding box center [41, 525] width 24 height 24
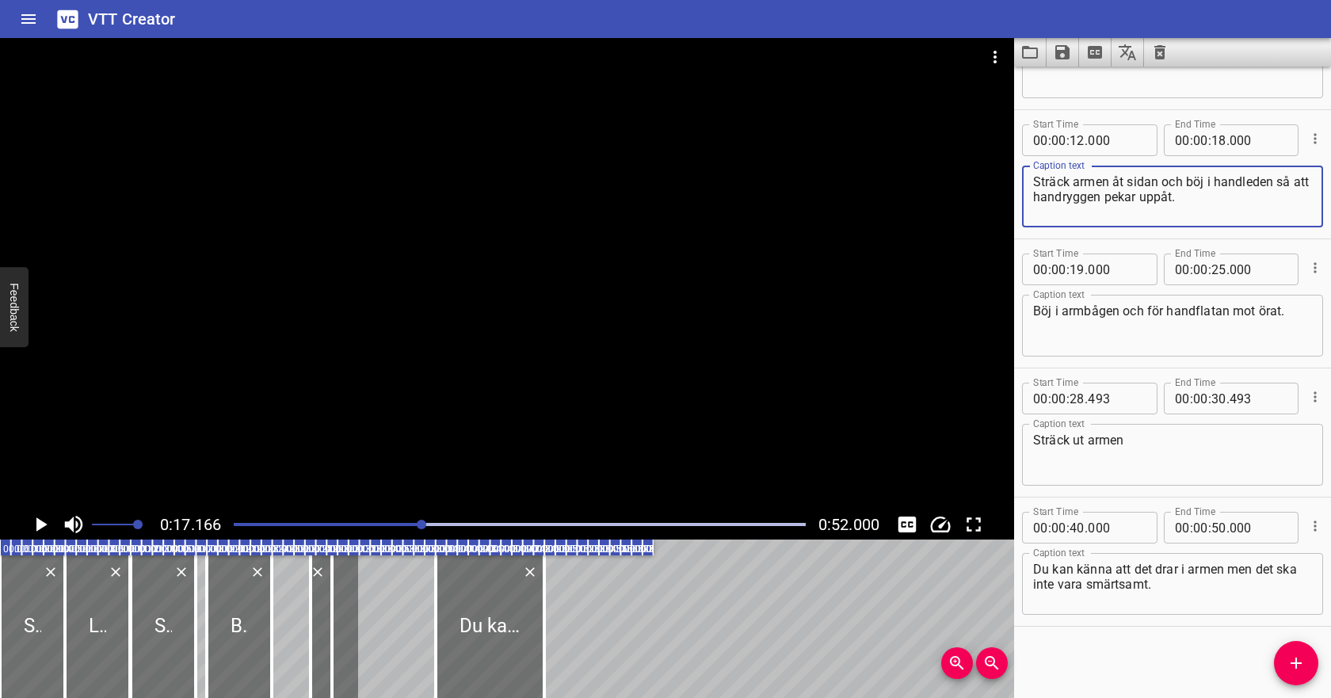
drag, startPoint x: 1280, startPoint y: 181, endPoint x: 1282, endPoint y: 200, distance: 18.4
click at [1282, 200] on textarea "Sträck armen åt sidan och böj i handleden så att handryggen pekar uppåt." at bounding box center [1172, 196] width 279 height 45
drag, startPoint x: 1101, startPoint y: 196, endPoint x: 1017, endPoint y: 196, distance: 84.0
click at [1017, 196] on div "Start Time 00 : 00 : 12 . 000 Start Time End Time 00 : 00 : 18 . 000 End Time C…" at bounding box center [1172, 174] width 317 height 128
type textarea "Sträck armen åt sidan och böj i handleden så att fingrarna pekar uppåt."
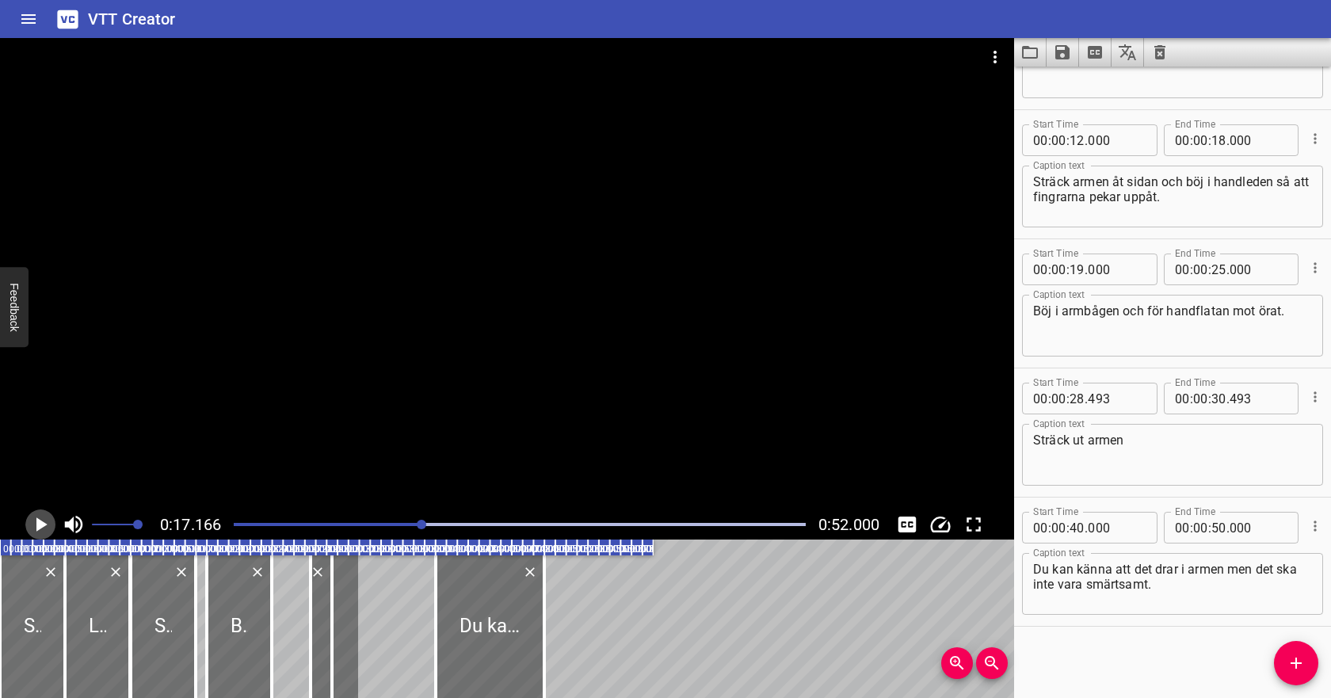
click at [40, 520] on icon "Play/Pause" at bounding box center [41, 524] width 11 height 14
click at [40, 521] on icon "Play/Pause" at bounding box center [41, 525] width 24 height 24
click at [1079, 271] on input "number" at bounding box center [1077, 270] width 15 height 32
type input "18"
type input "000"
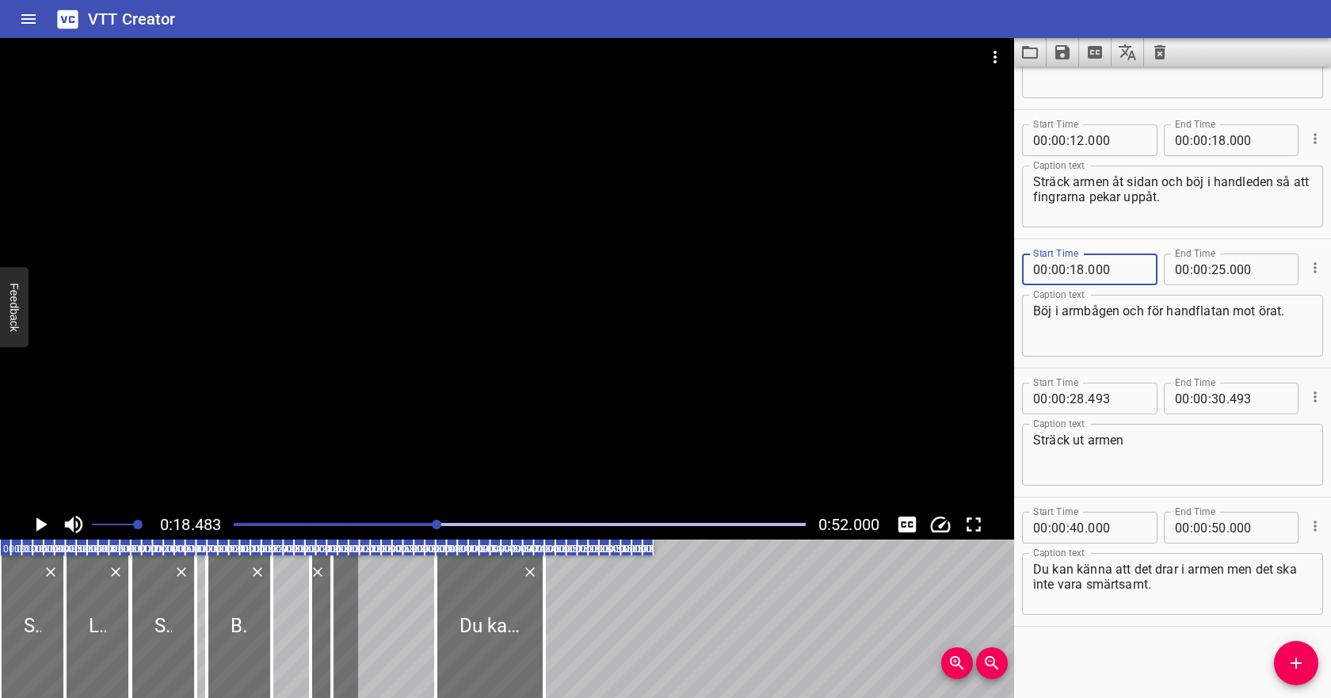
click at [373, 519] on div at bounding box center [519, 524] width 591 height 22
click at [32, 531] on icon "Play/Pause" at bounding box center [41, 525] width 24 height 24
click at [33, 532] on icon "Play/Pause" at bounding box center [41, 525] width 24 height 24
click at [35, 531] on icon "Play/Pause" at bounding box center [41, 525] width 24 height 24
click at [35, 531] on icon "Play/Pause" at bounding box center [41, 524] width 12 height 14
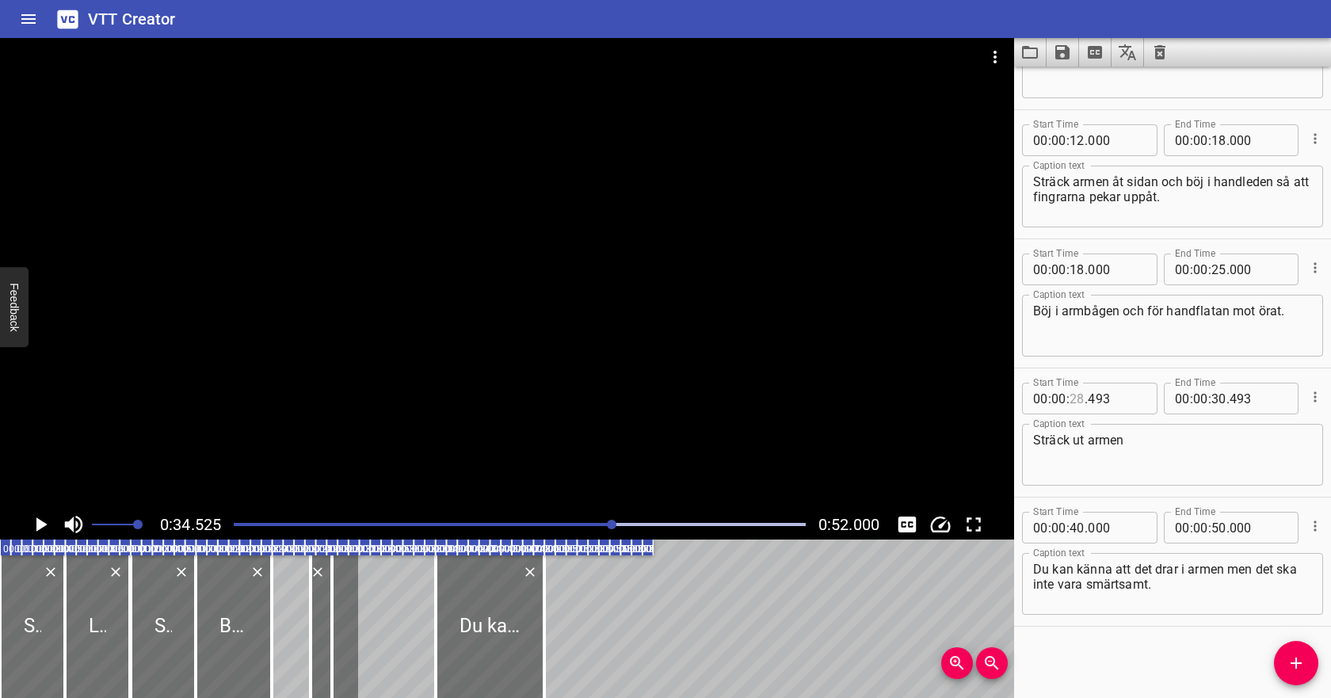
click at [1079, 403] on input "number" at bounding box center [1077, 399] width 15 height 32
type input "33"
type input "493"
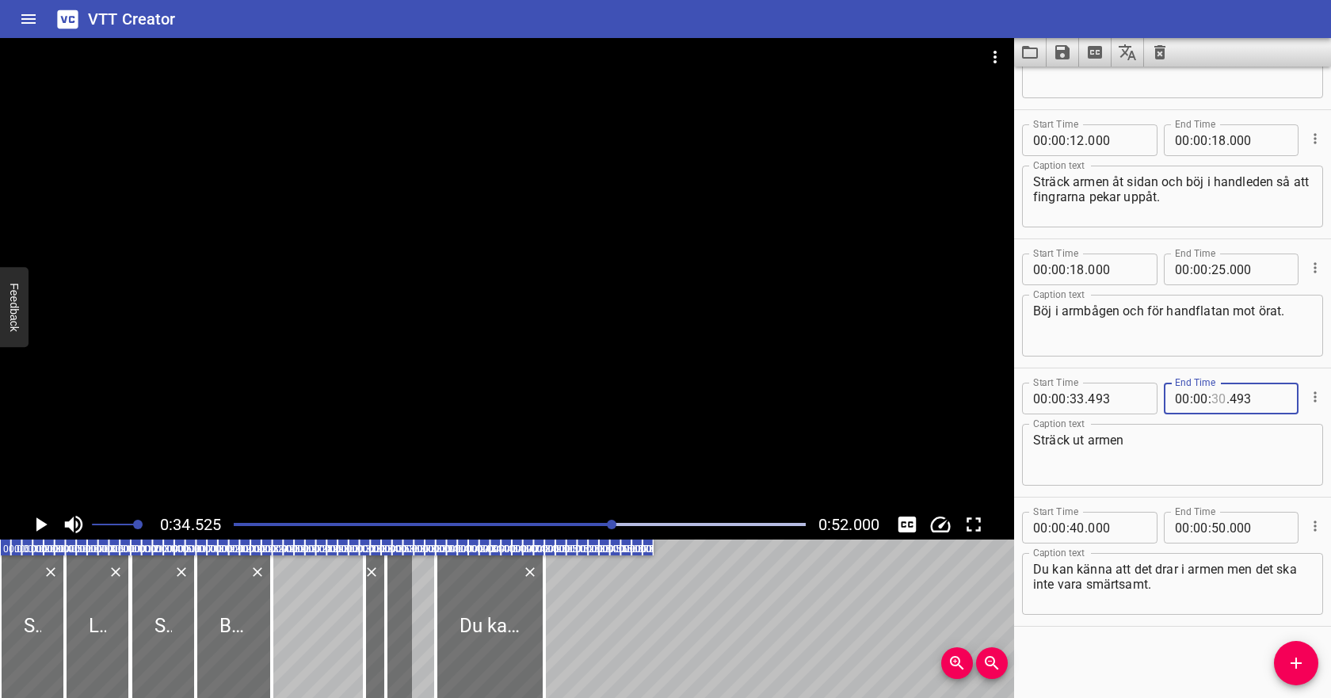
click at [1221, 398] on input "number" at bounding box center [1218, 399] width 15 height 32
type input "4"
type input "30"
type input "00"
click at [1211, 395] on input "number" at bounding box center [1218, 399] width 15 height 32
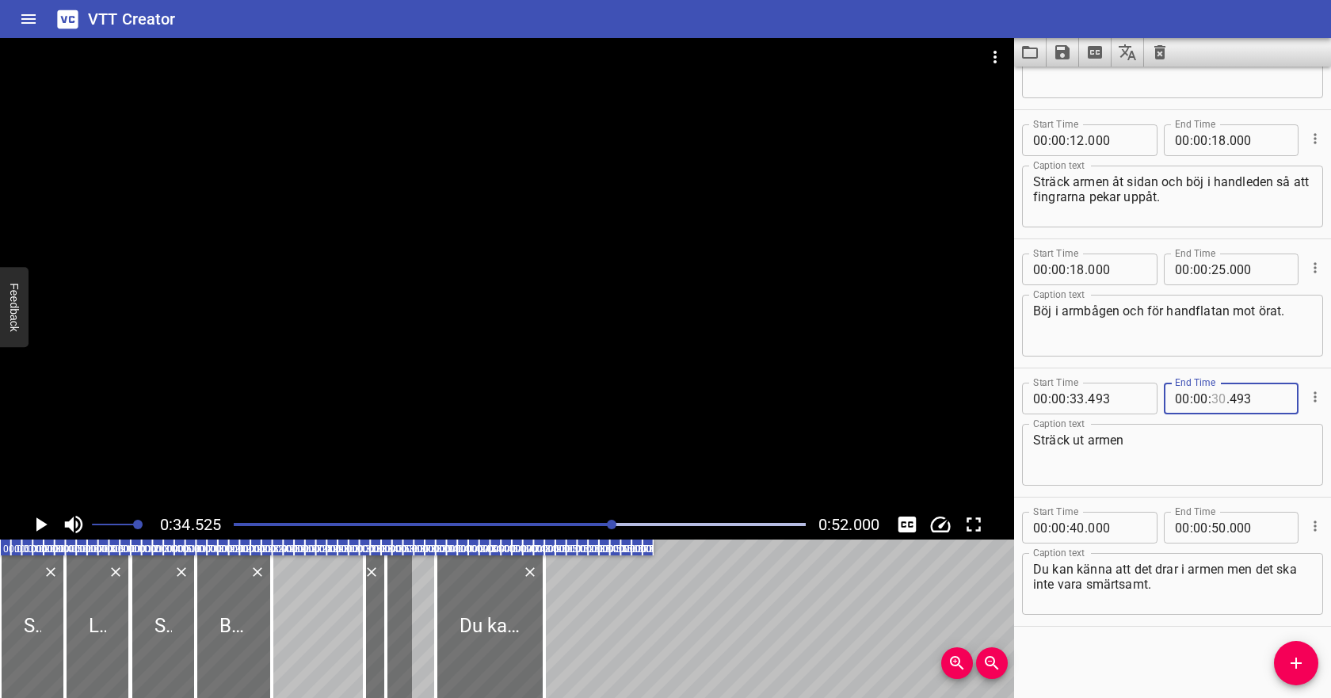
click at [1214, 398] on input "number" at bounding box center [1218, 399] width 15 height 32
type input "40"
type input "493"
click at [501, 518] on div at bounding box center [519, 524] width 591 height 22
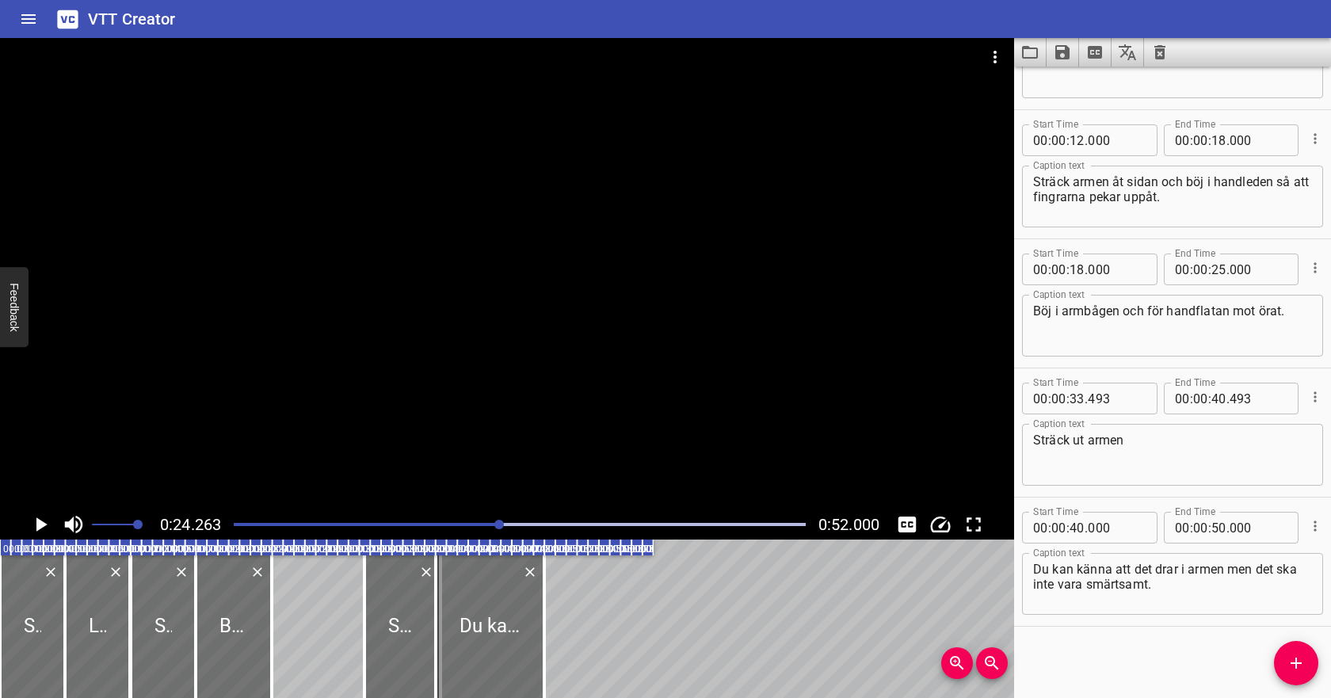
click at [37, 517] on icon "Play/Pause" at bounding box center [41, 525] width 24 height 24
click at [475, 523] on div "Play progress" at bounding box center [234, 524] width 572 height 3
click at [36, 523] on icon "Play/Pause" at bounding box center [41, 524] width 12 height 14
click at [1140, 440] on textarea "Sträck ut armen" at bounding box center [1172, 455] width 279 height 45
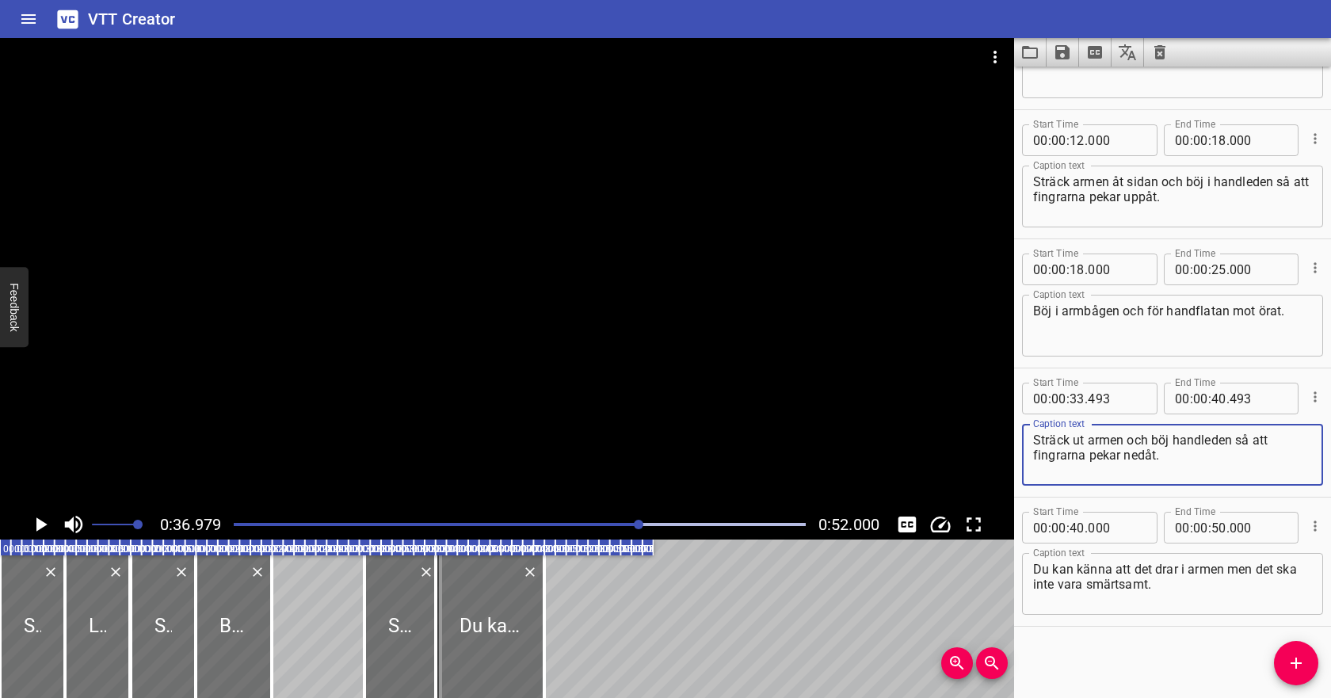
type textarea "Sträck ut armen och böj handleden så att fingrarna pekar nedåt."
click at [48, 522] on icon "Play/Pause" at bounding box center [41, 525] width 24 height 24
click at [49, 523] on icon "Play/Pause" at bounding box center [41, 525] width 24 height 24
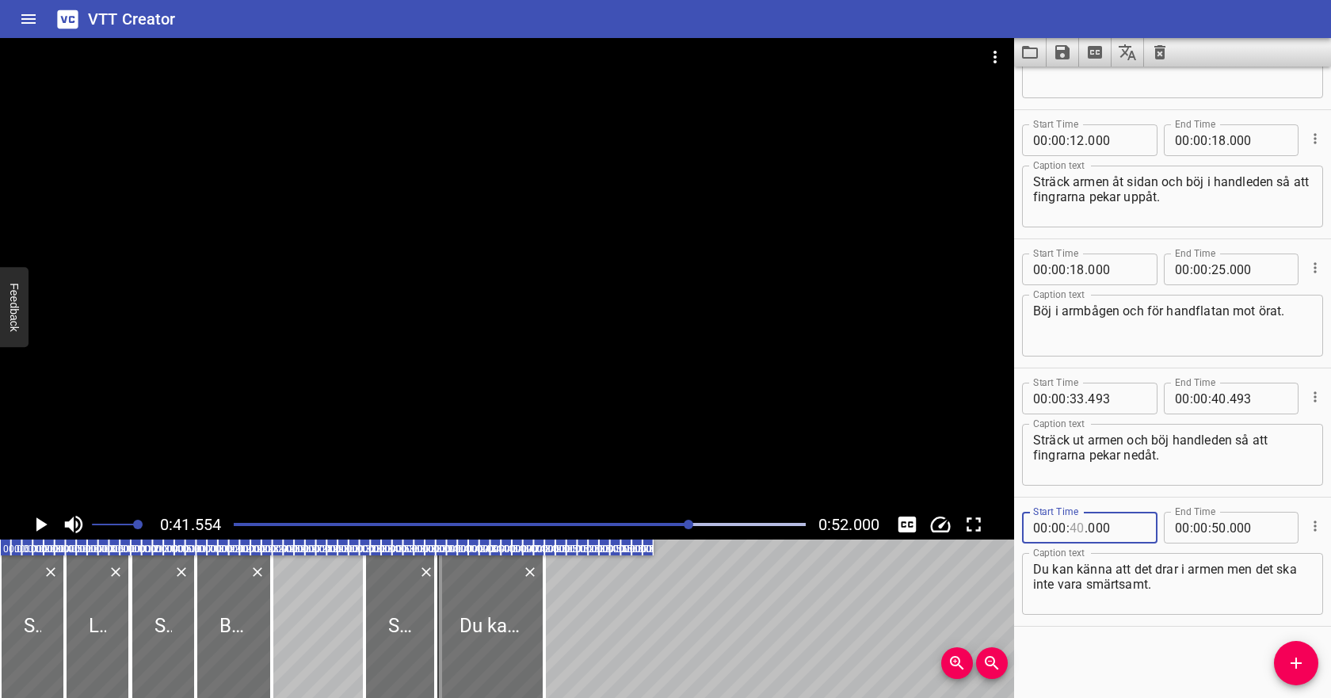
click at [1079, 526] on input "number" at bounding box center [1077, 528] width 15 height 32
type input "41"
type input "000"
click at [38, 523] on icon "Play/Pause" at bounding box center [41, 524] width 11 height 14
click at [48, 528] on icon "Play/Pause" at bounding box center [41, 525] width 24 height 24
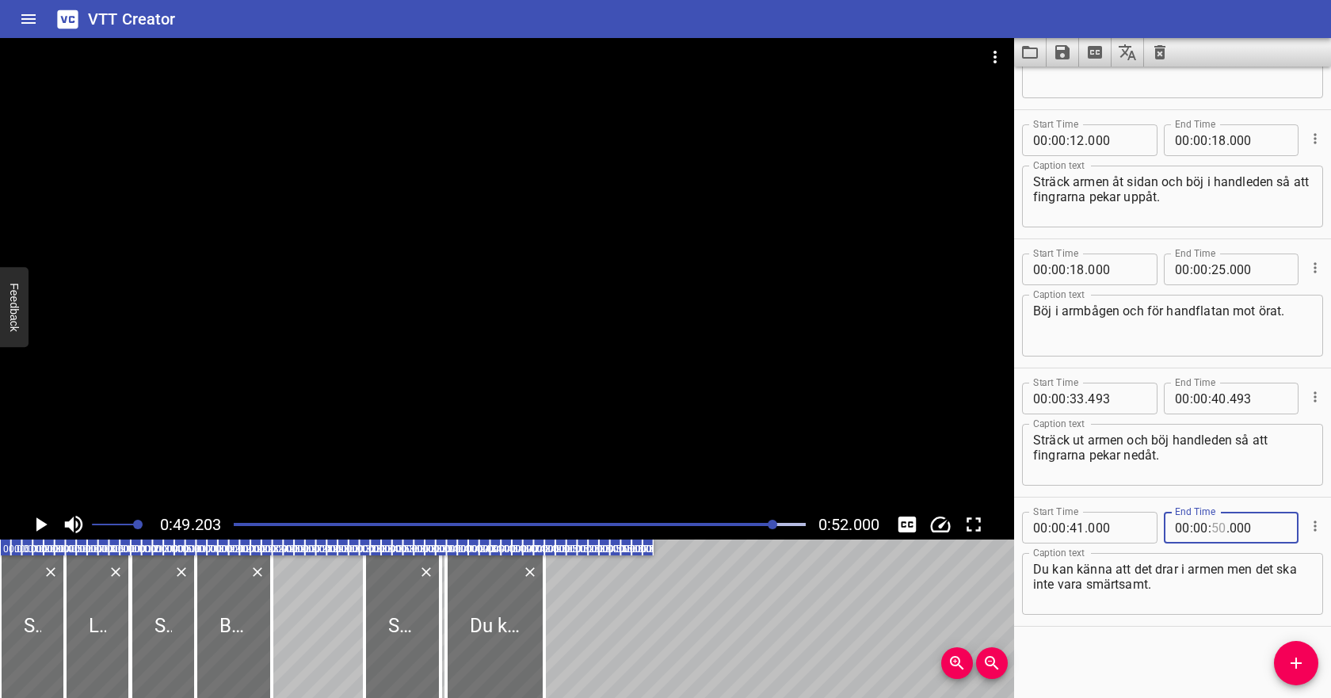
click at [1223, 531] on input "number" at bounding box center [1218, 528] width 15 height 32
type input "49"
type input "000"
click at [1215, 526] on input "number" at bounding box center [1218, 528] width 15 height 32
type input "48"
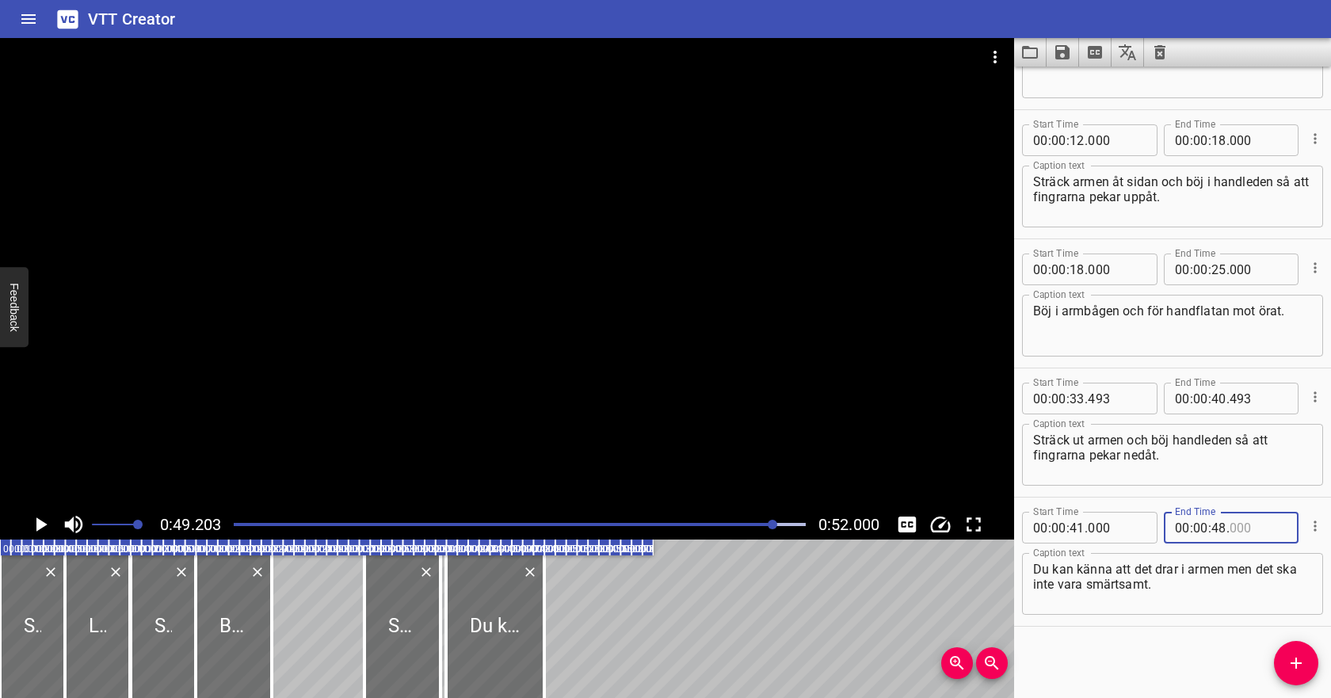
type input "000"
click at [362, 524] on div "Play progress" at bounding box center [489, 524] width 572 height 3
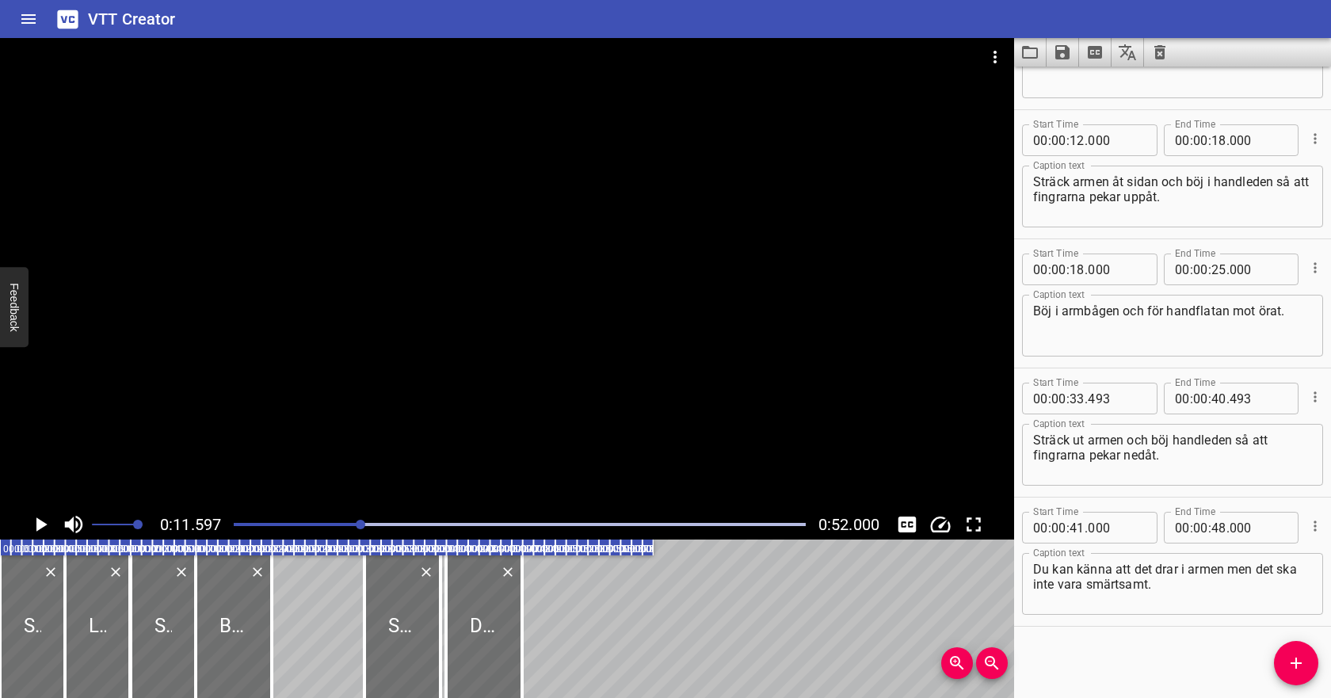
click at [35, 521] on icon "Play/Pause" at bounding box center [41, 525] width 24 height 24
click at [1066, 55] on icon "Save captions to file" at bounding box center [1062, 52] width 14 height 14
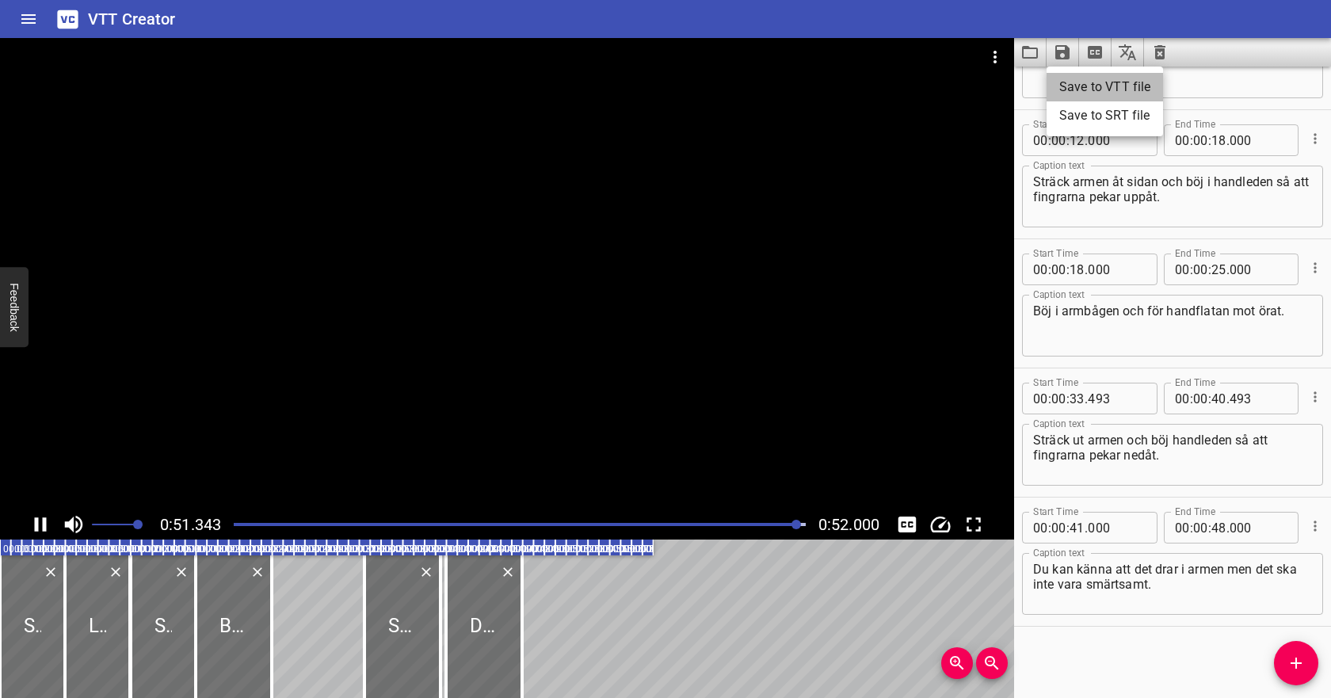
click at [1072, 87] on li "Save to VTT file" at bounding box center [1105, 87] width 116 height 29
click at [996, 55] on icon "Video Options" at bounding box center [995, 57] width 19 height 19
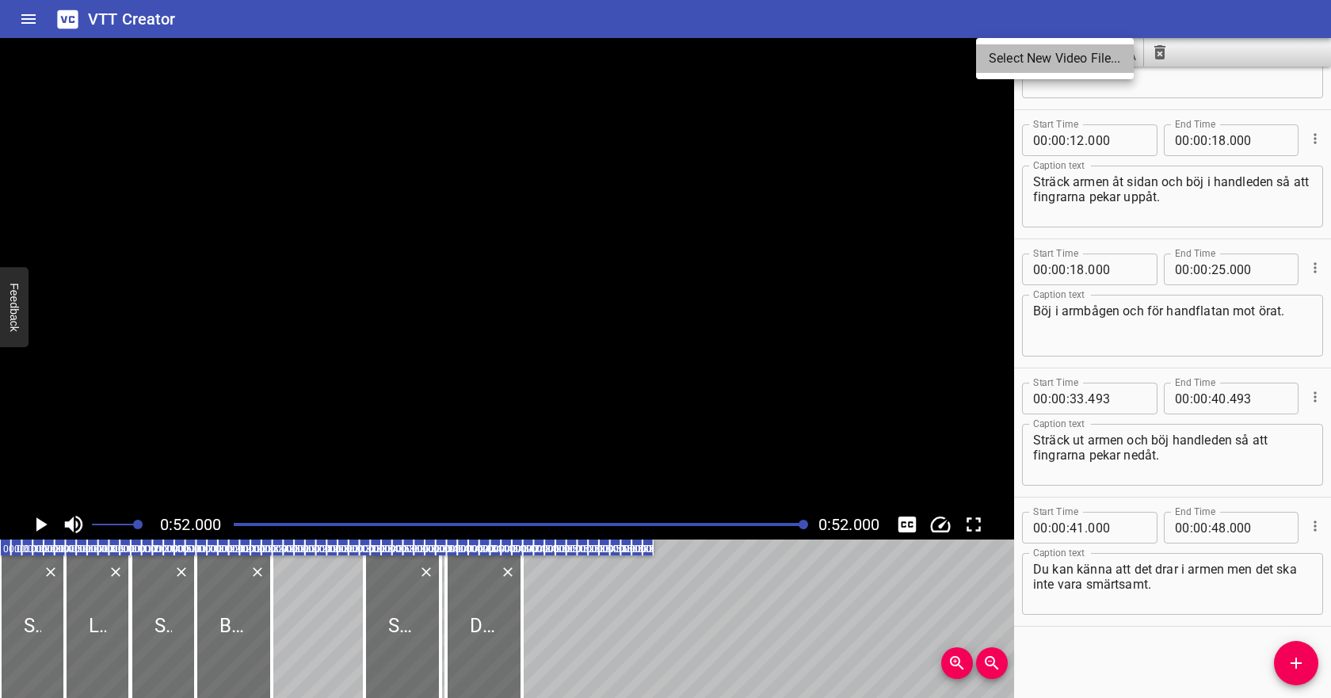
click at [1012, 67] on li "Select New Video File..." at bounding box center [1055, 58] width 158 height 29
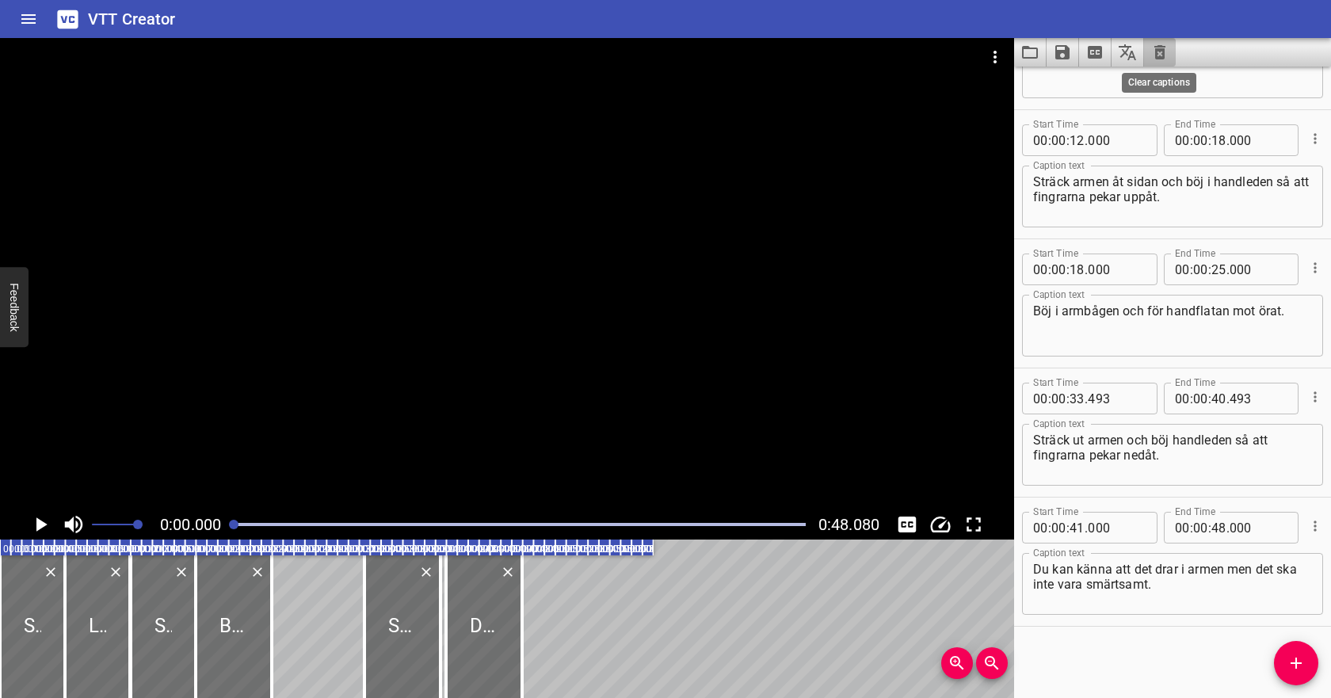
click at [1158, 53] on icon "Clear captions" at bounding box center [1159, 52] width 19 height 19
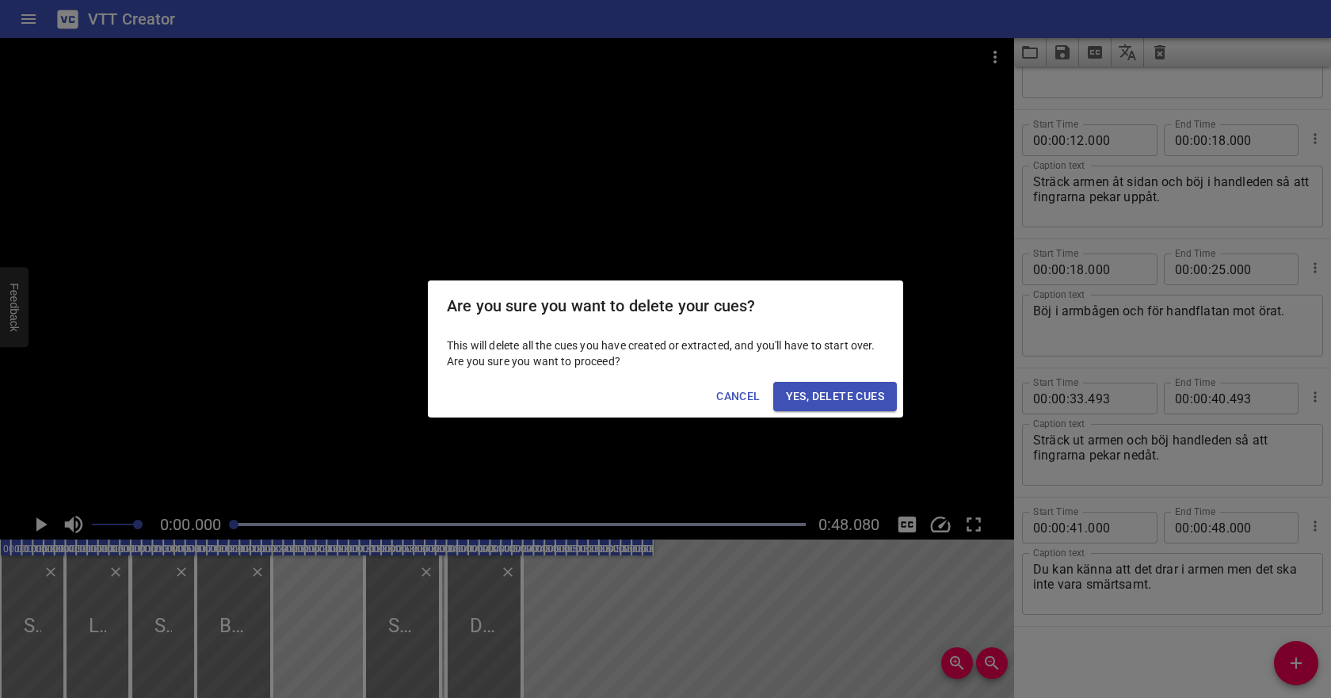
click at [857, 383] on button "Yes, Delete Cues" at bounding box center [835, 396] width 124 height 29
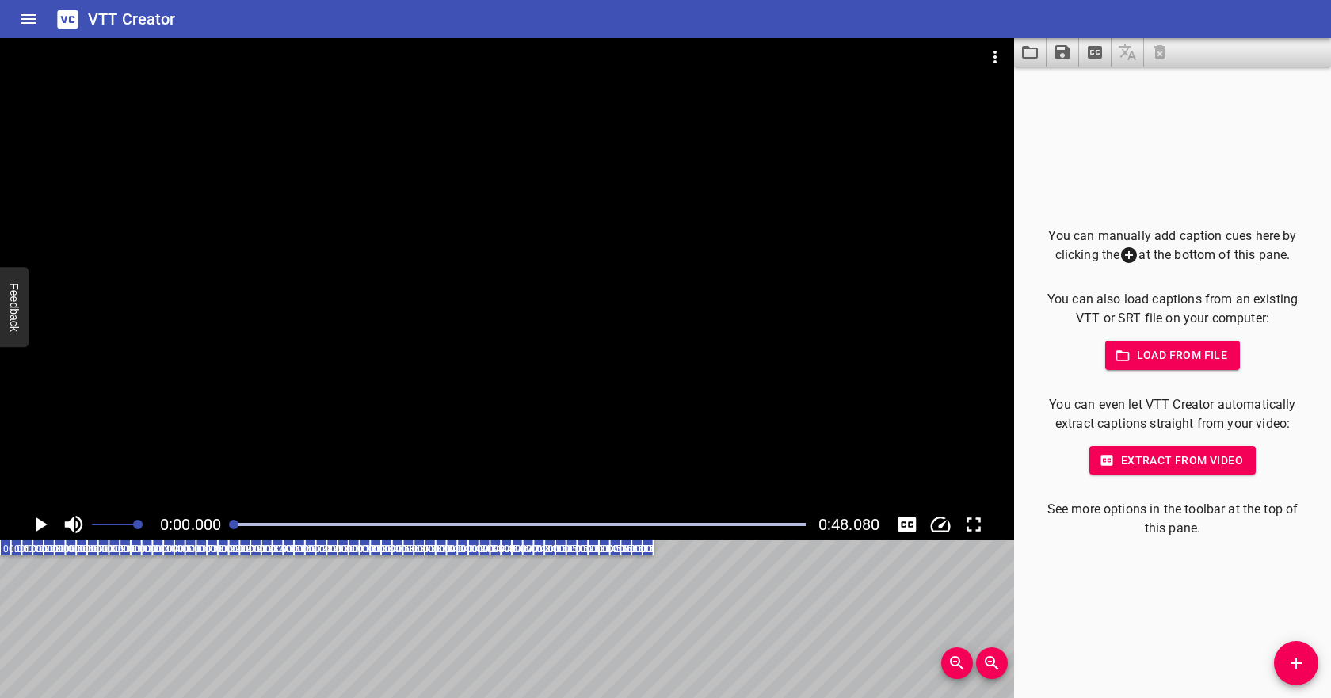
click at [1213, 349] on span "Load from file" at bounding box center [1173, 355] width 110 height 20
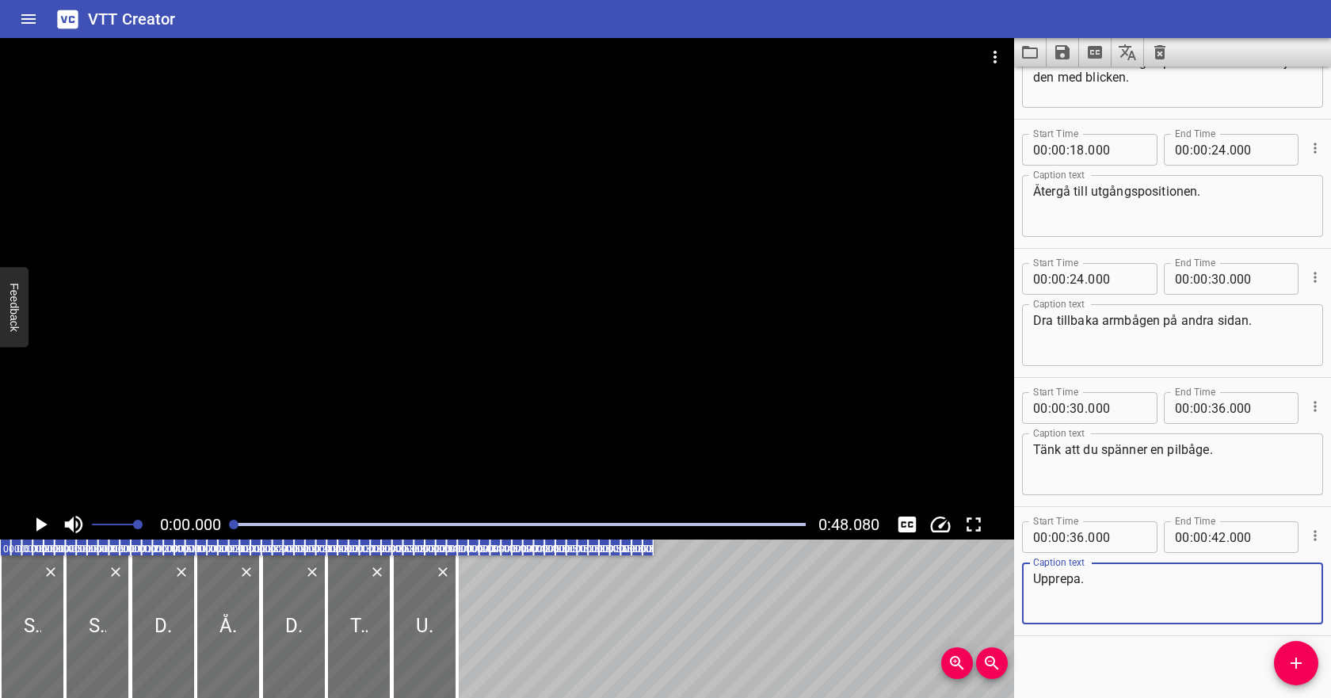
scroll to position [347, 0]
